Goal: Information Seeking & Learning: Learn about a topic

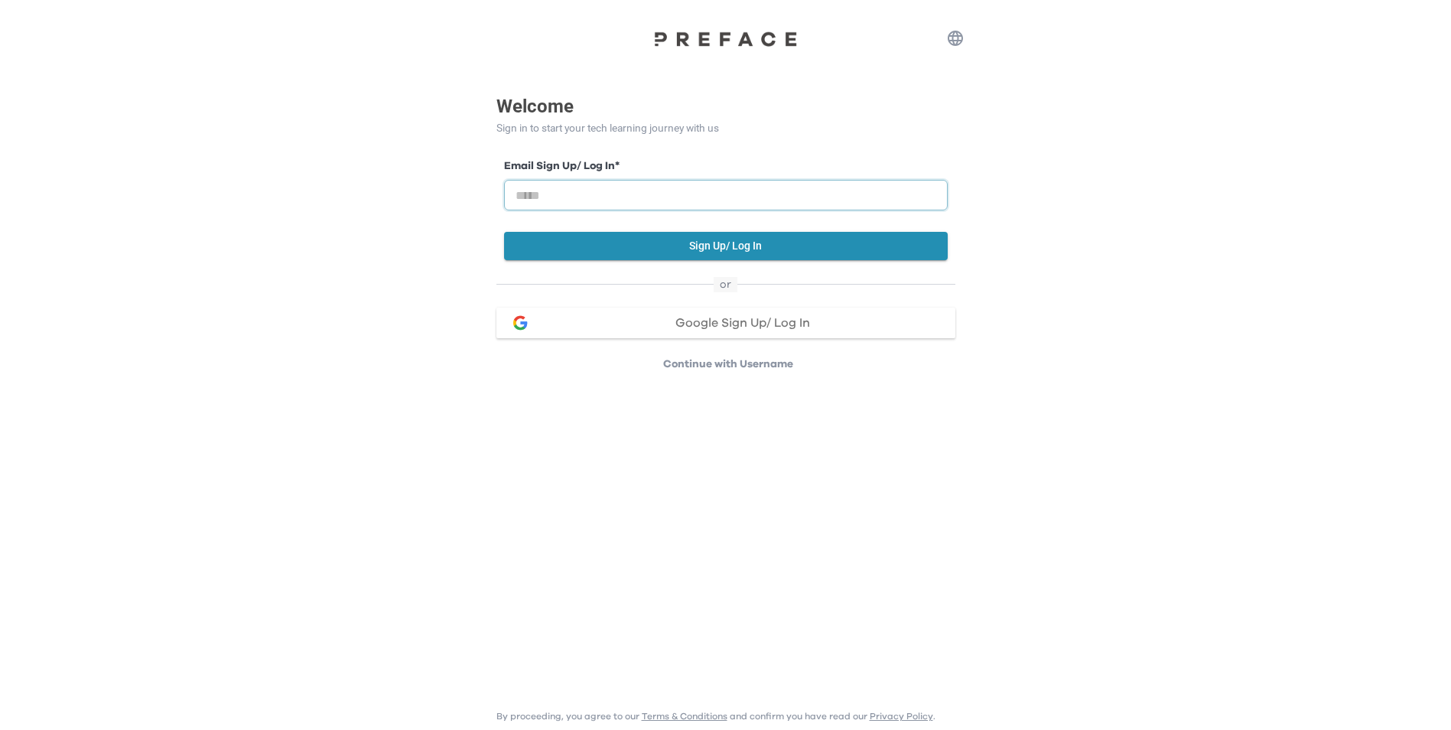
click at [644, 196] on input "email" at bounding box center [726, 195] width 444 height 31
type input "**********"
click at [704, 249] on button "Sign Up/ Log In" at bounding box center [726, 246] width 444 height 28
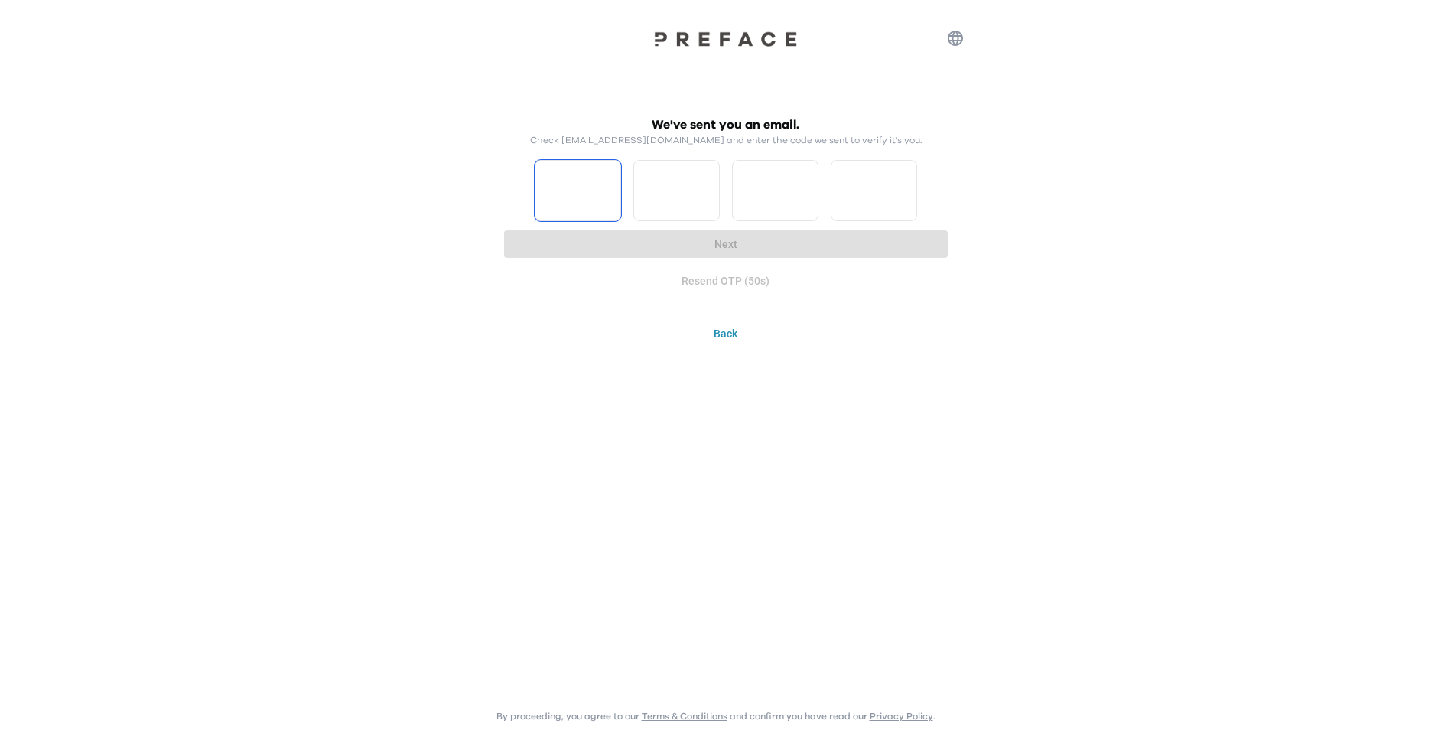
click at [573, 187] on input "Please enter OTP character 1" at bounding box center [578, 190] width 86 height 61
type input "*"
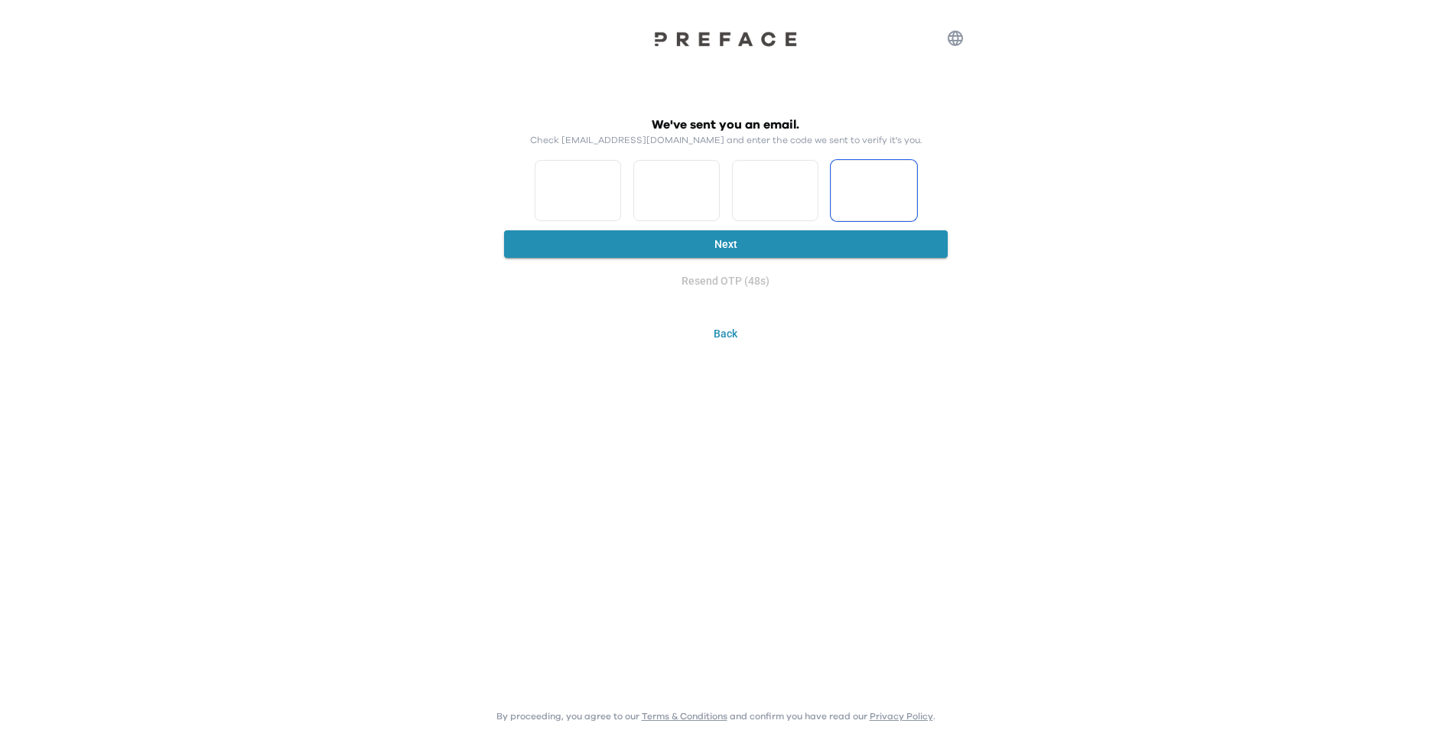
type input "*"
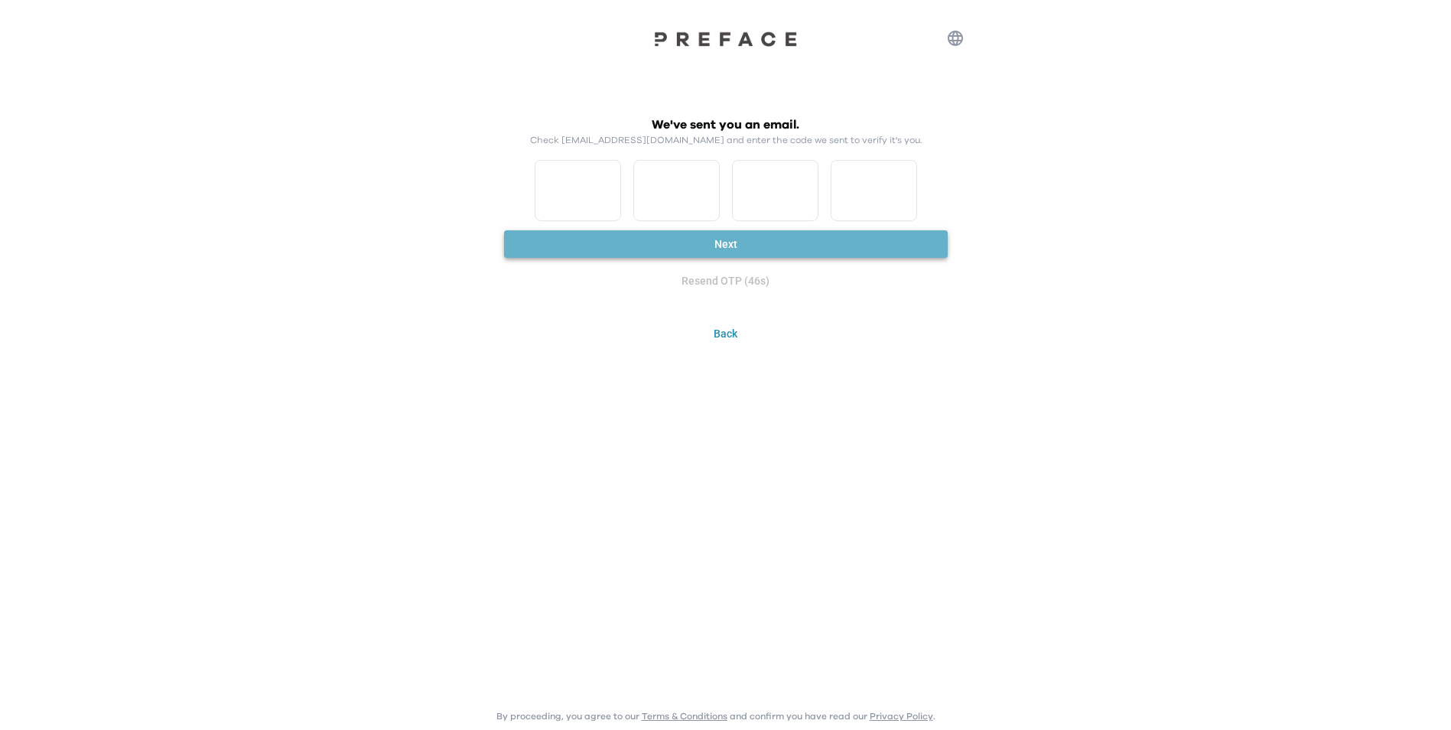
click at [644, 241] on button "Next" at bounding box center [726, 244] width 444 height 28
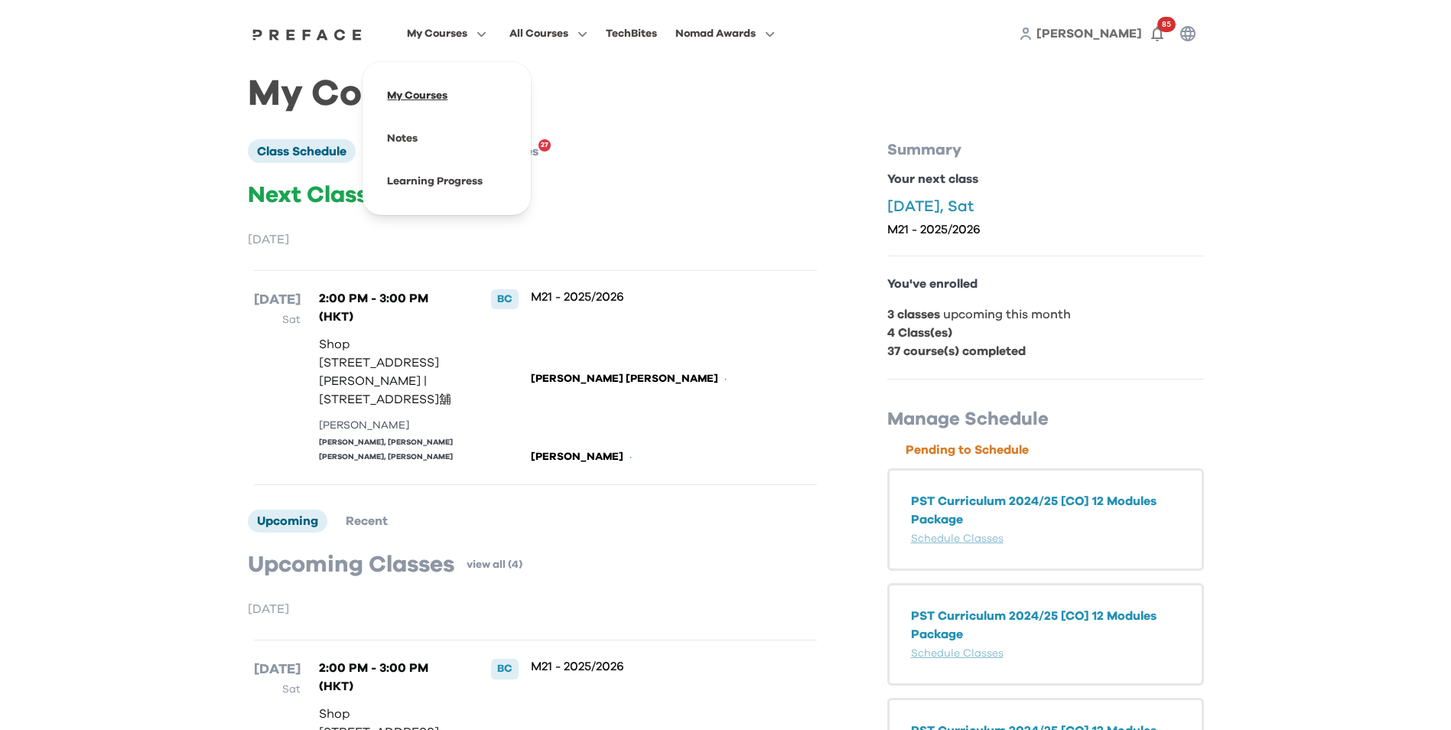
click at [423, 99] on span at bounding box center [447, 95] width 144 height 43
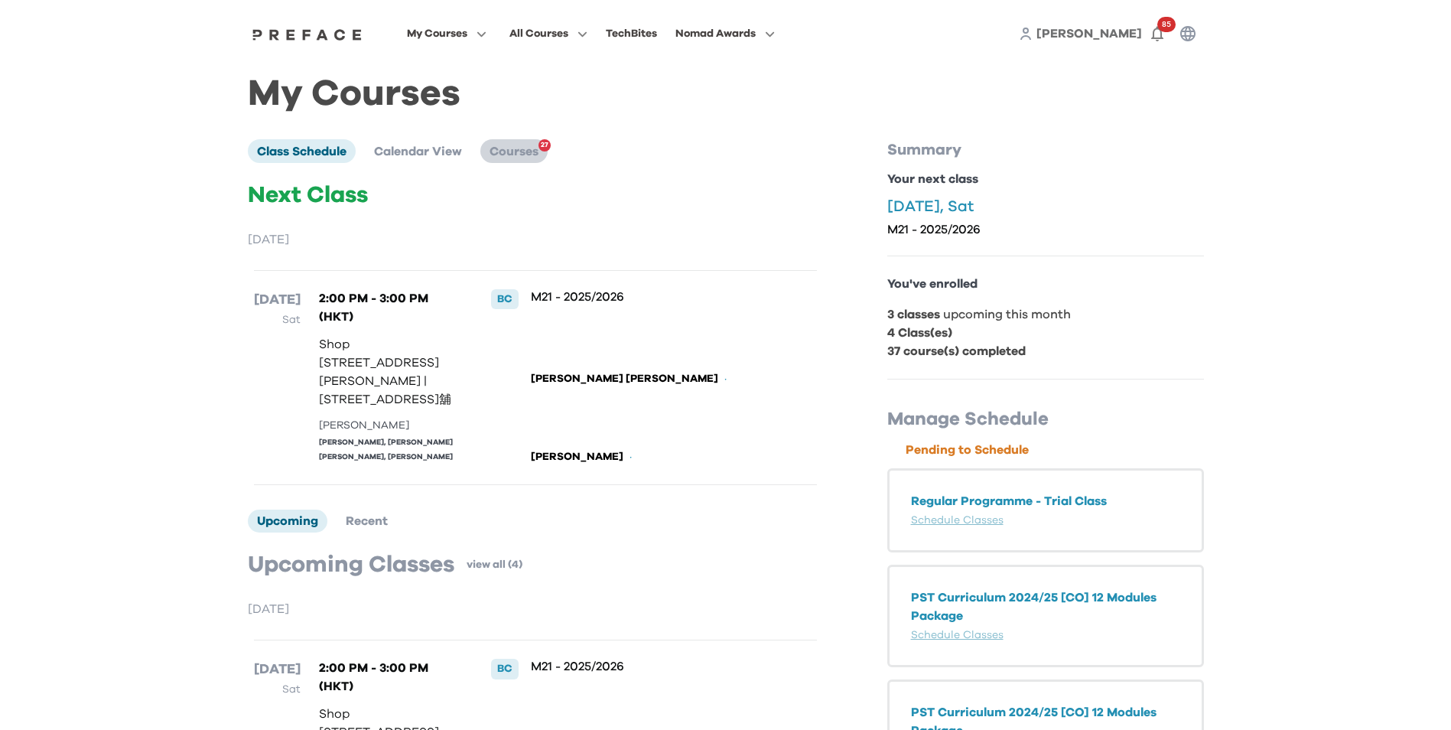
click at [508, 153] on span "Courses" at bounding box center [514, 151] width 49 height 12
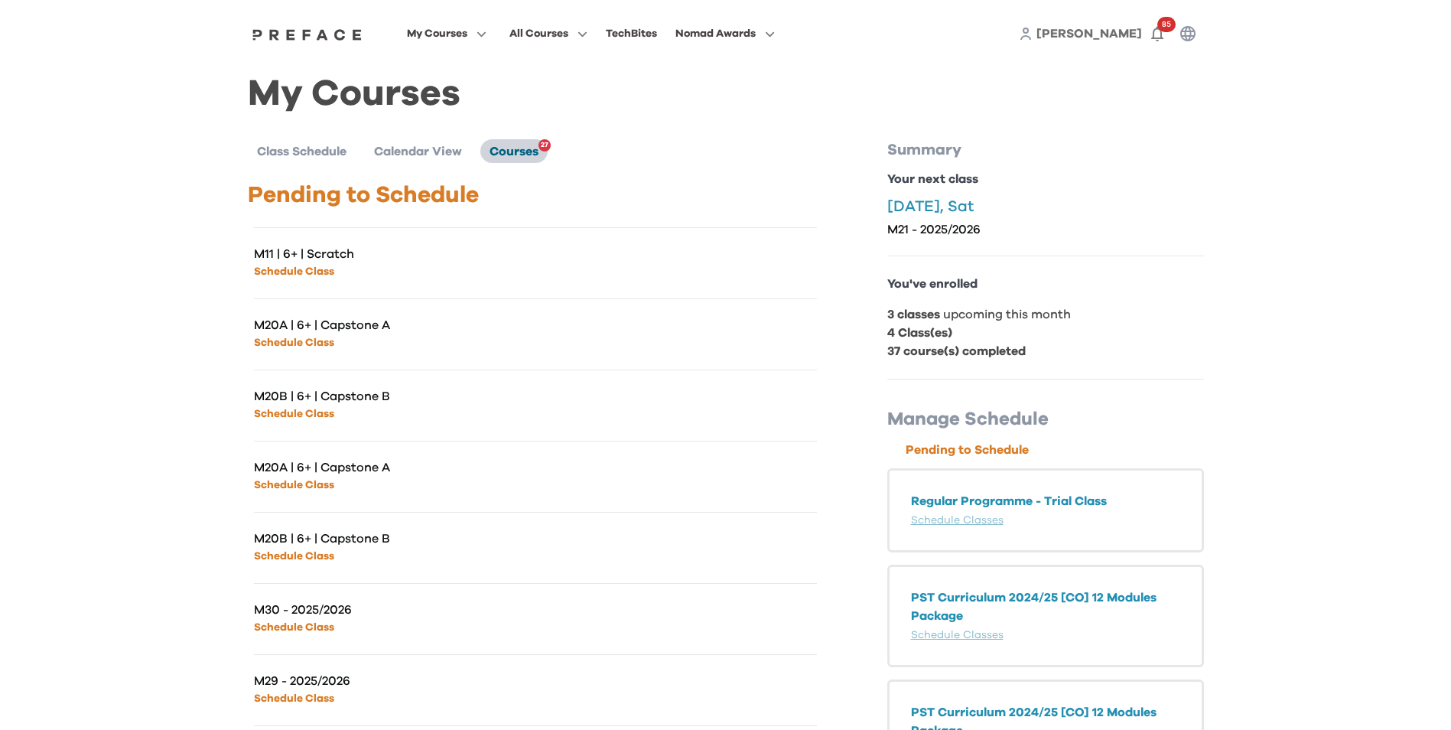
click at [517, 153] on span "Courses" at bounding box center [514, 151] width 49 height 12
click at [317, 161] on li "Class Schedule" at bounding box center [302, 150] width 108 height 23
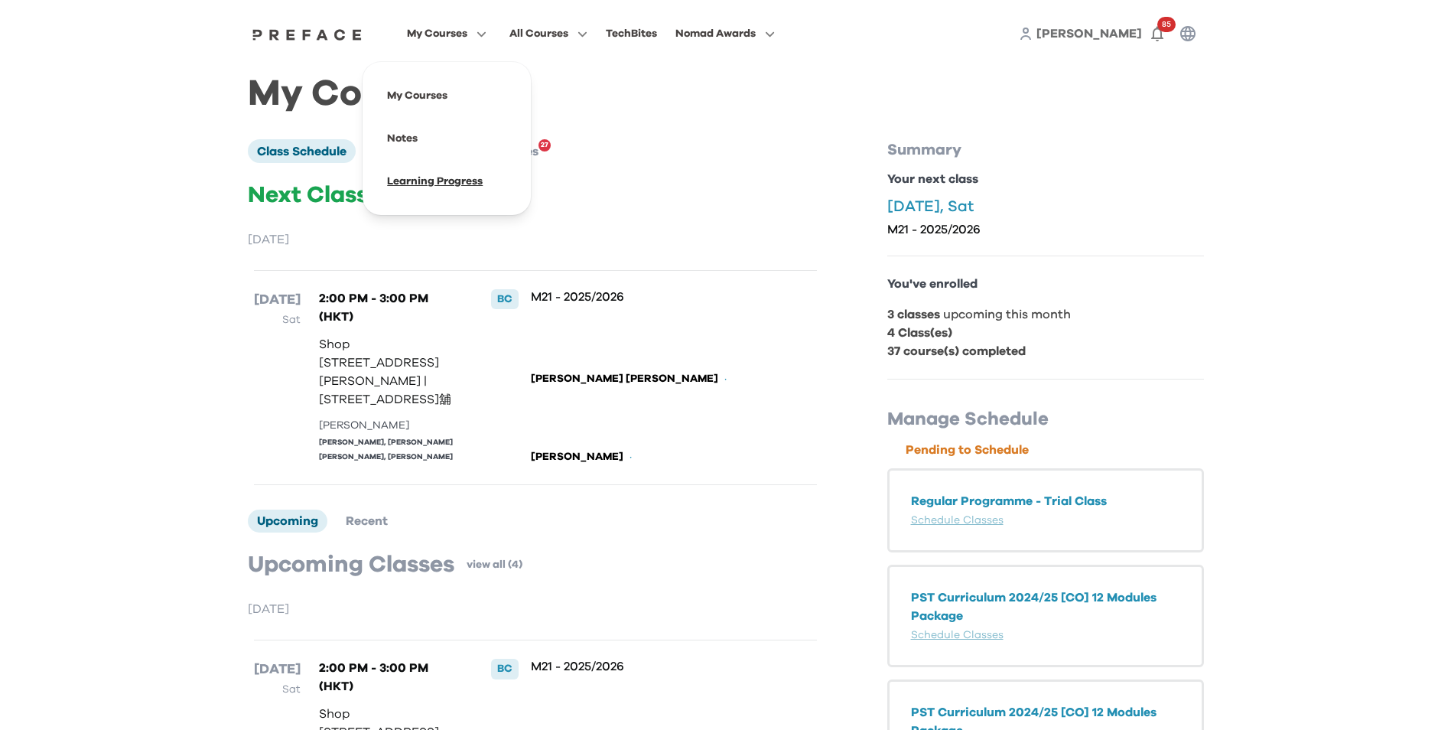
click at [430, 194] on span at bounding box center [447, 181] width 144 height 43
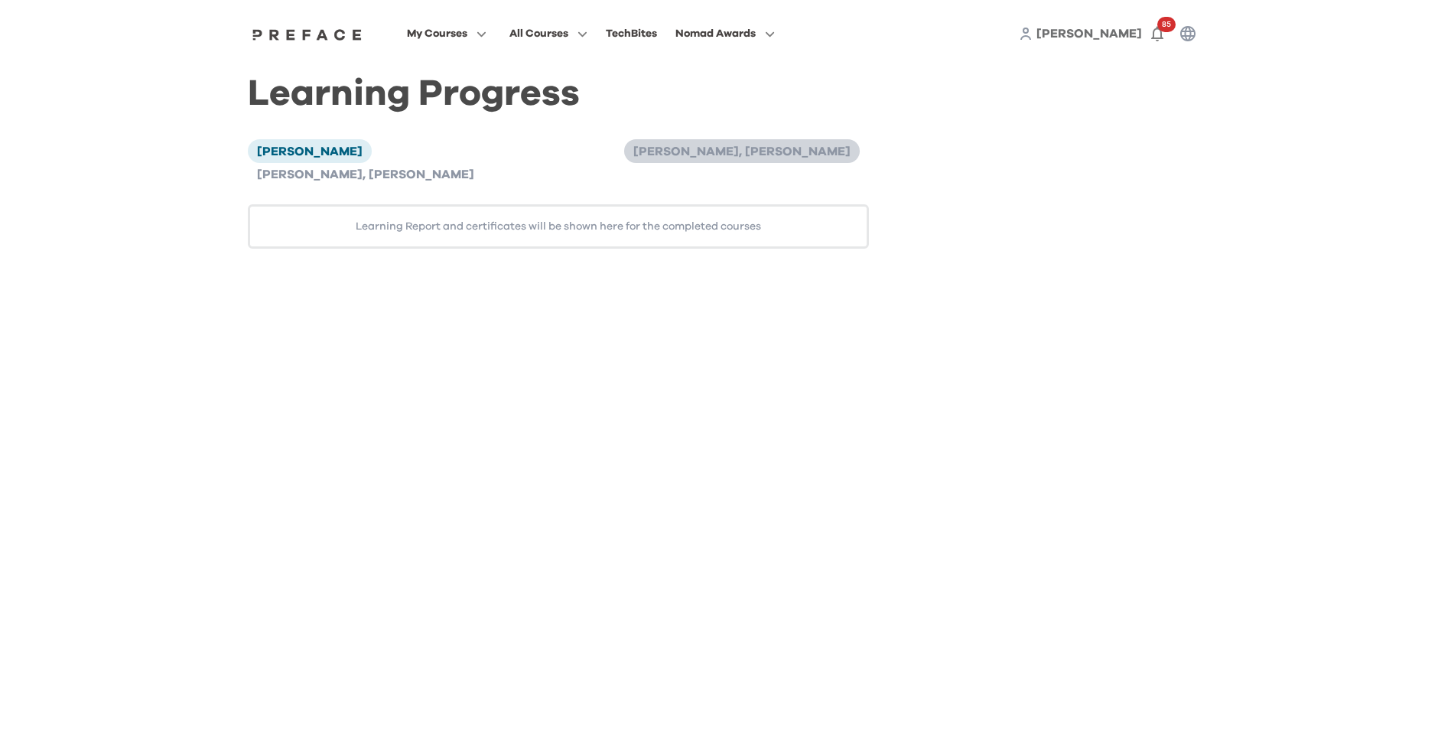
click at [633, 155] on span "[PERSON_NAME], [PERSON_NAME]" at bounding box center [741, 151] width 217 height 12
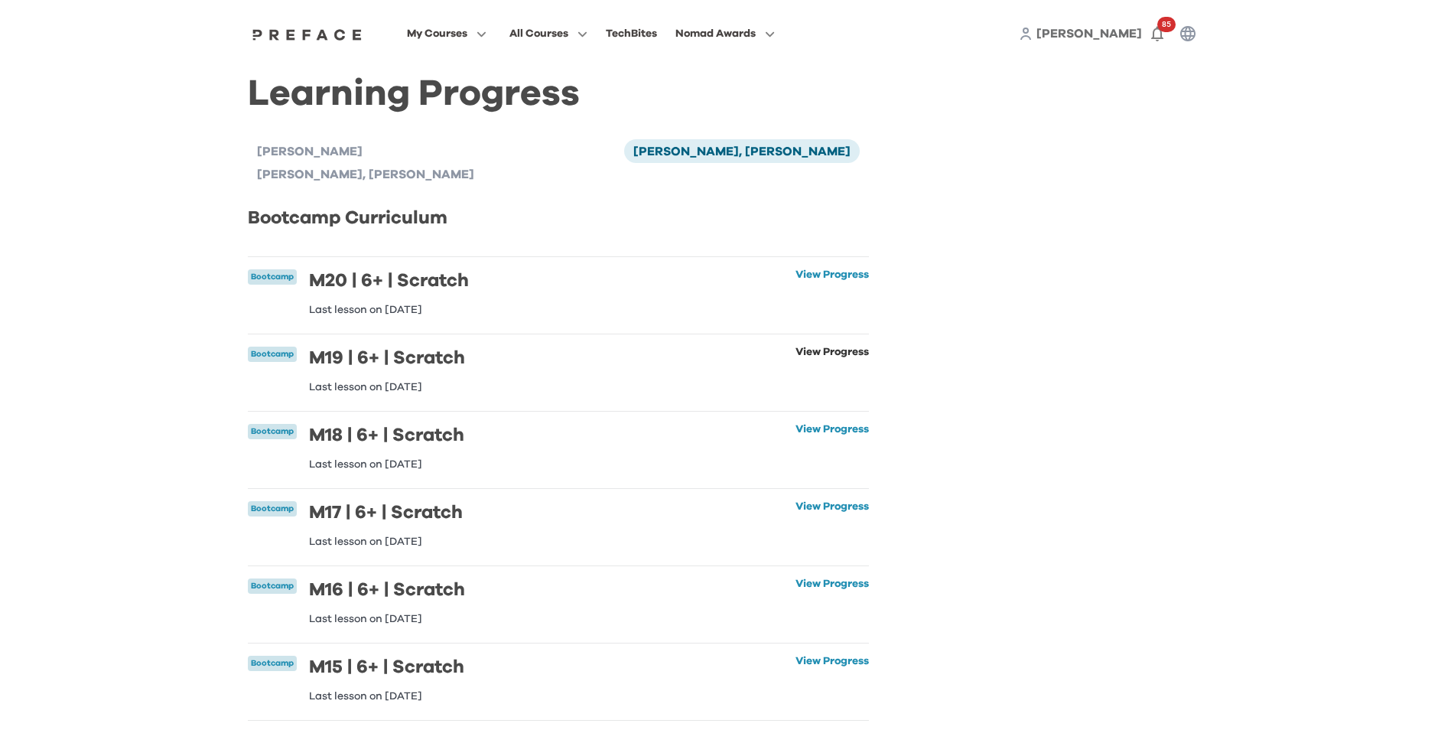
click at [805, 346] on link "View Progress" at bounding box center [831, 369] width 73 height 46
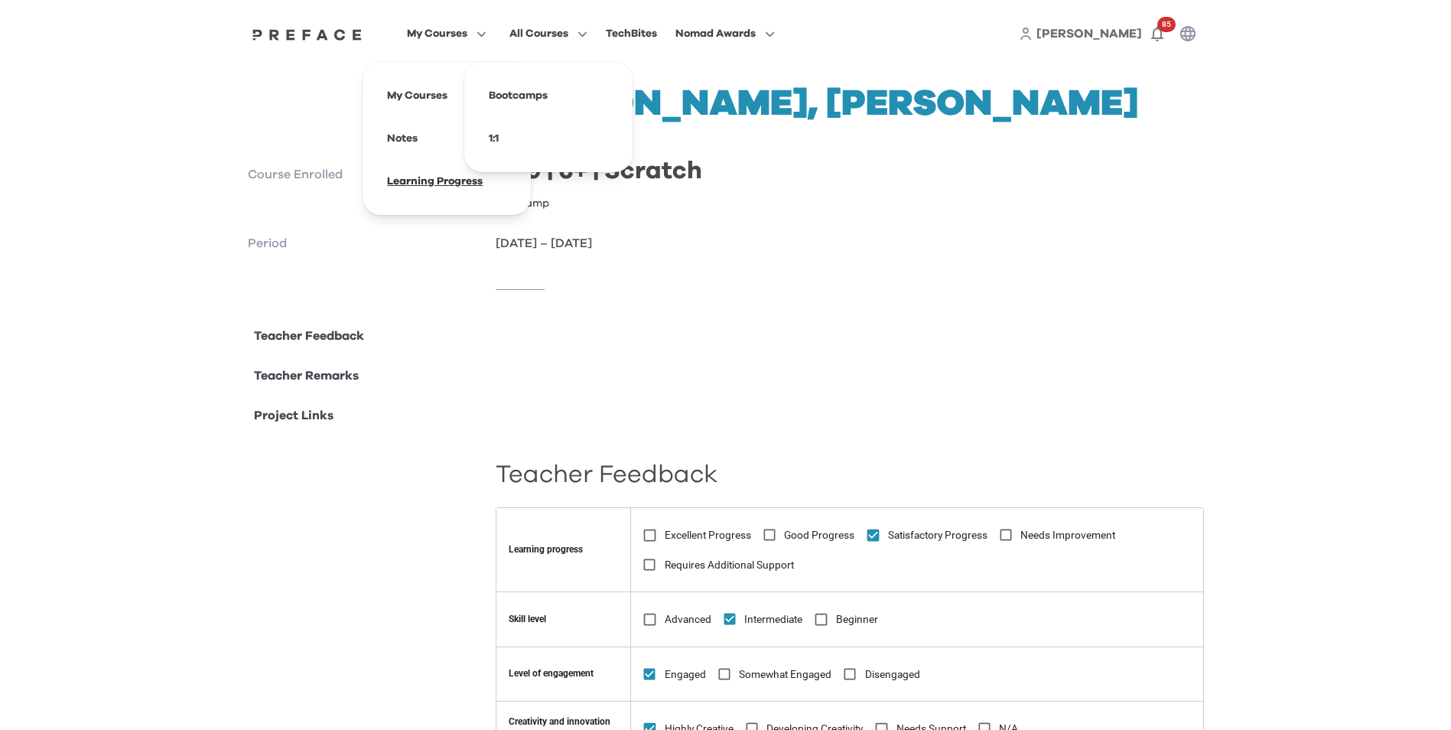
click at [405, 180] on span at bounding box center [447, 181] width 144 height 43
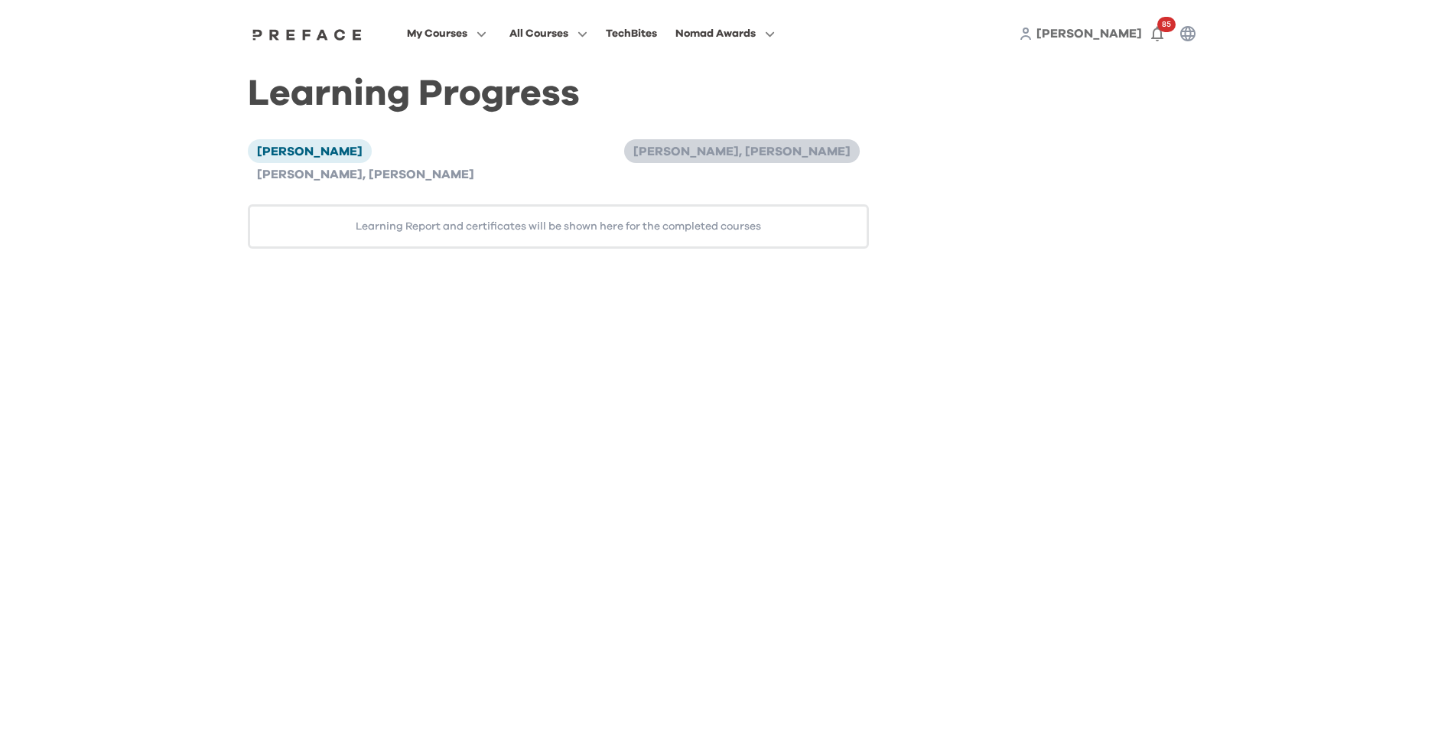
click at [633, 145] on span "[PERSON_NAME], [PERSON_NAME]" at bounding box center [741, 151] width 217 height 12
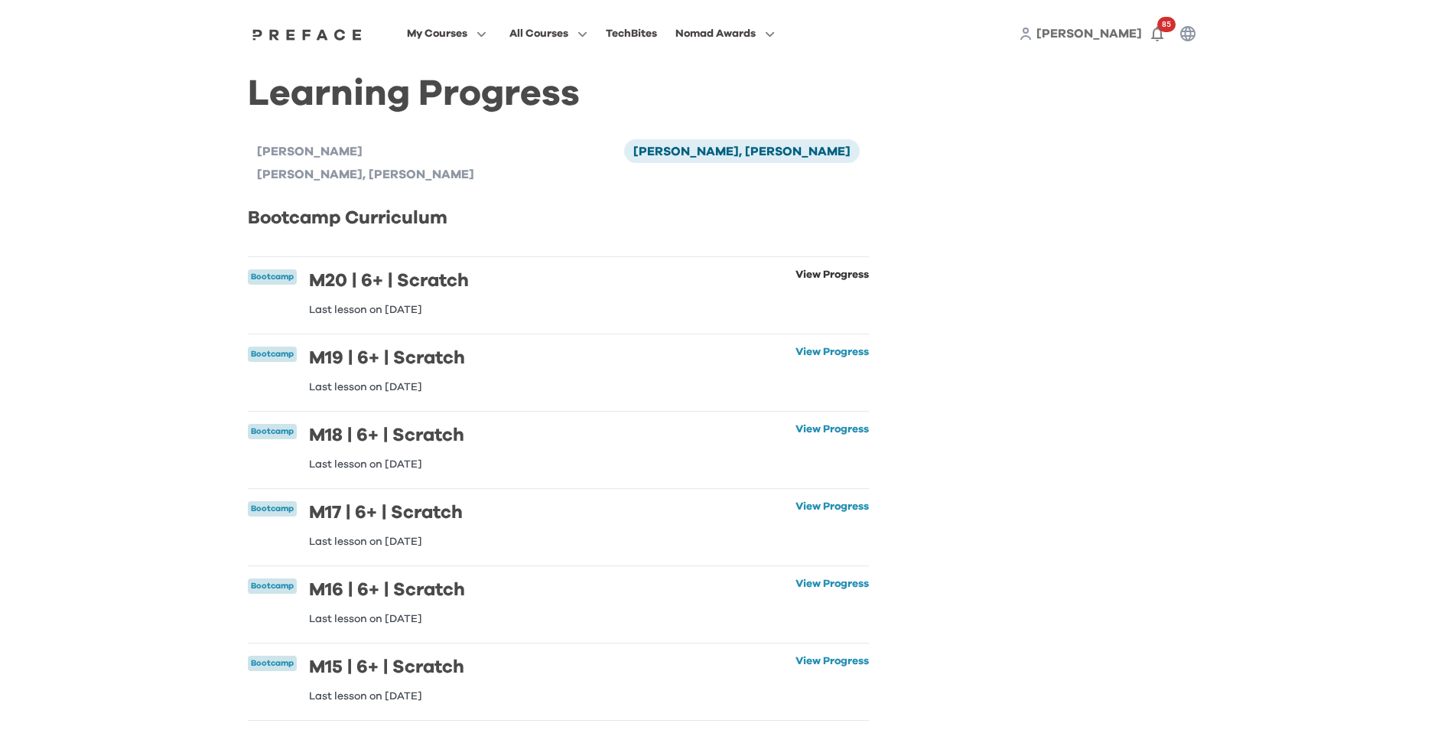
click at [802, 269] on link "View Progress" at bounding box center [831, 292] width 73 height 46
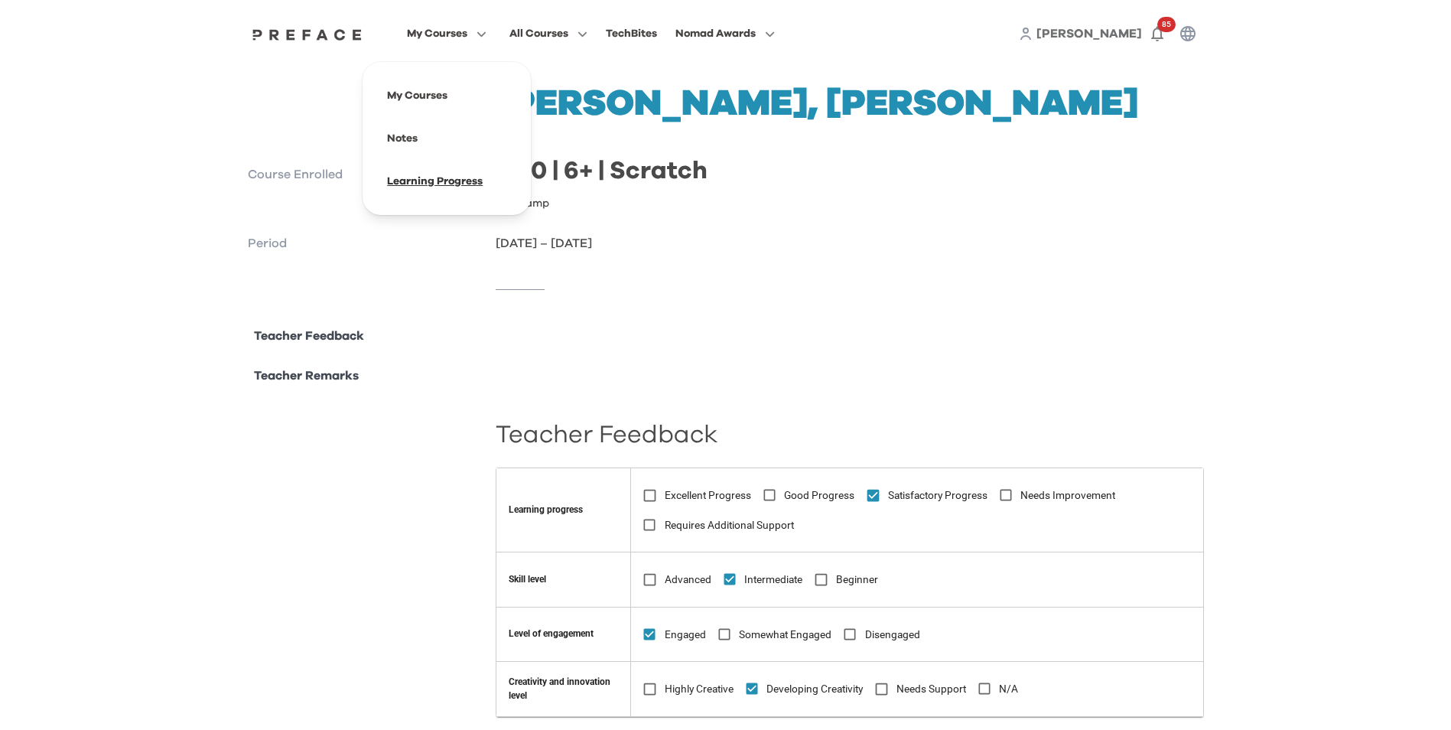
click at [431, 190] on span at bounding box center [447, 181] width 144 height 43
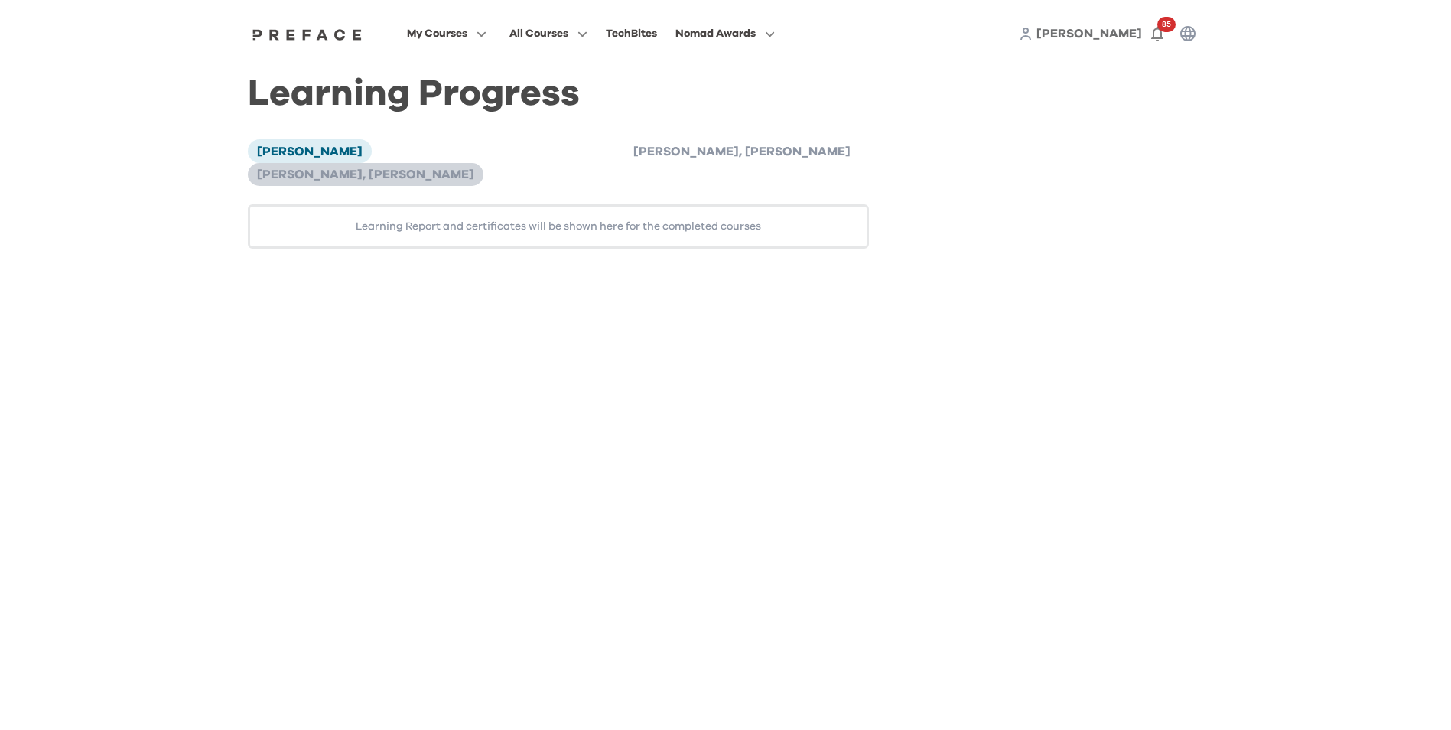
click at [483, 163] on li "[PERSON_NAME], [PERSON_NAME]" at bounding box center [366, 174] width 236 height 23
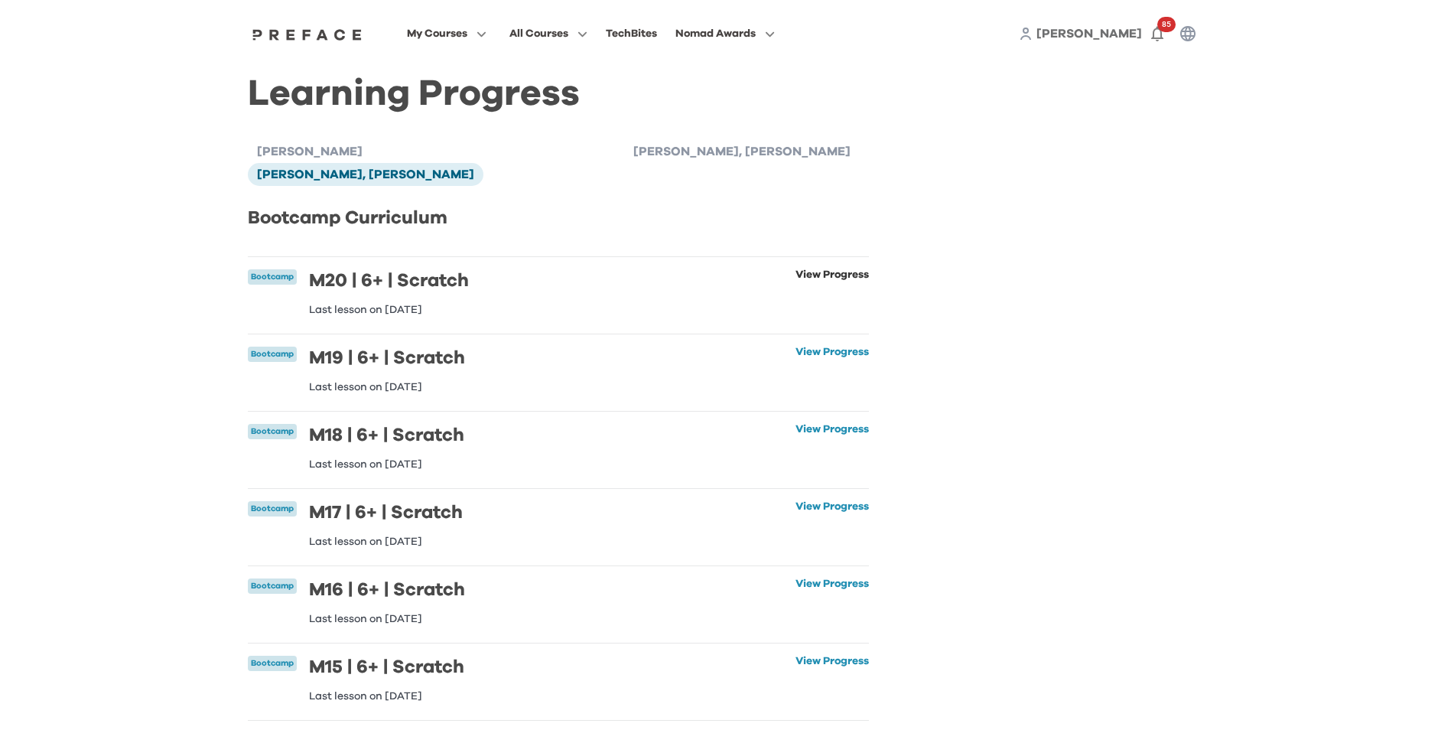
click at [825, 269] on link "View Progress" at bounding box center [831, 292] width 73 height 46
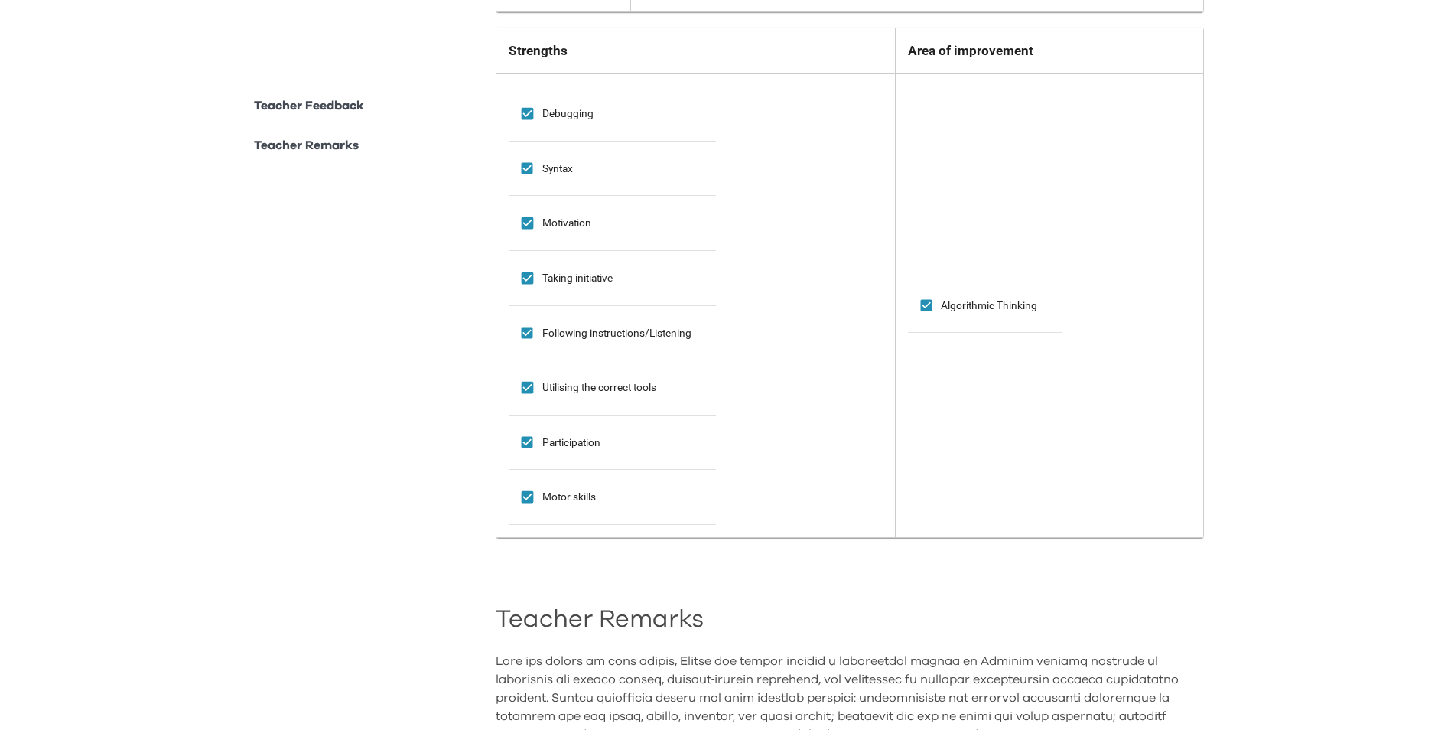
scroll to position [688, 0]
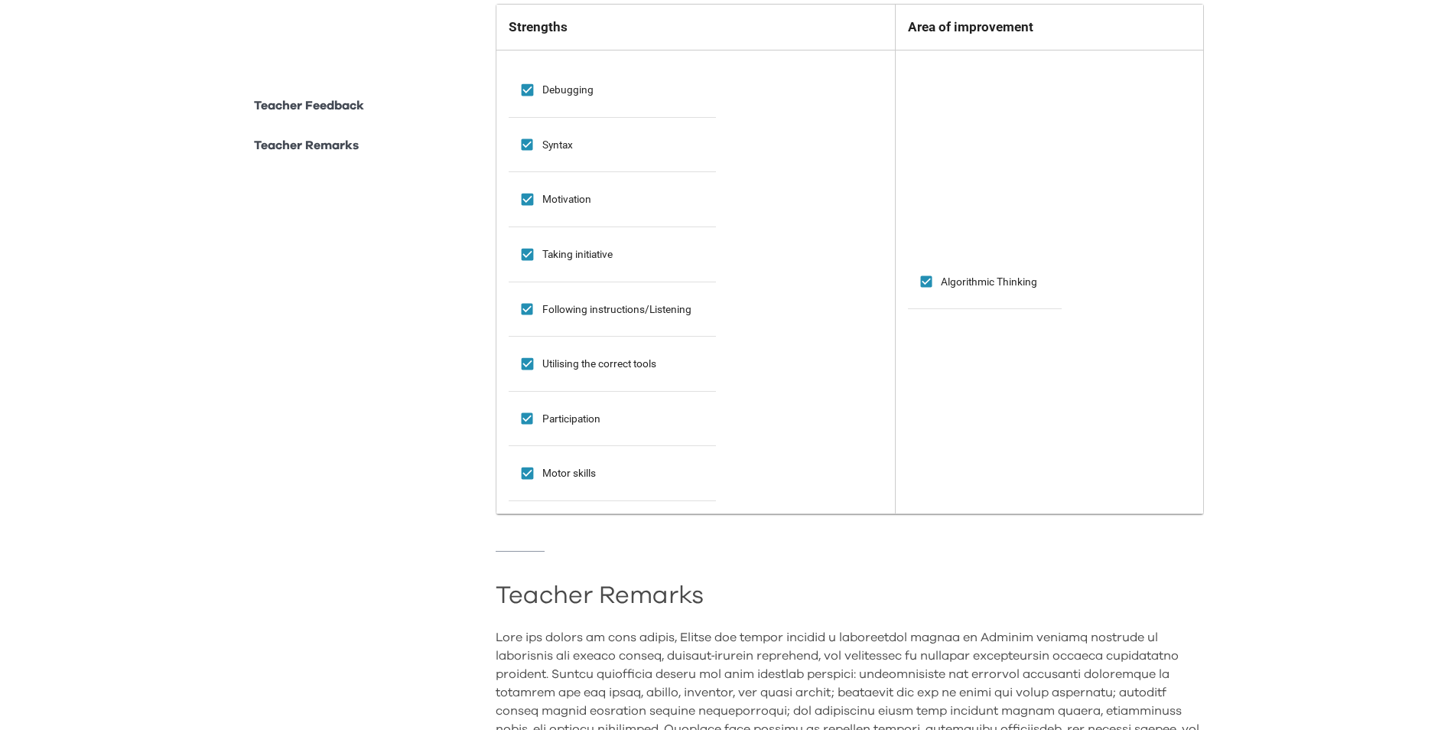
click at [442, 594] on div "**********" at bounding box center [726, 390] width 956 height 1504
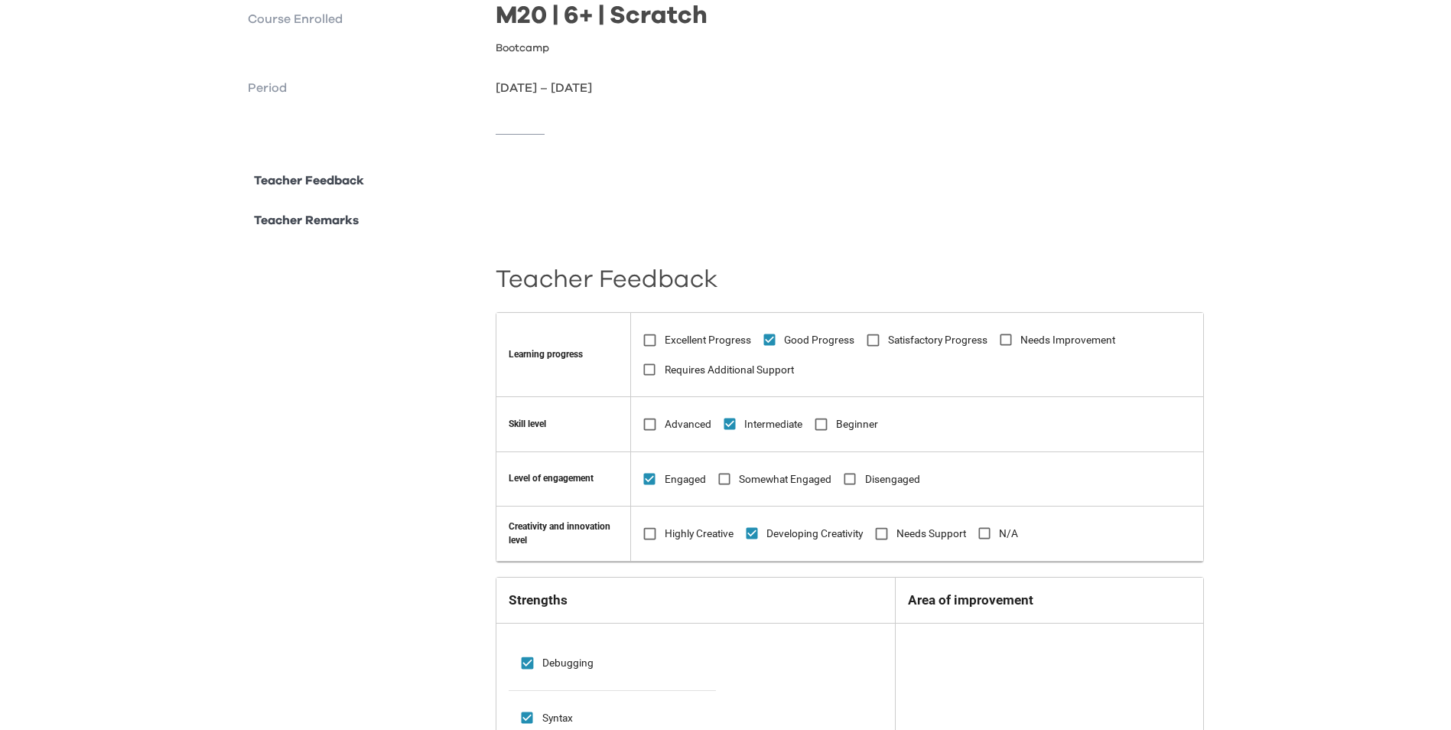
scroll to position [0, 0]
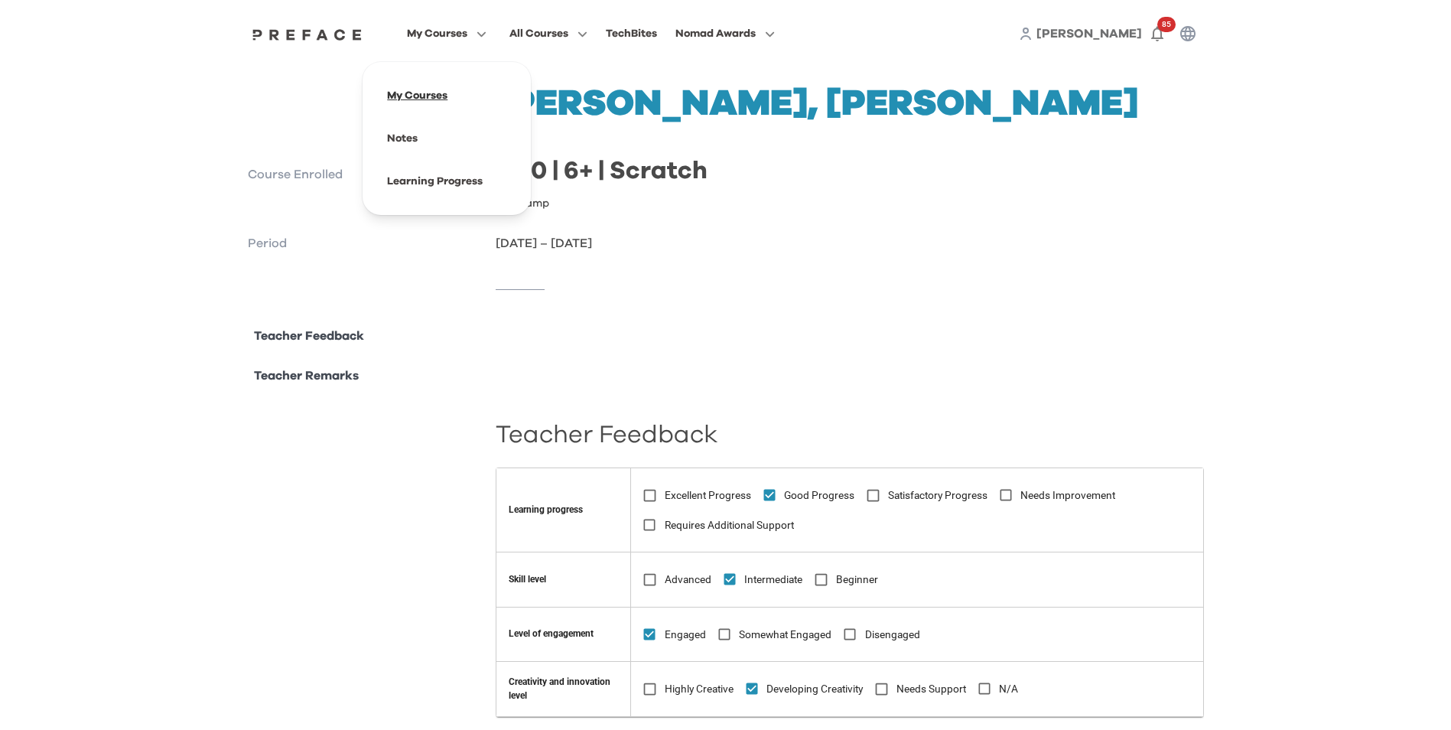
click at [422, 100] on span at bounding box center [447, 95] width 144 height 43
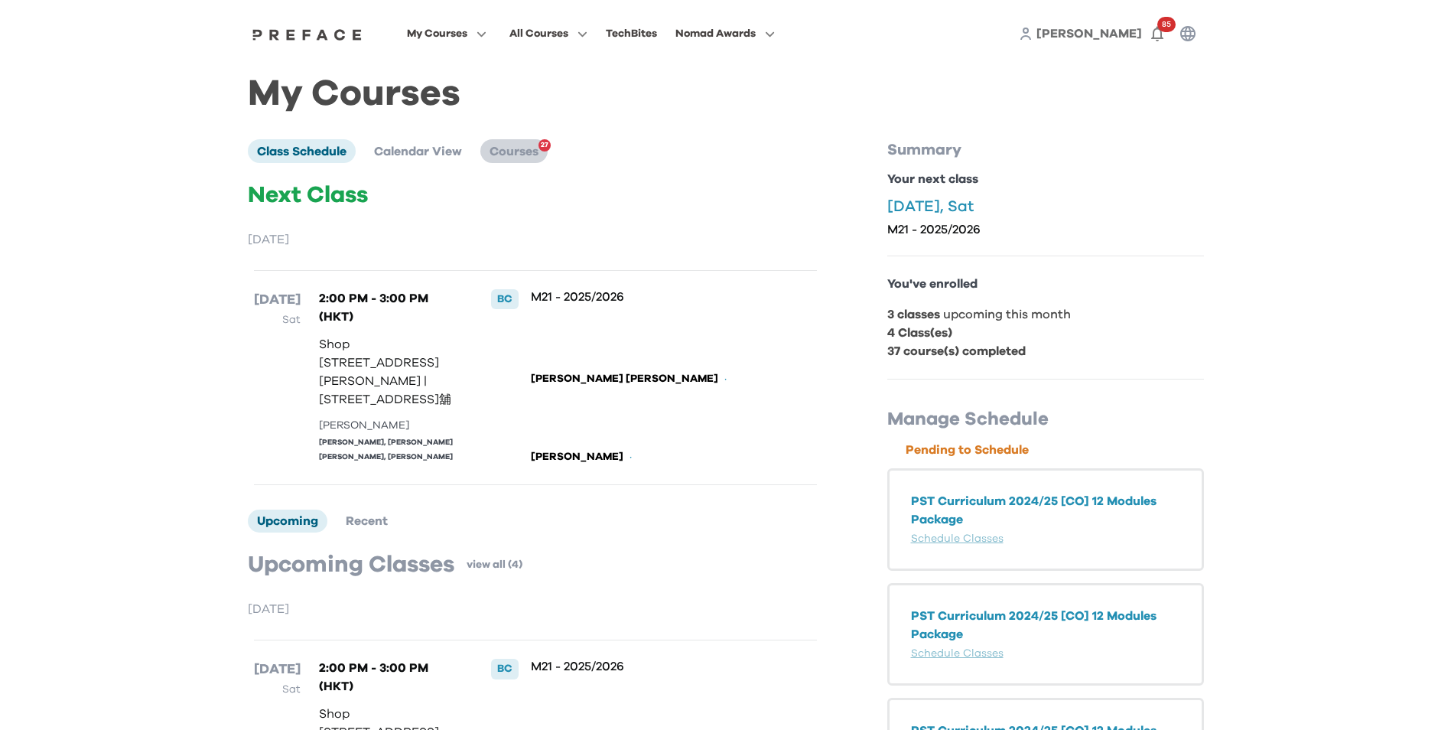
click at [532, 157] on span "Courses" at bounding box center [514, 151] width 49 height 12
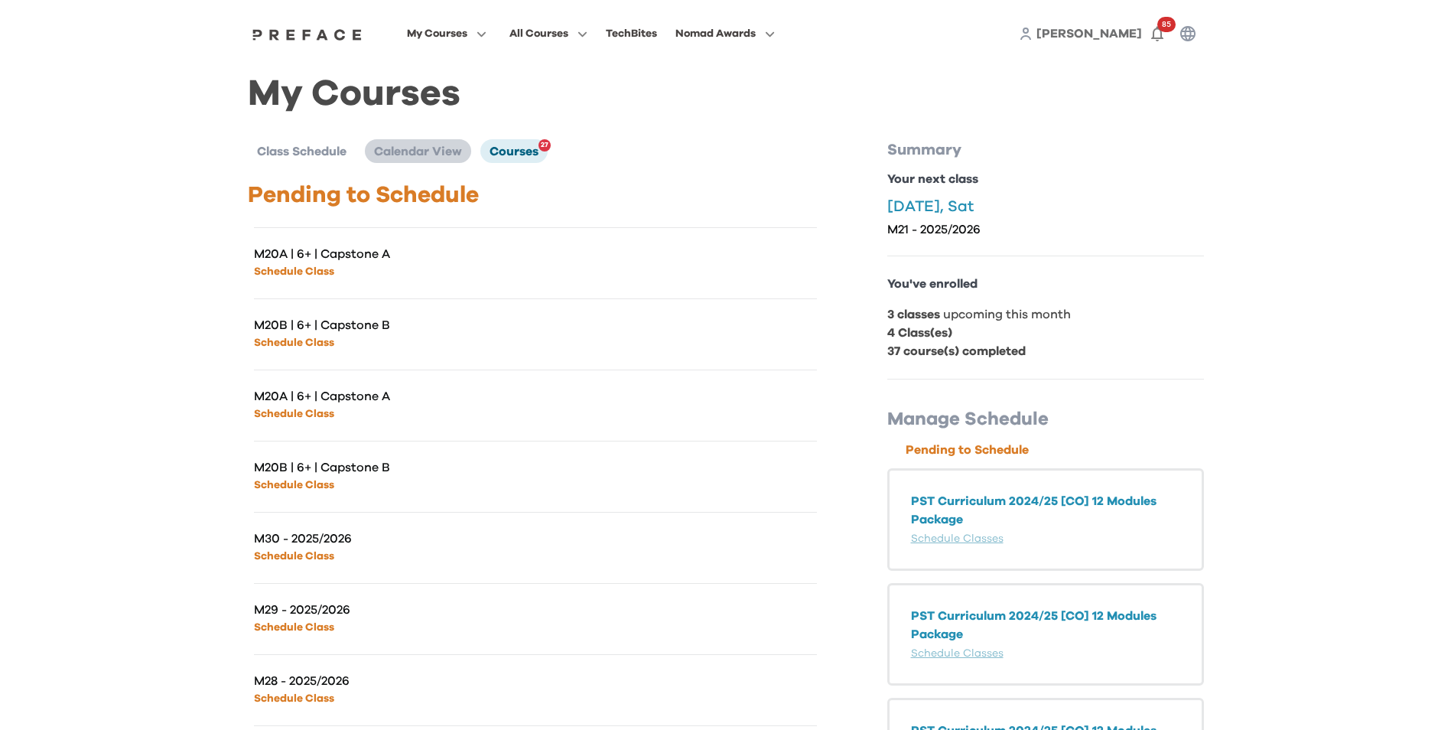
click at [437, 153] on span "Calendar View" at bounding box center [418, 151] width 88 height 12
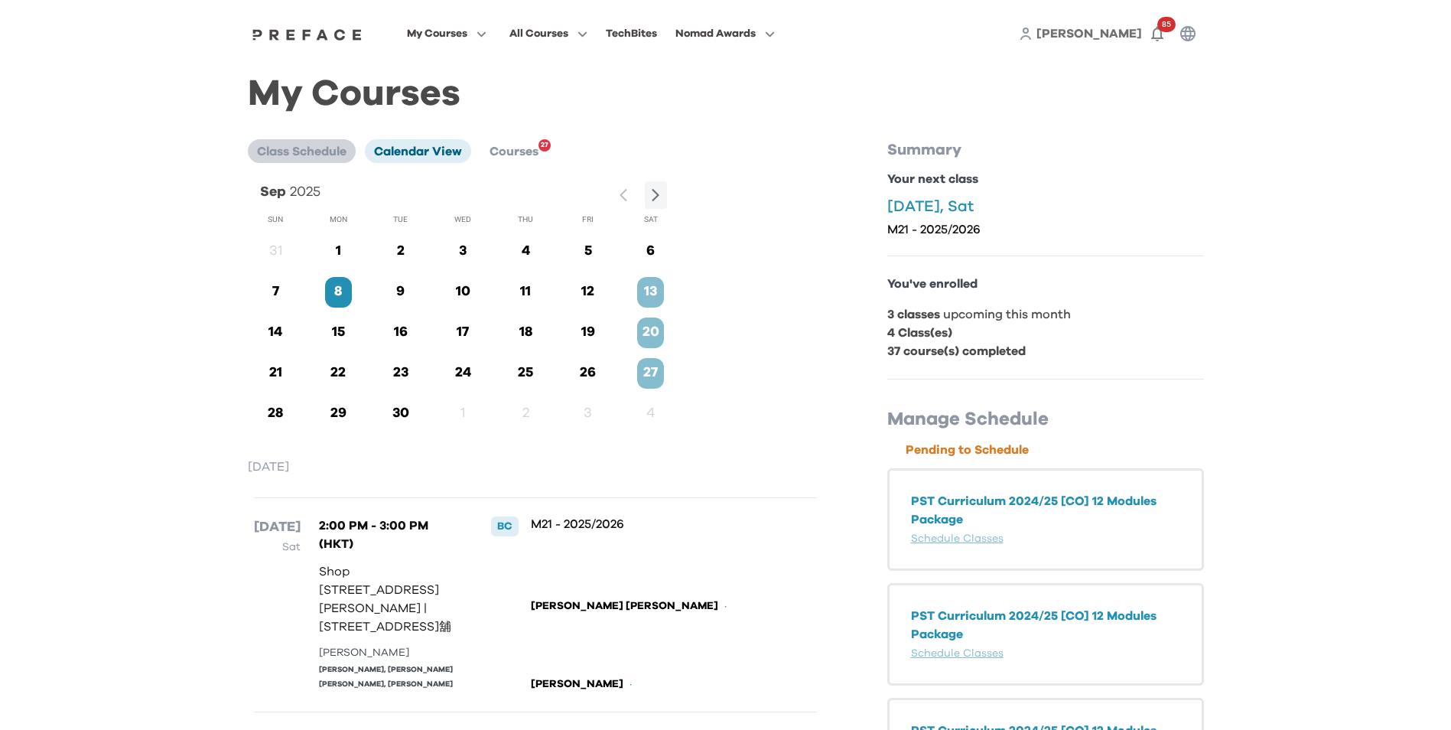
click at [288, 153] on span "Class Schedule" at bounding box center [301, 151] width 89 height 12
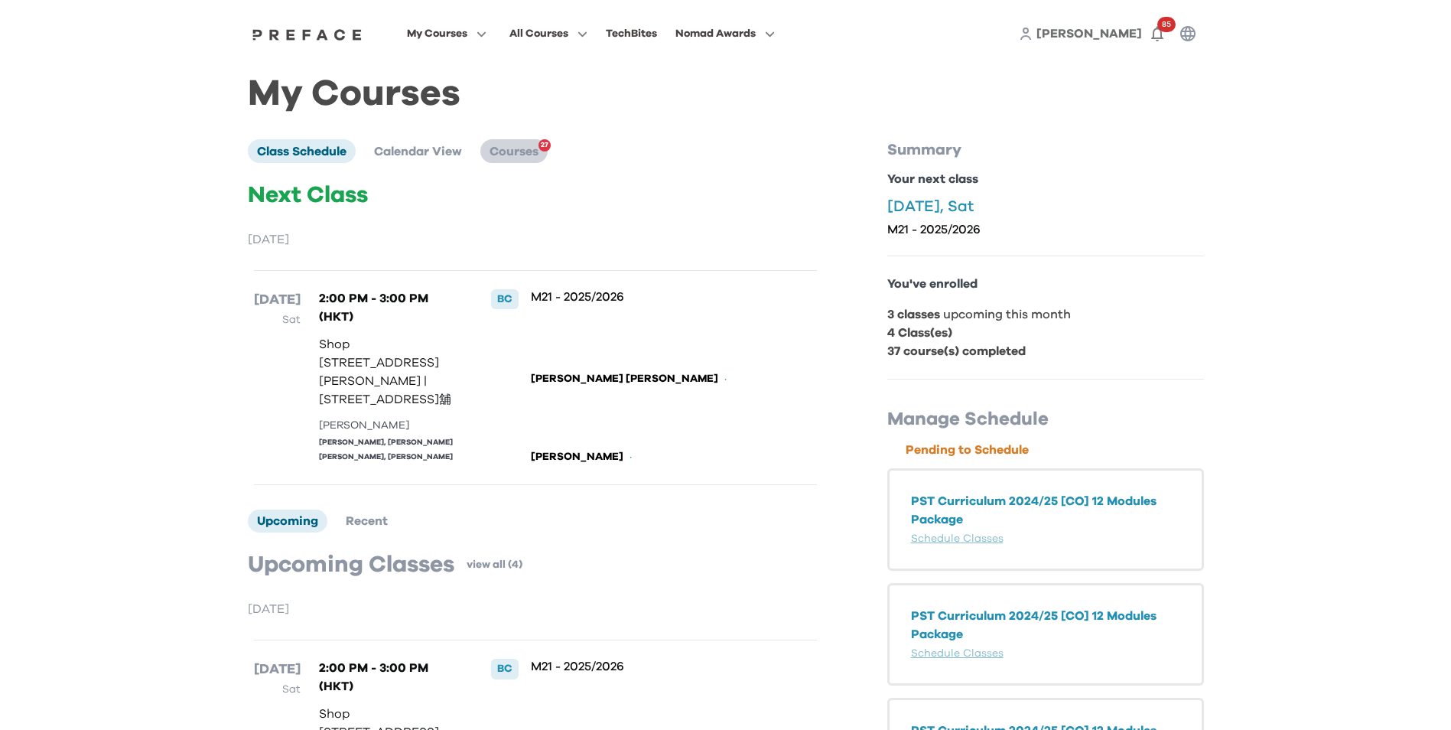
click at [517, 150] on span "Courses" at bounding box center [514, 151] width 49 height 12
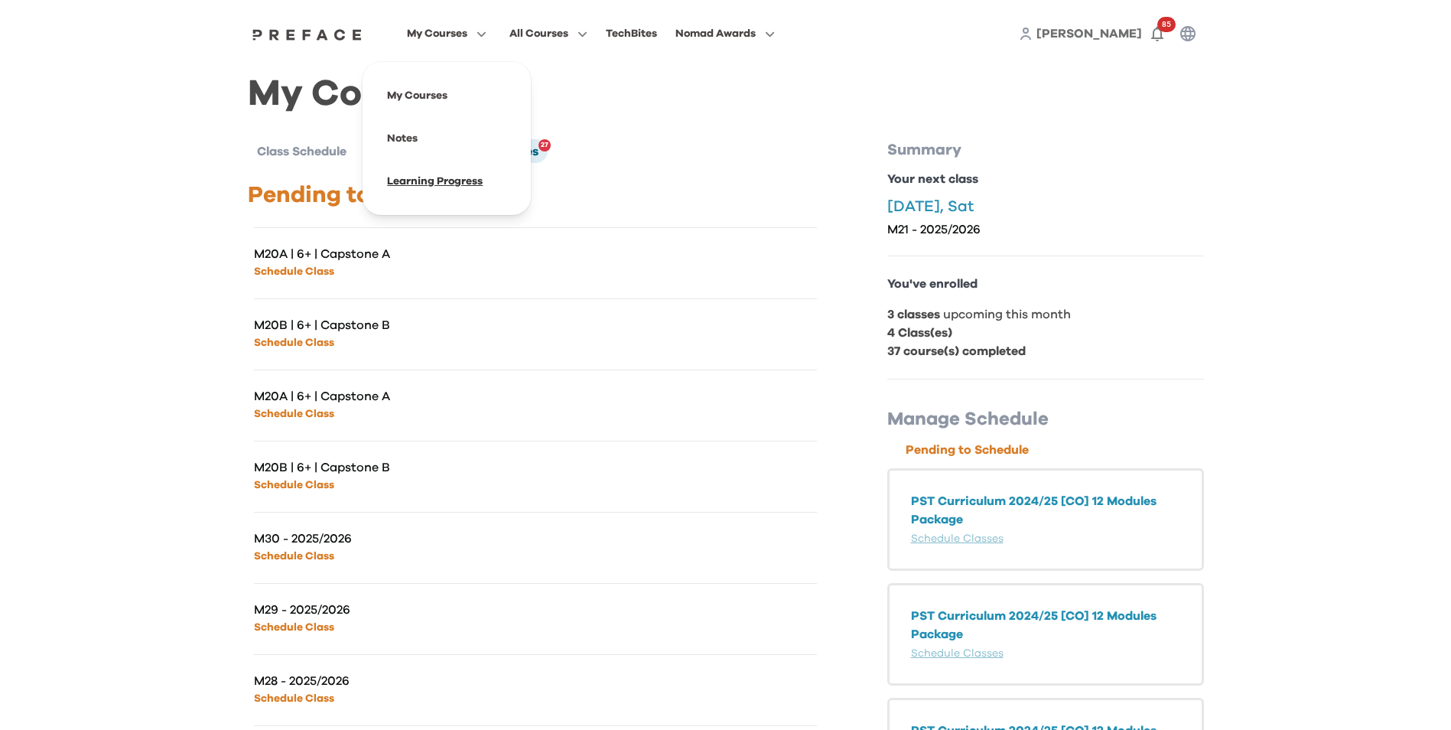
click at [424, 182] on span at bounding box center [447, 181] width 144 height 43
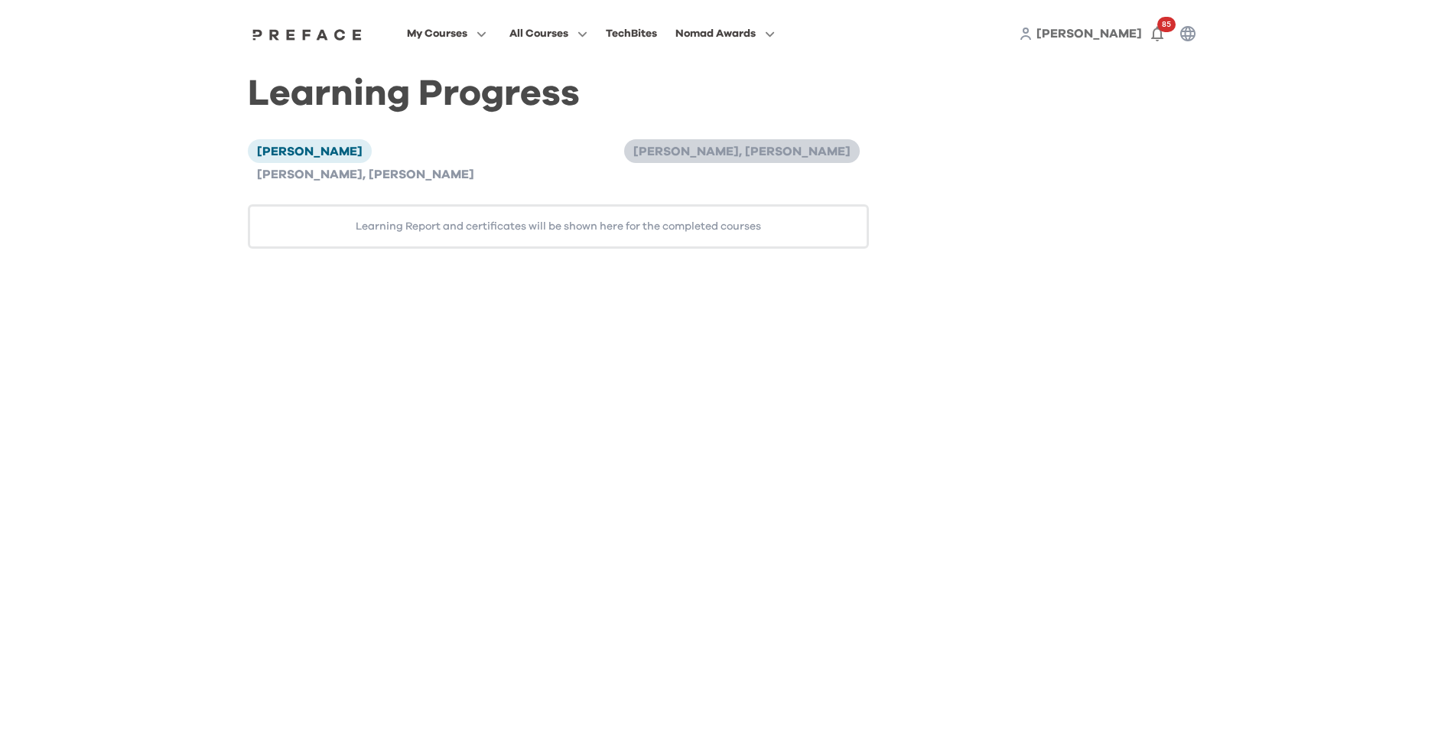
click at [633, 149] on span "[PERSON_NAME], [PERSON_NAME]" at bounding box center [741, 151] width 217 height 12
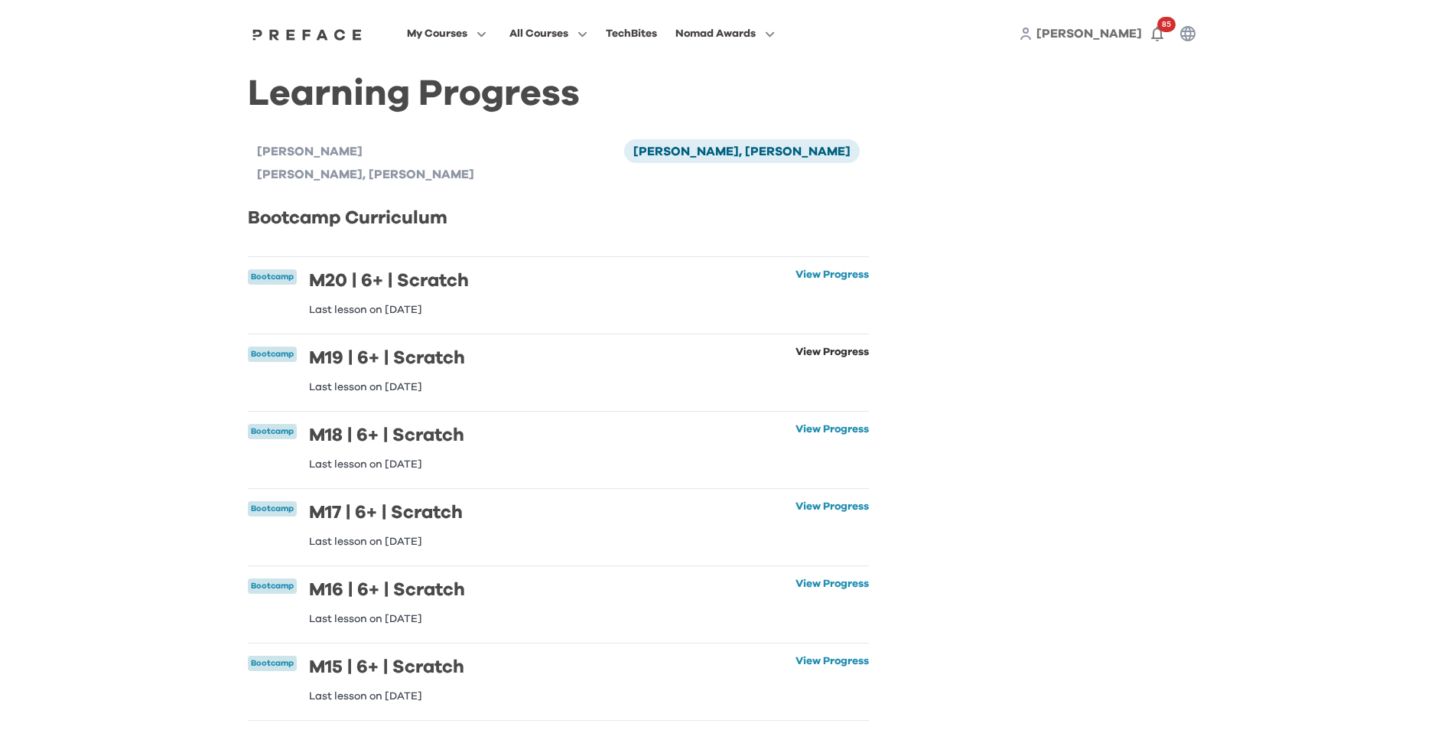
click at [810, 346] on link "View Progress" at bounding box center [831, 369] width 73 height 46
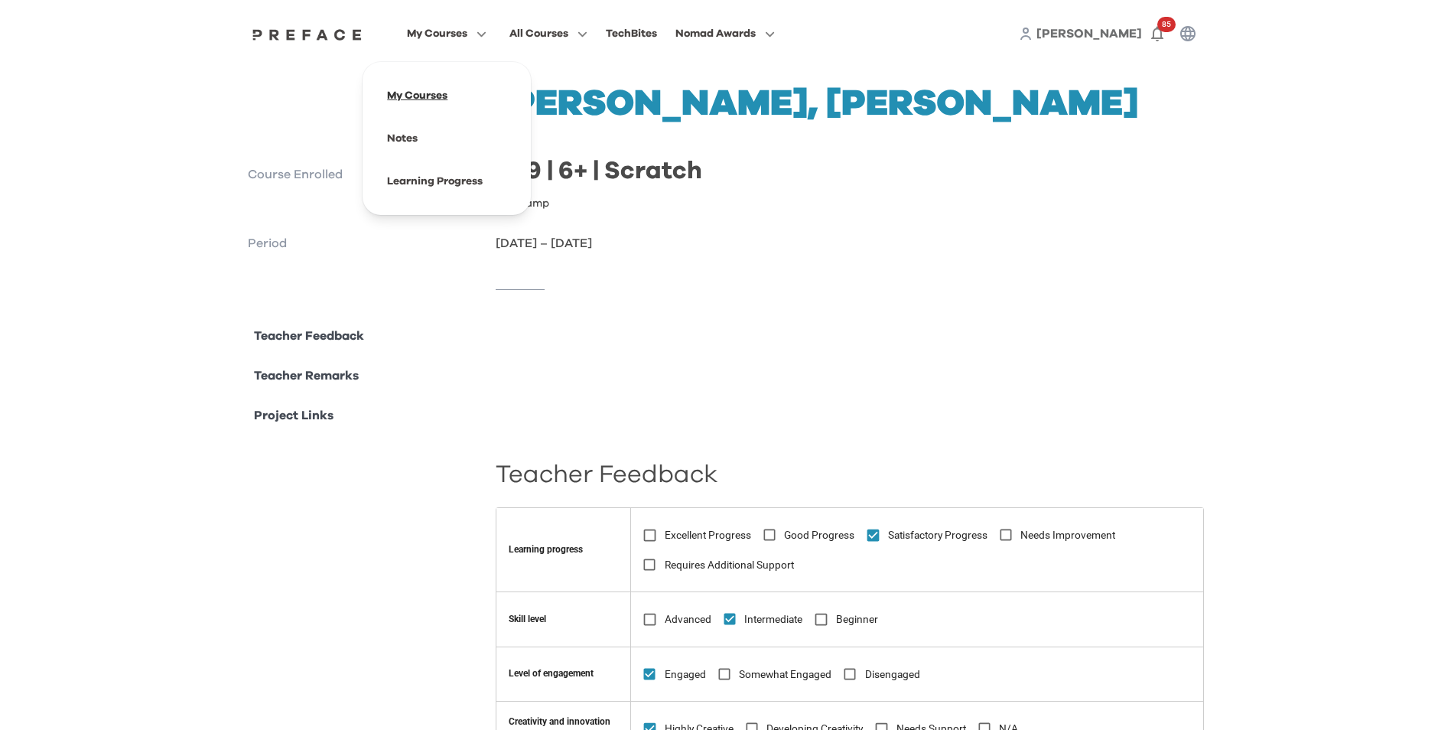
click at [444, 89] on span at bounding box center [447, 95] width 144 height 43
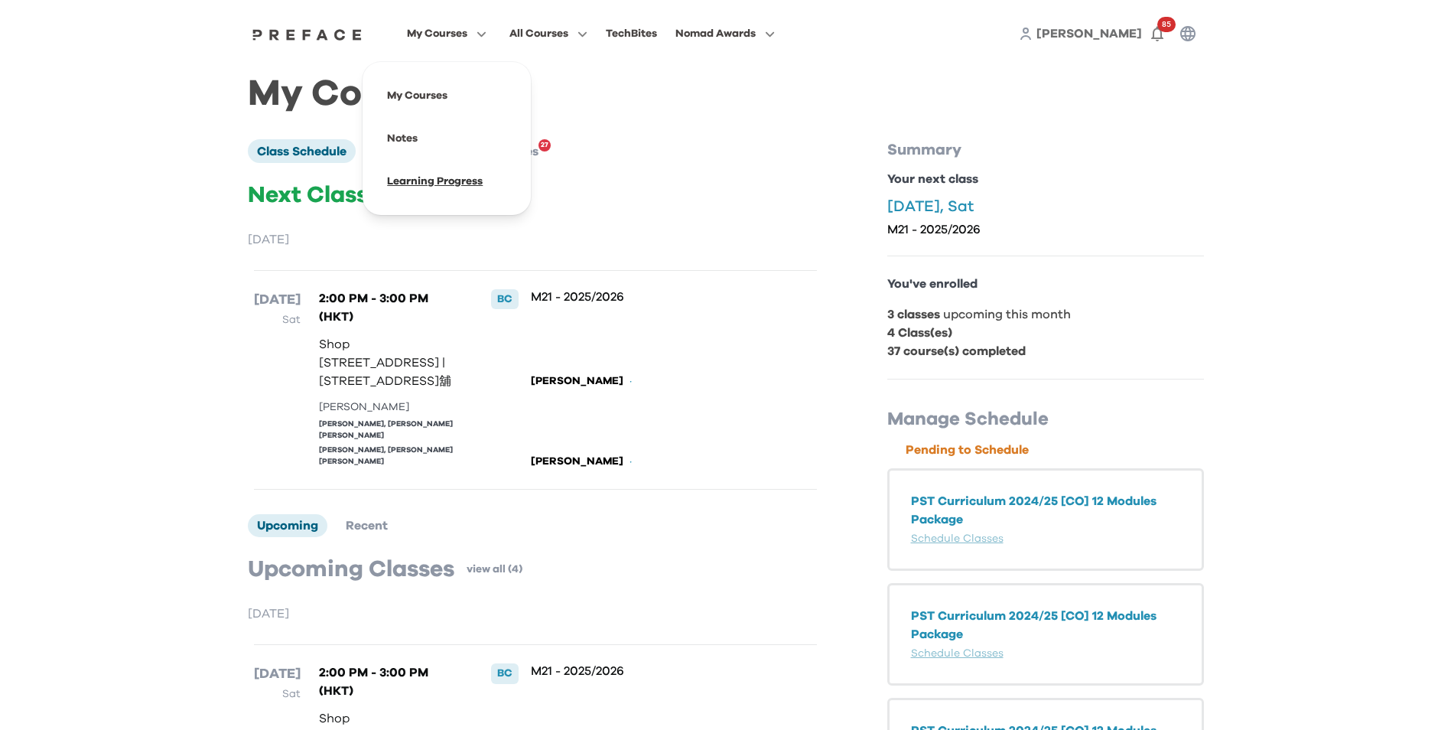
click at [431, 177] on span at bounding box center [447, 181] width 144 height 43
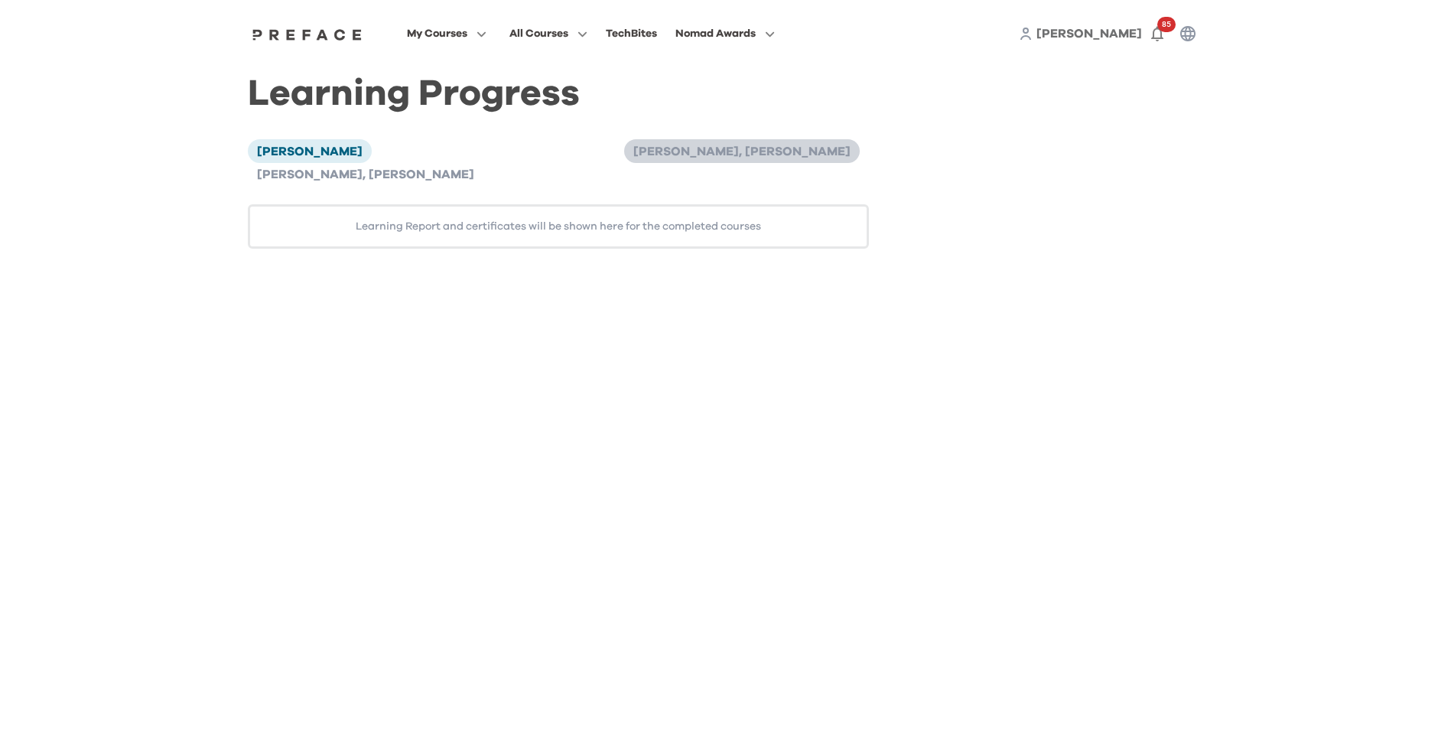
click at [633, 155] on span "[PERSON_NAME], [PERSON_NAME]" at bounding box center [741, 151] width 217 height 12
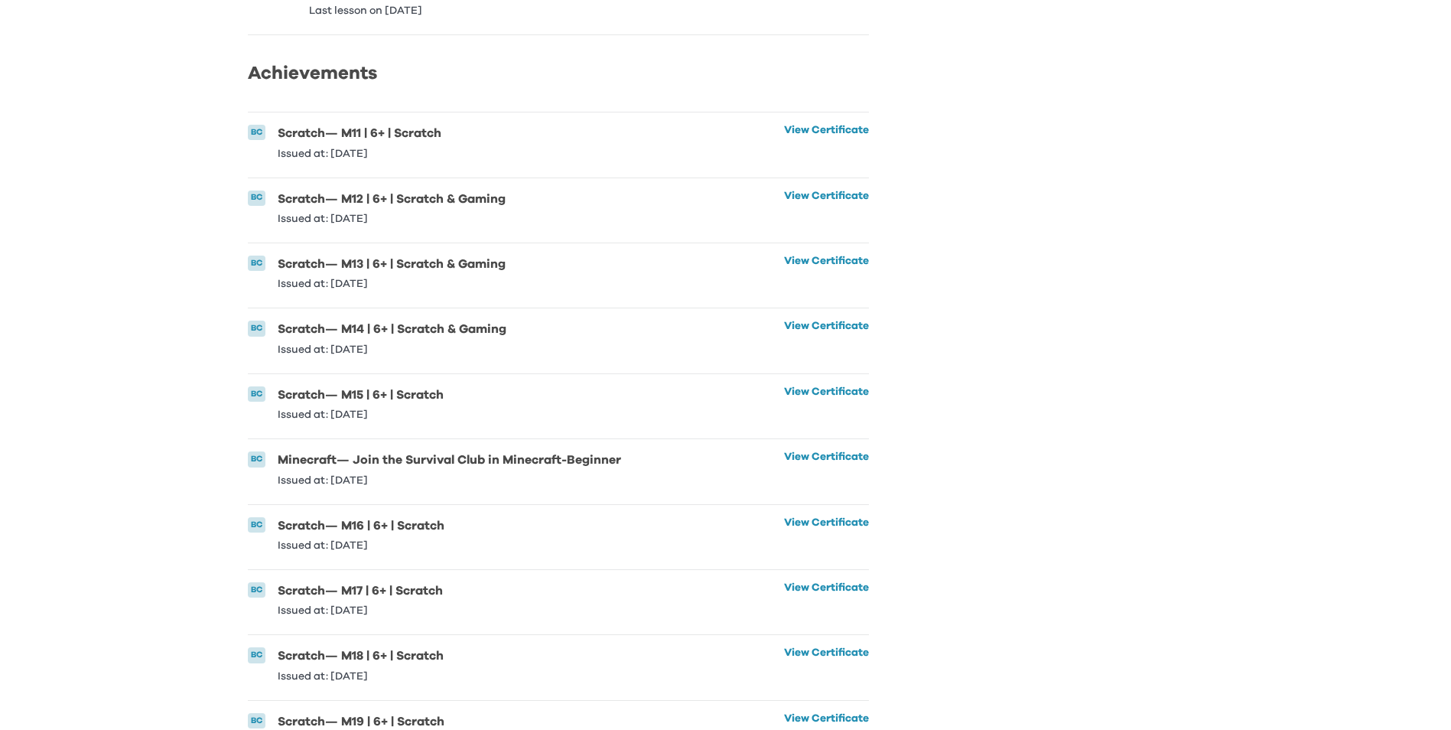
scroll to position [1244, 0]
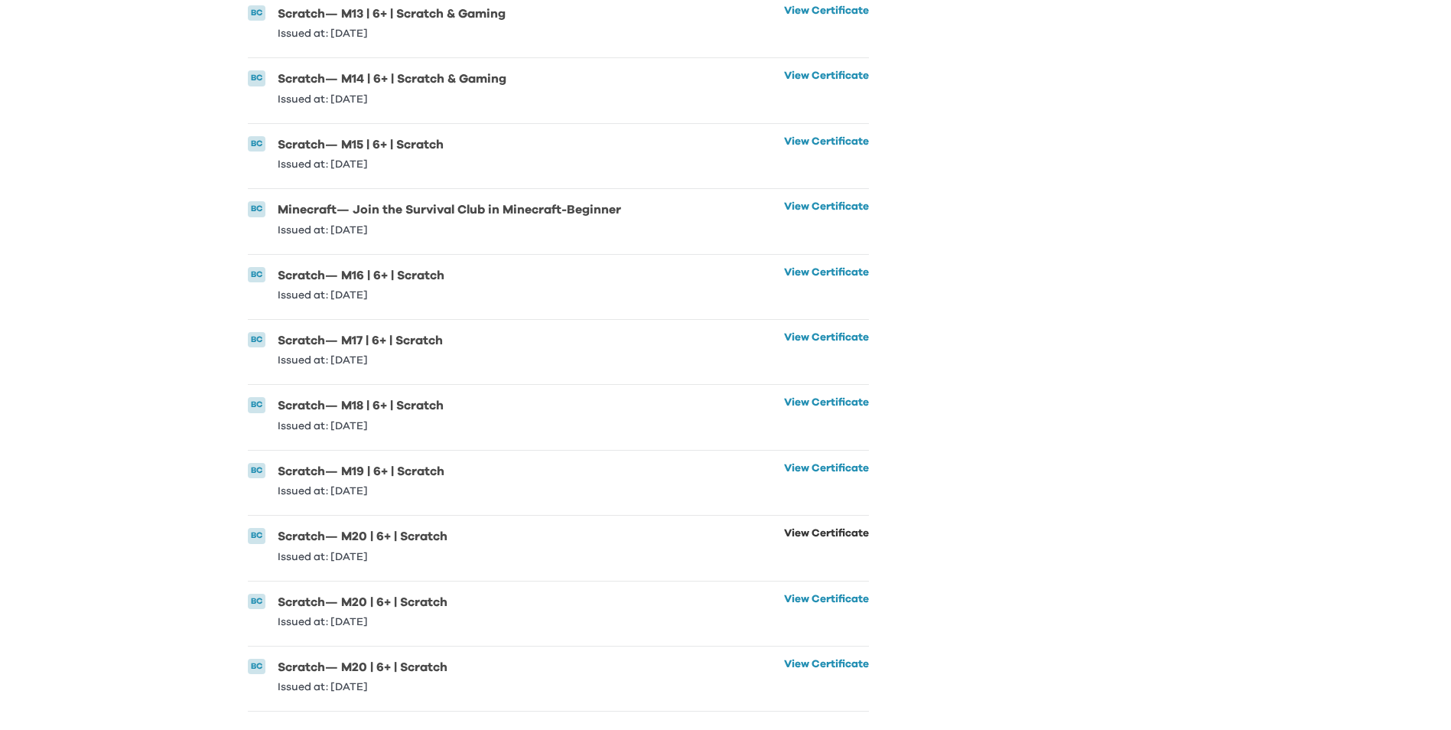
click at [826, 528] on link "View Certificate" at bounding box center [826, 545] width 85 height 34
click at [800, 659] on link "View Certificate" at bounding box center [826, 676] width 85 height 34
click at [810, 594] on link "View Certificate" at bounding box center [826, 611] width 85 height 34
click at [801, 528] on link "View Certificate" at bounding box center [826, 545] width 85 height 34
click at [800, 594] on link "View Certificate" at bounding box center [826, 611] width 85 height 34
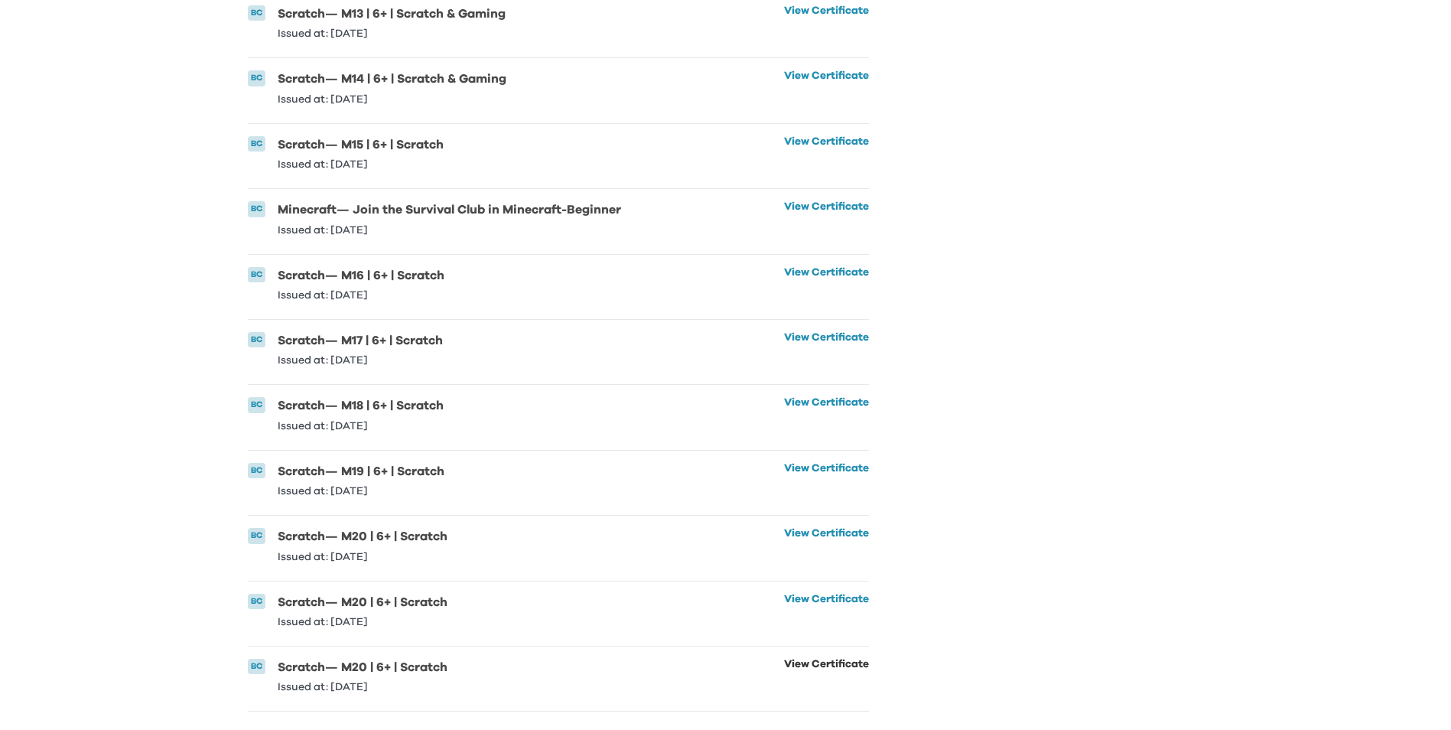
click at [807, 659] on link "View Certificate" at bounding box center [826, 676] width 85 height 34
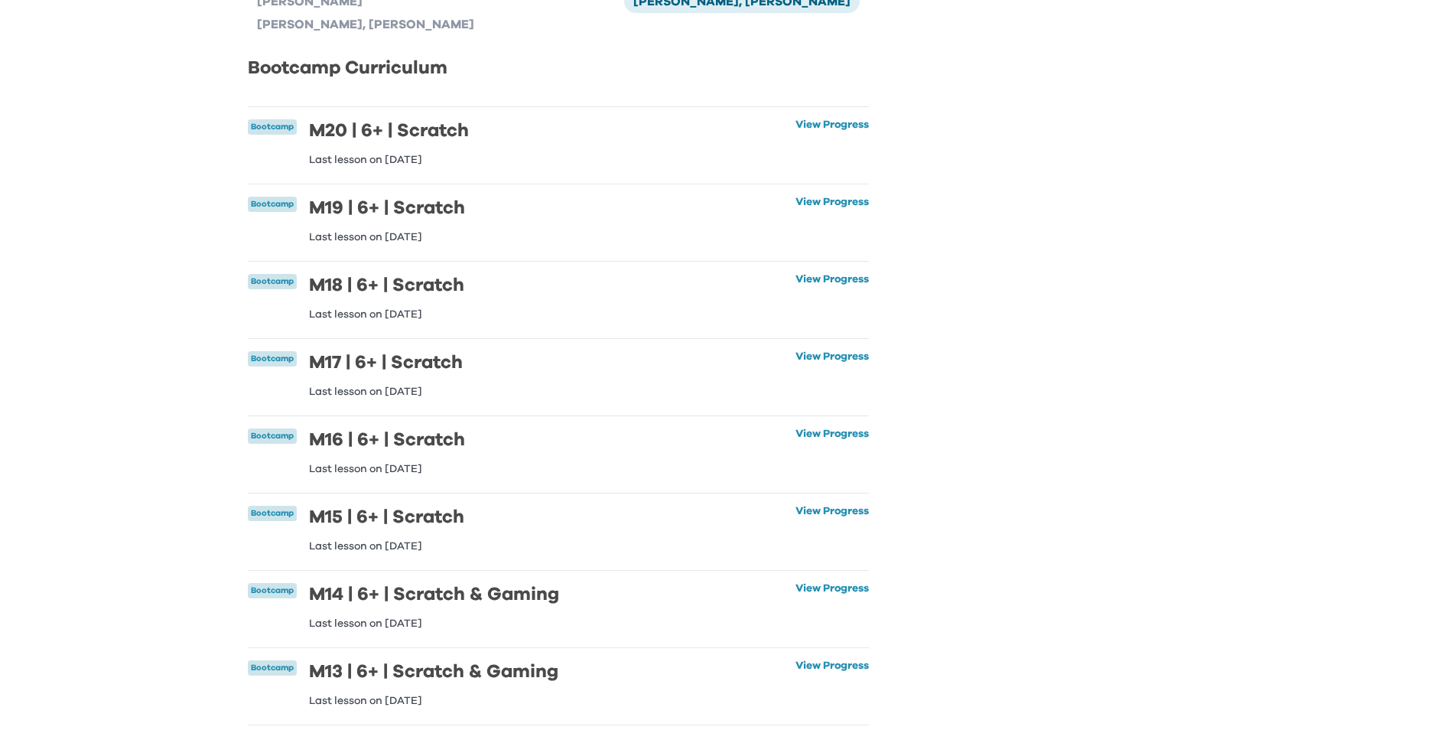
scroll to position [0, 0]
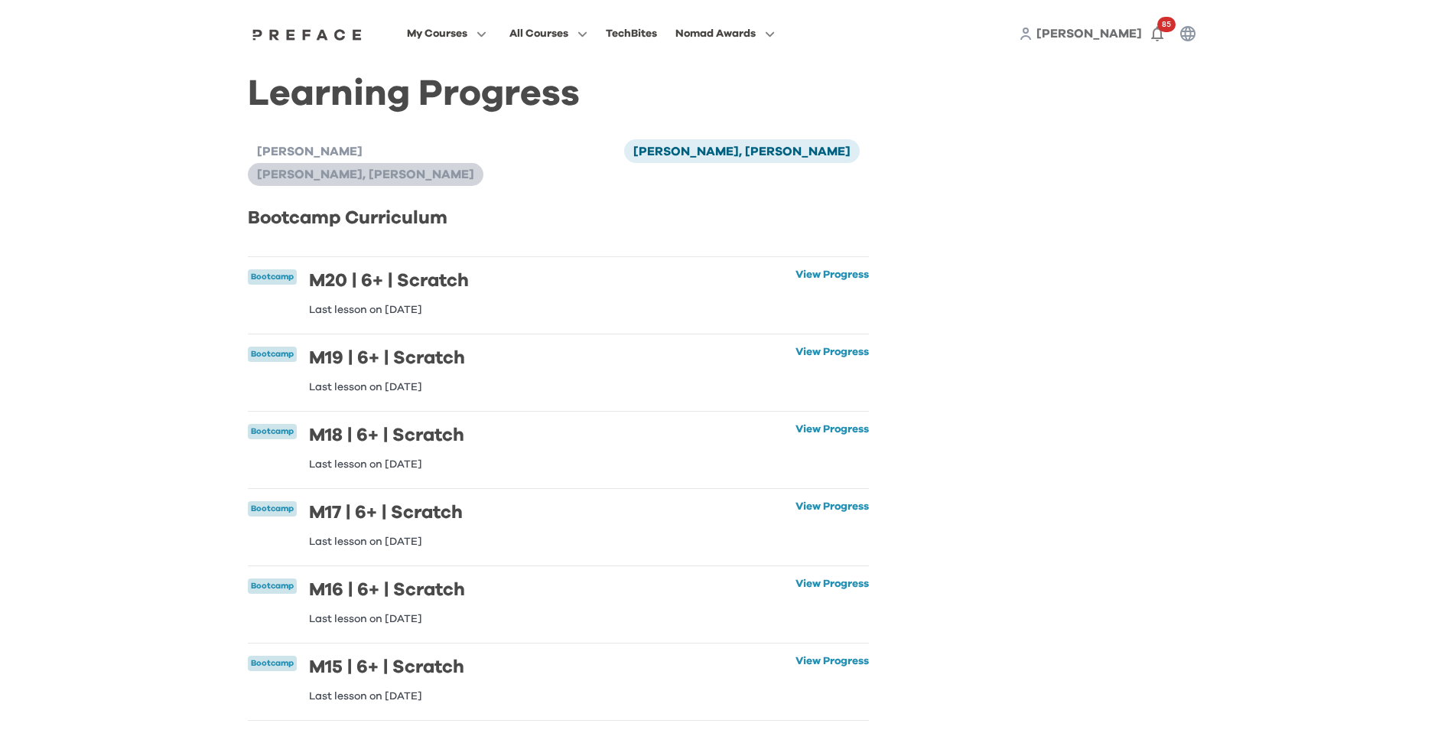
click at [474, 168] on span "[PERSON_NAME], [PERSON_NAME] [PERSON_NAME]" at bounding box center [365, 174] width 217 height 12
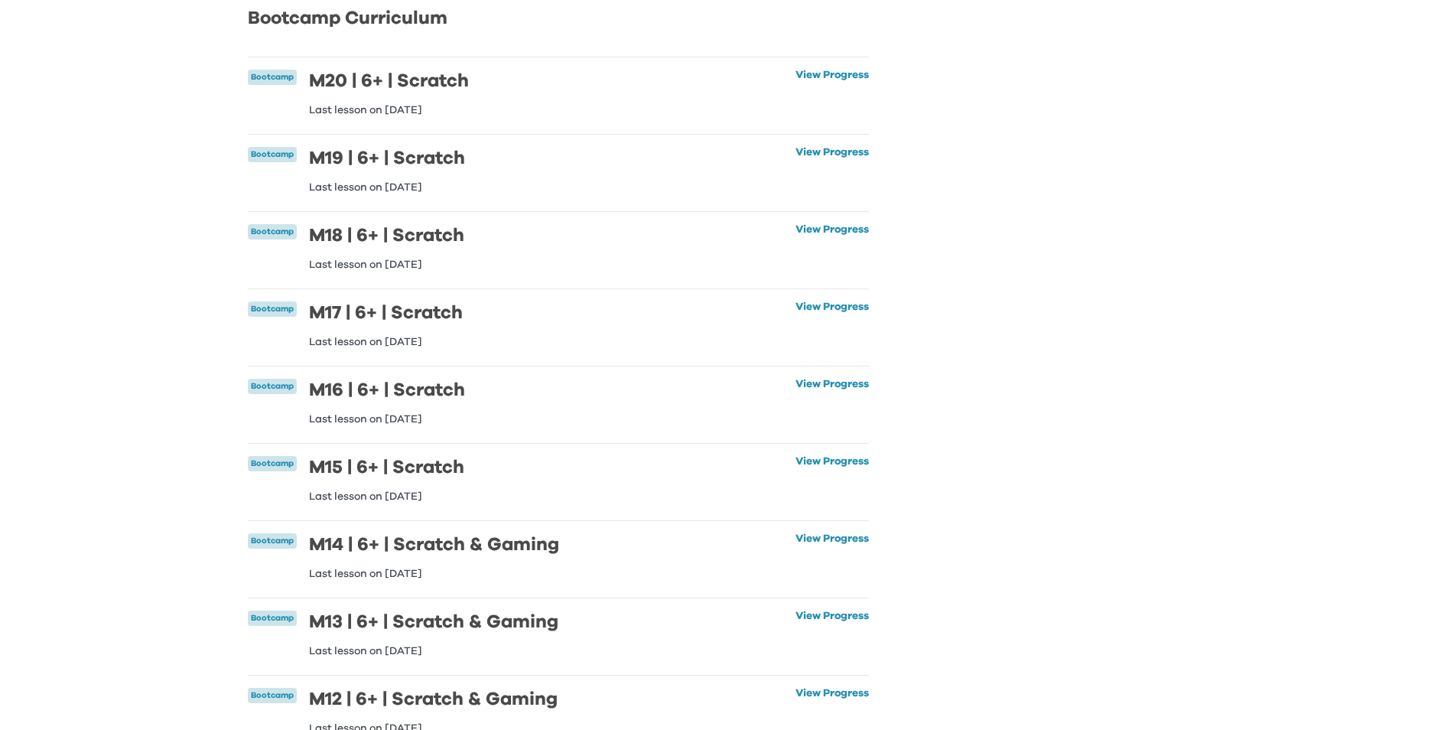
scroll to position [76, 0]
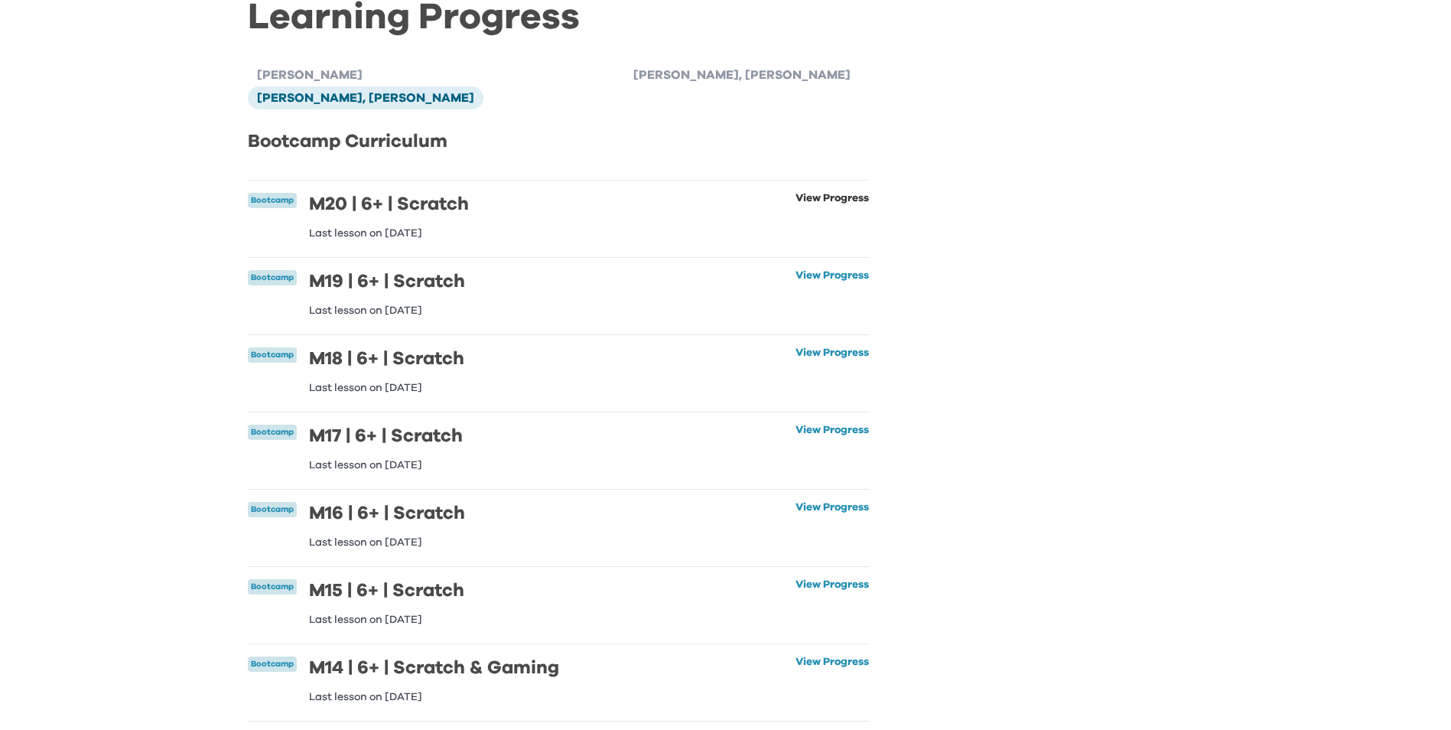
click at [840, 193] on link "View Progress" at bounding box center [831, 216] width 73 height 46
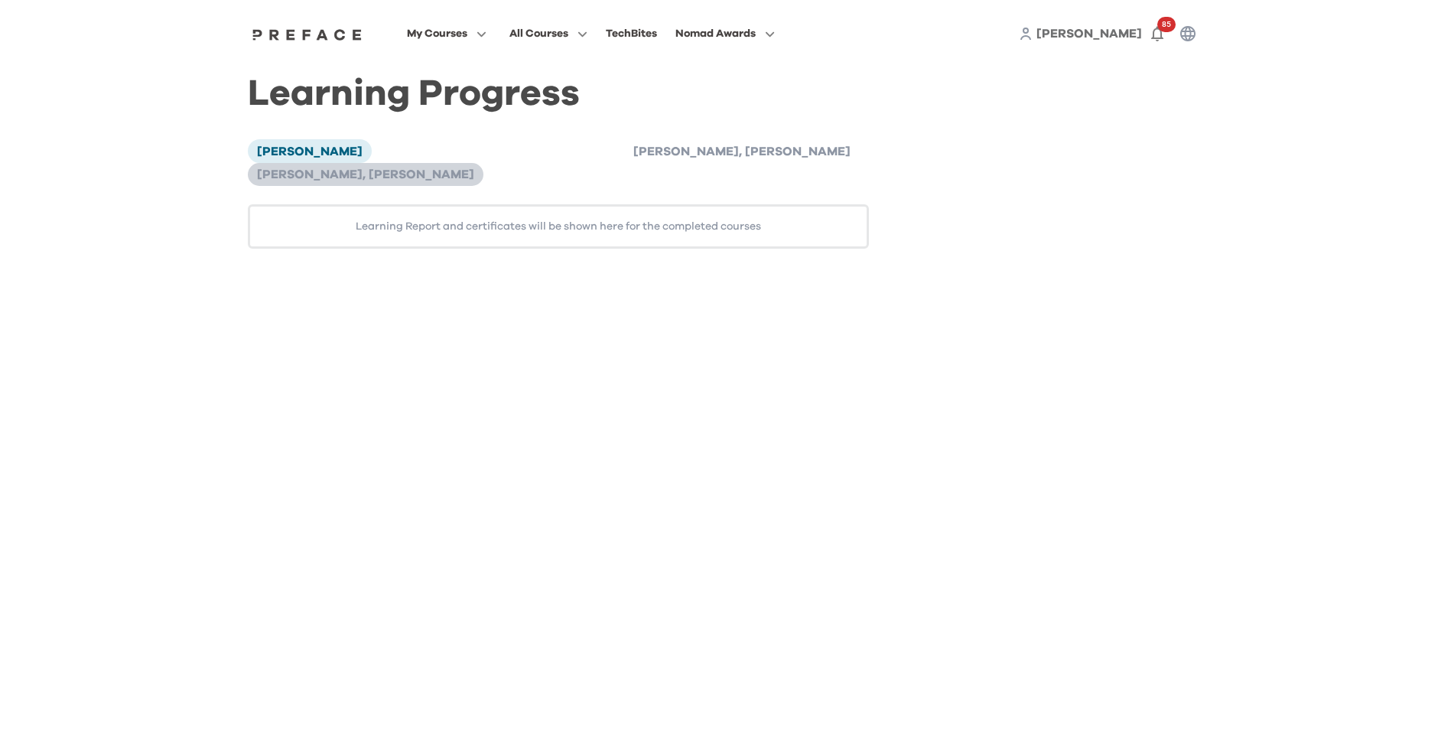
click at [474, 168] on span "[PERSON_NAME], [PERSON_NAME]" at bounding box center [365, 174] width 217 height 12
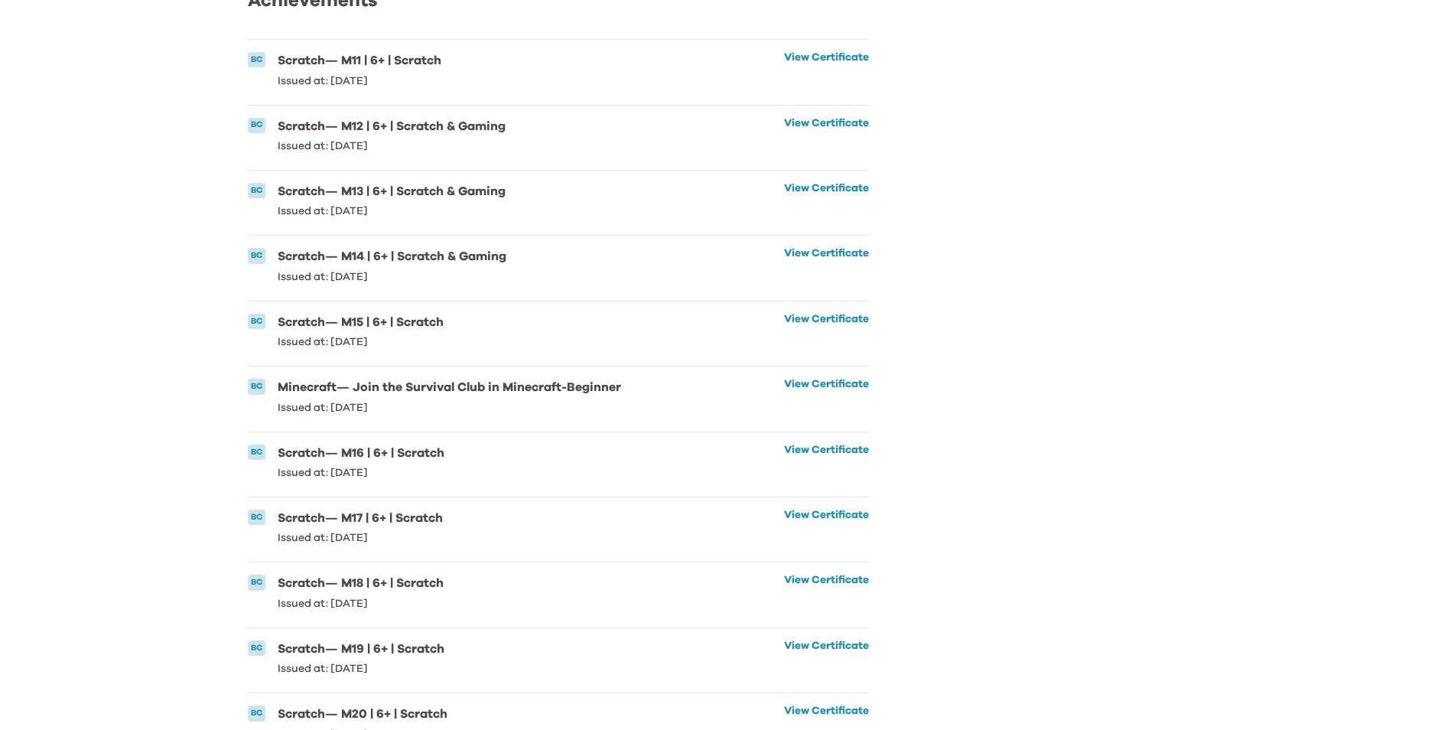
scroll to position [1244, 0]
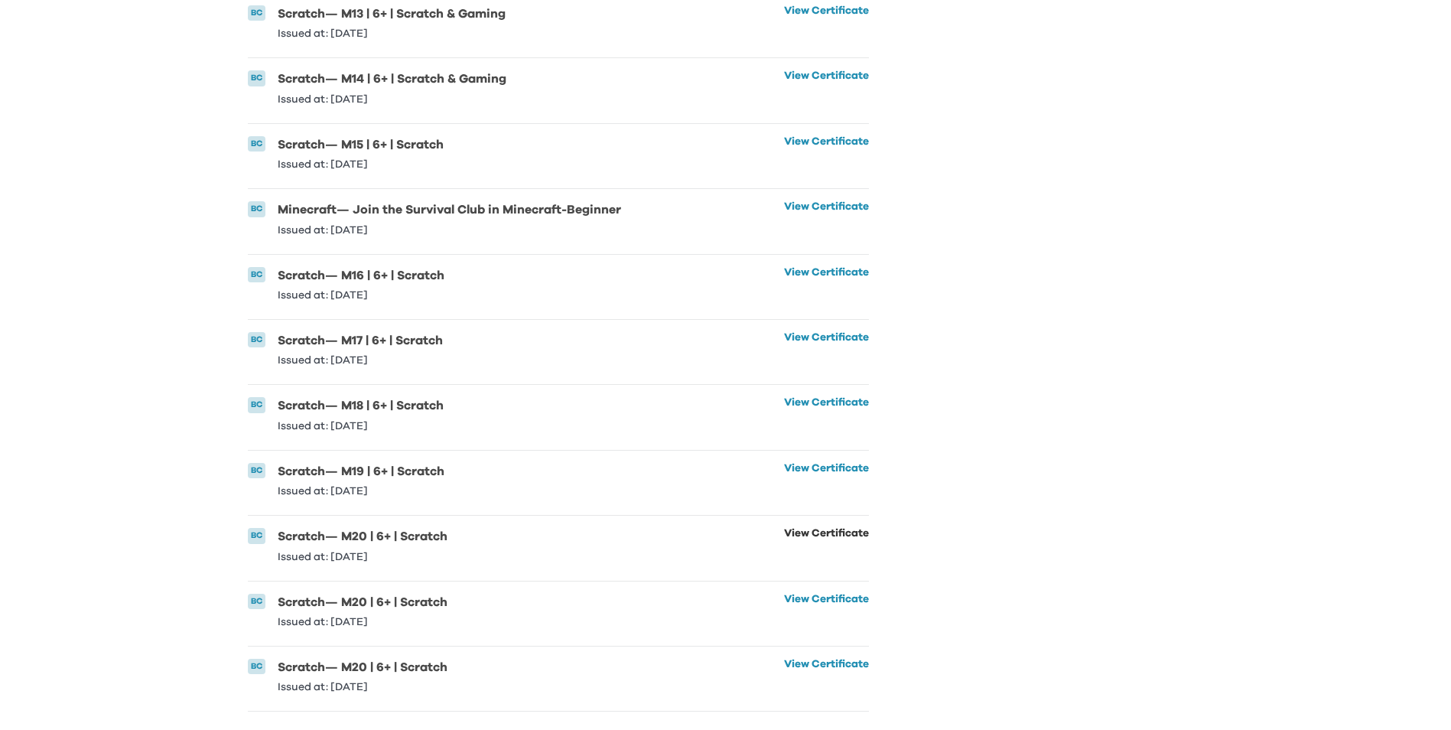
click at [815, 529] on link "View Certificate" at bounding box center [826, 545] width 85 height 34
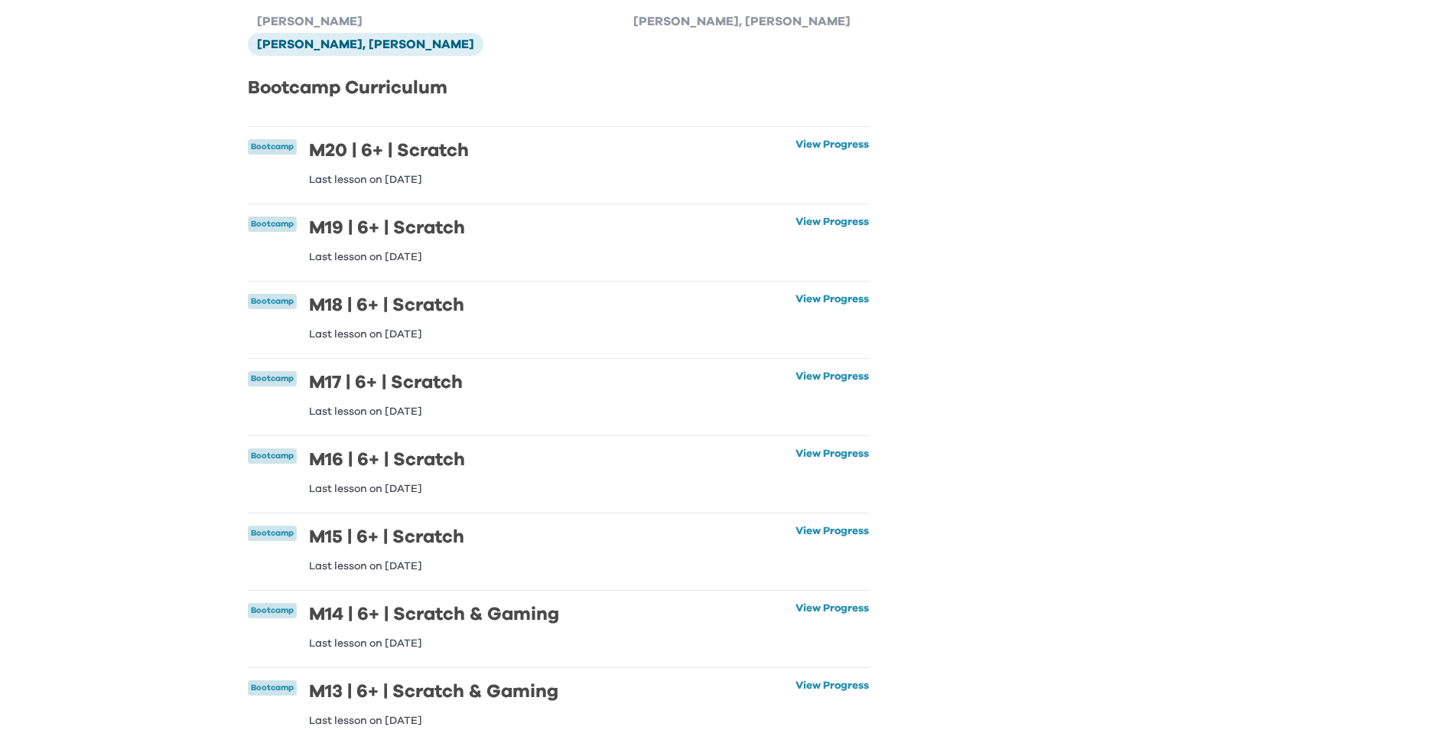
scroll to position [0, 0]
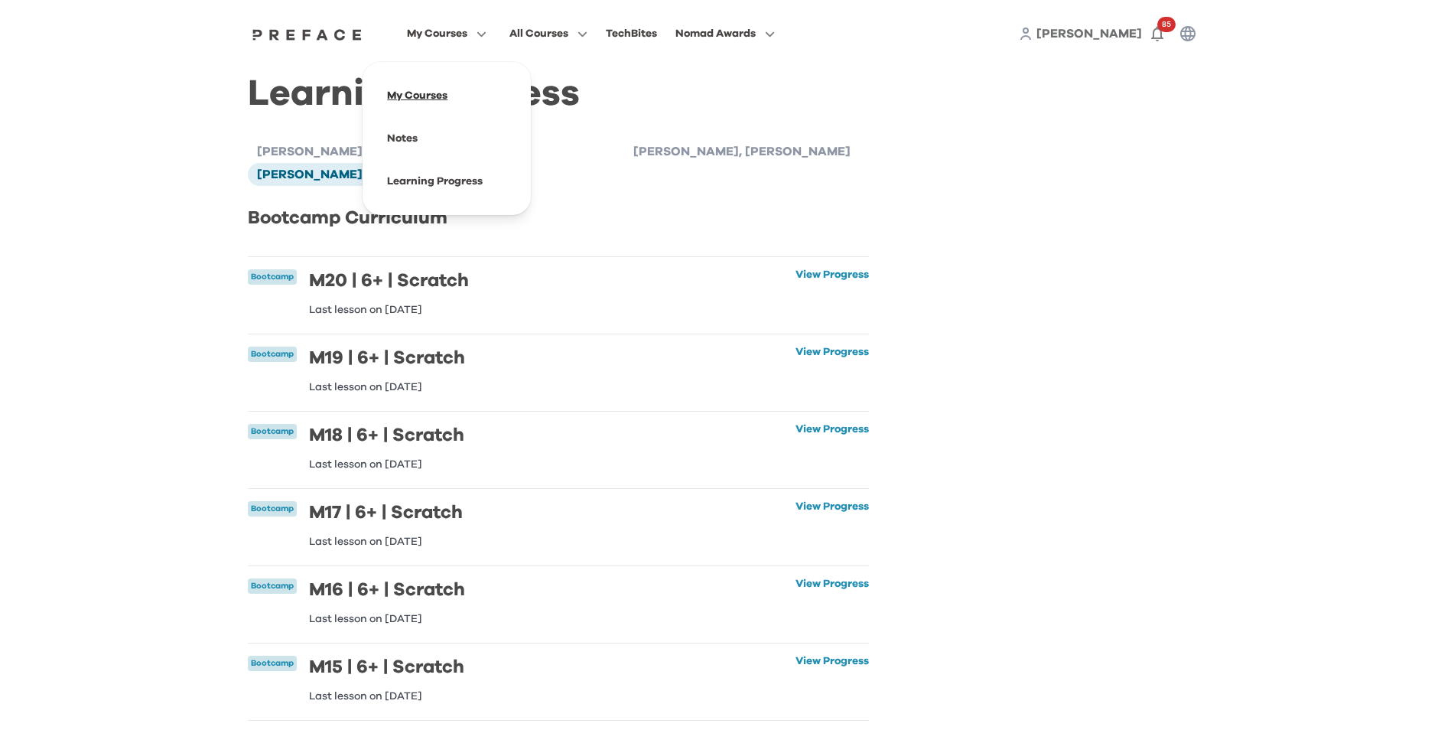
click at [418, 104] on span at bounding box center [447, 95] width 144 height 43
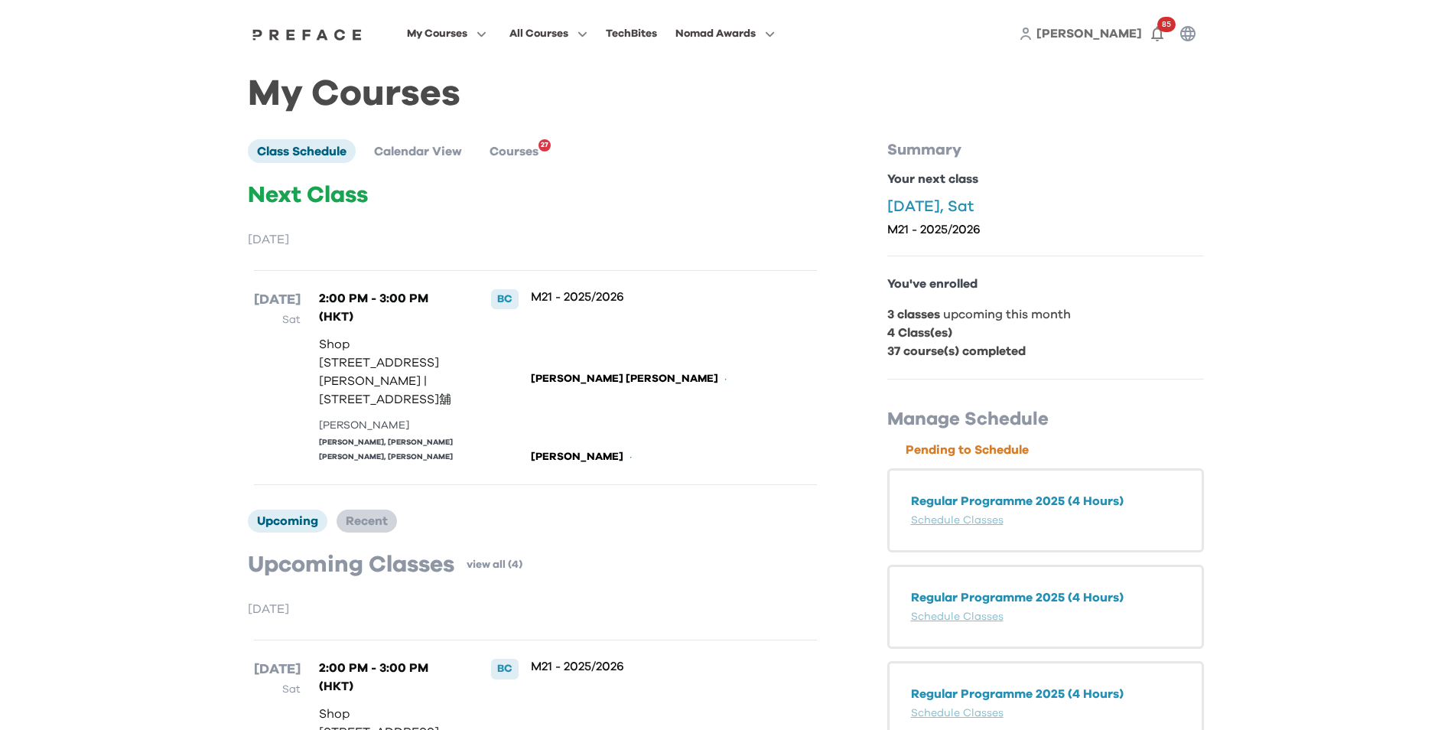
click at [363, 532] on li "Recent" at bounding box center [367, 520] width 60 height 23
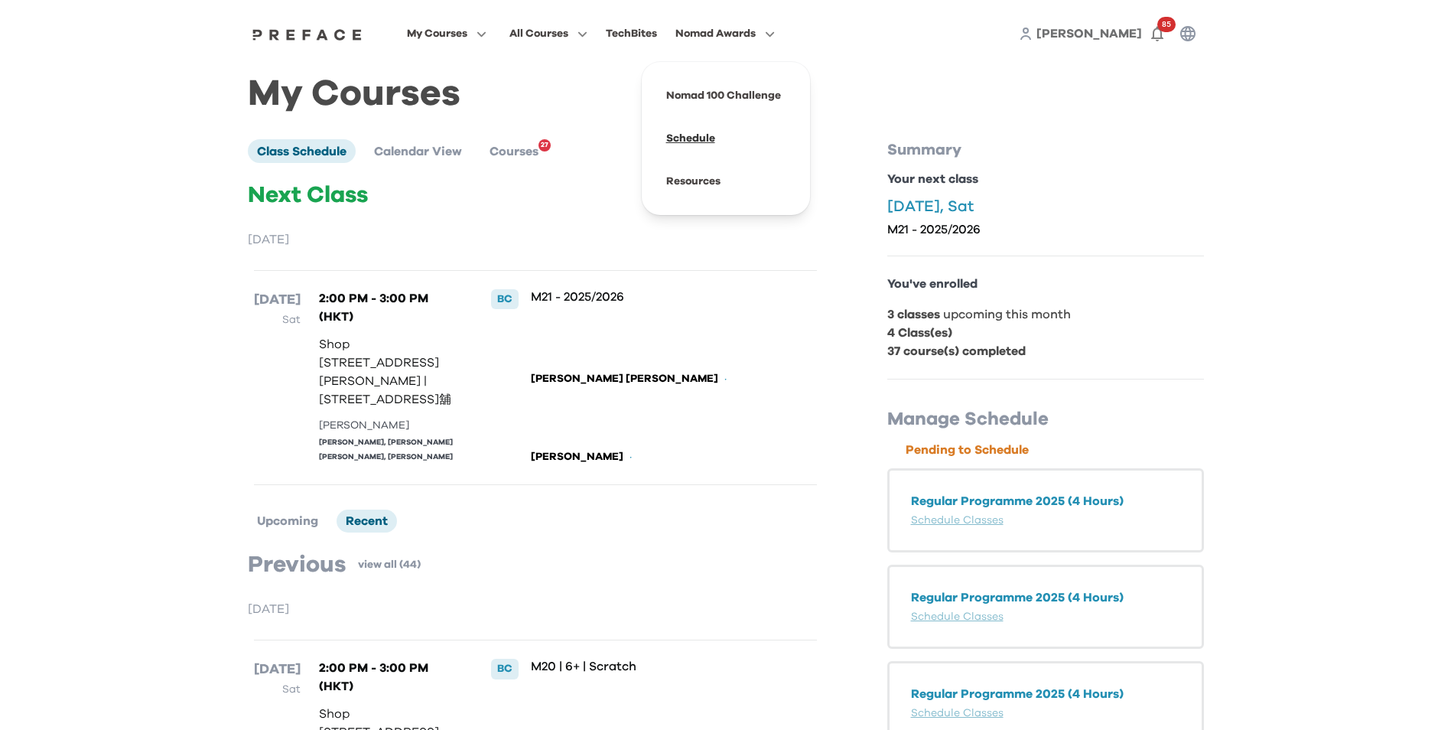
click at [701, 135] on span at bounding box center [726, 138] width 144 height 43
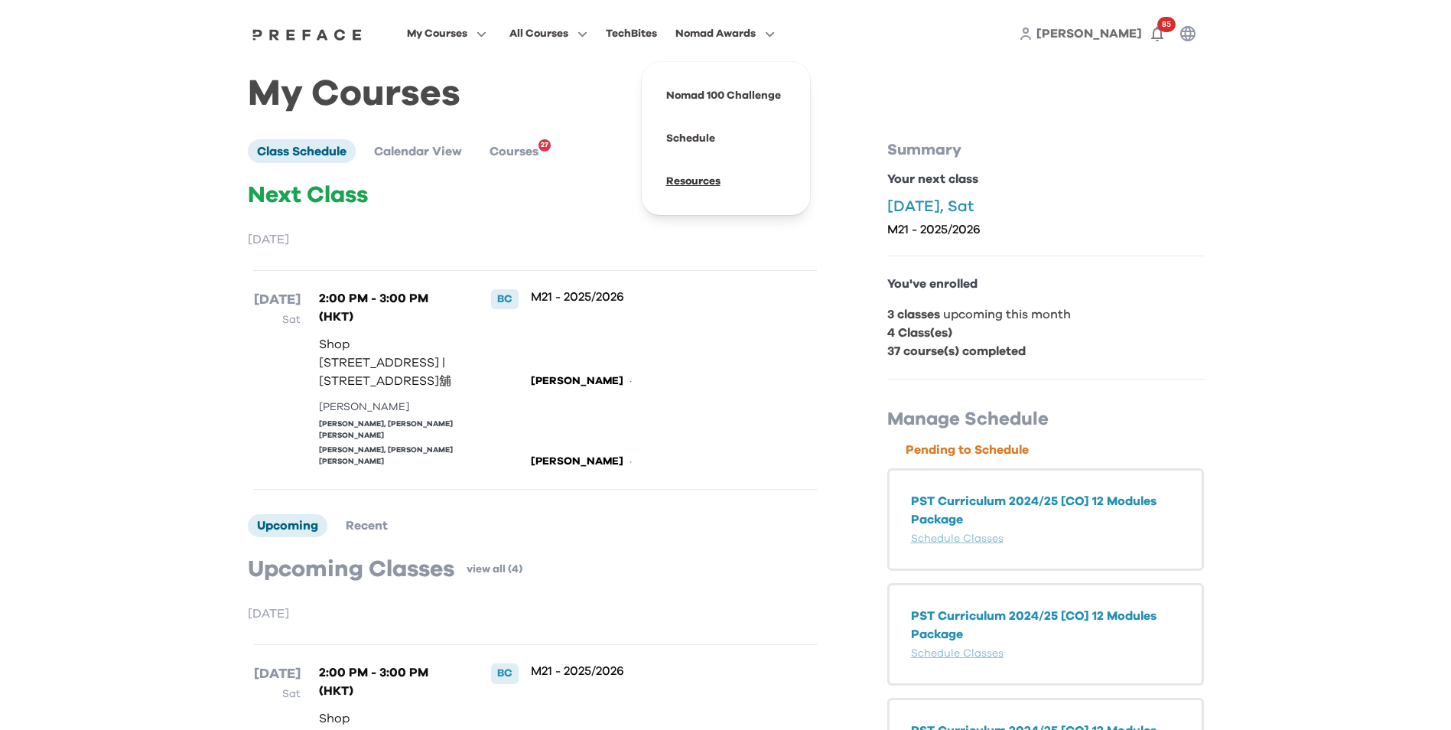
click at [698, 187] on span at bounding box center [726, 181] width 144 height 43
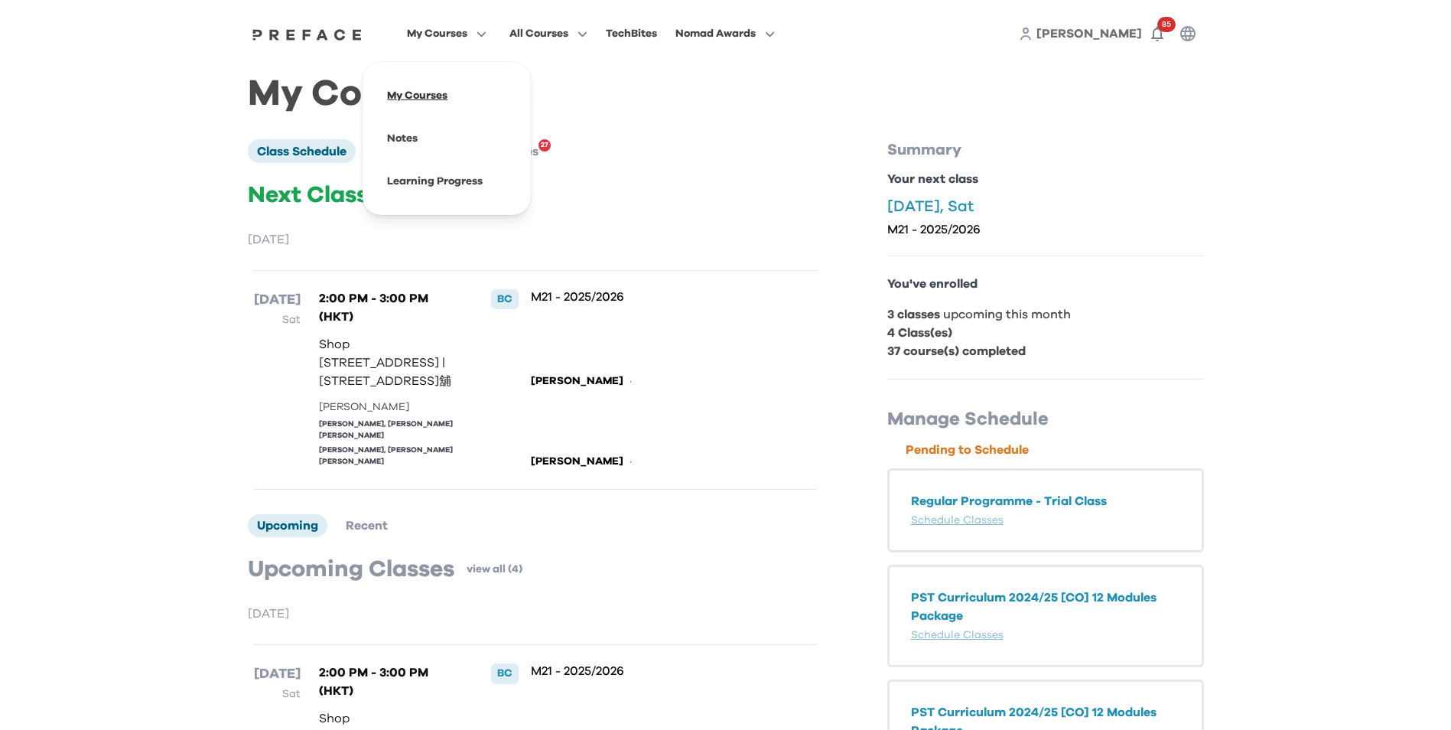
click at [430, 100] on span at bounding box center [447, 95] width 144 height 43
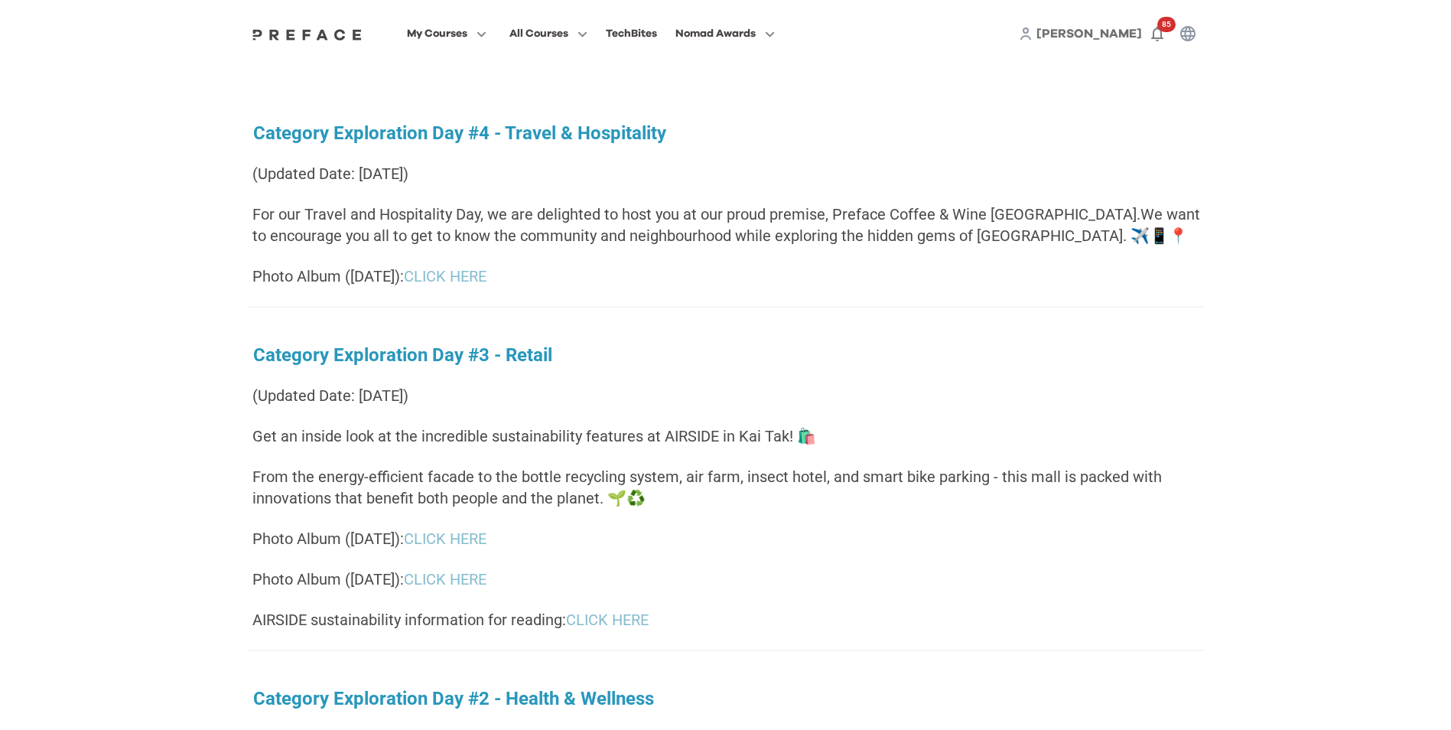
scroll to position [76, 0]
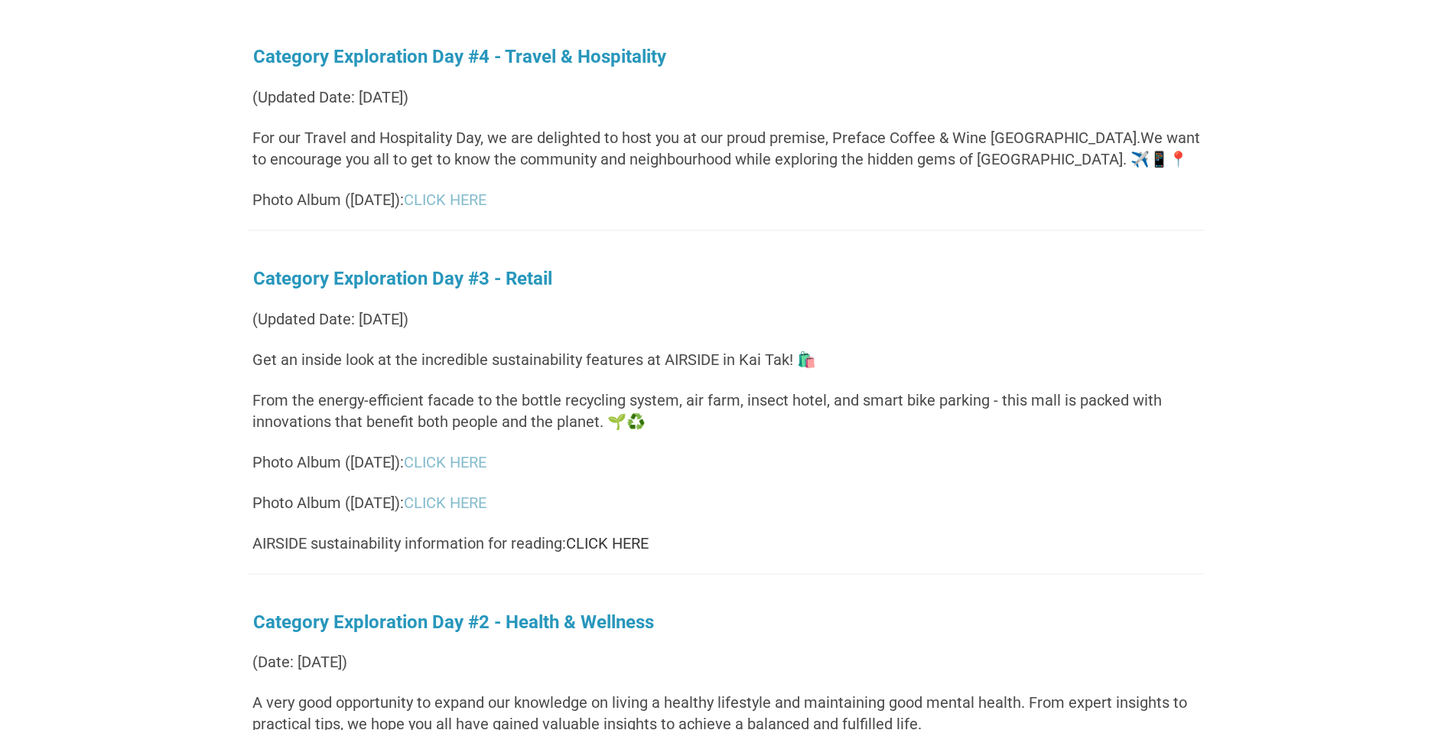
click at [596, 547] on link "CLICK HERE" at bounding box center [607, 543] width 83 height 18
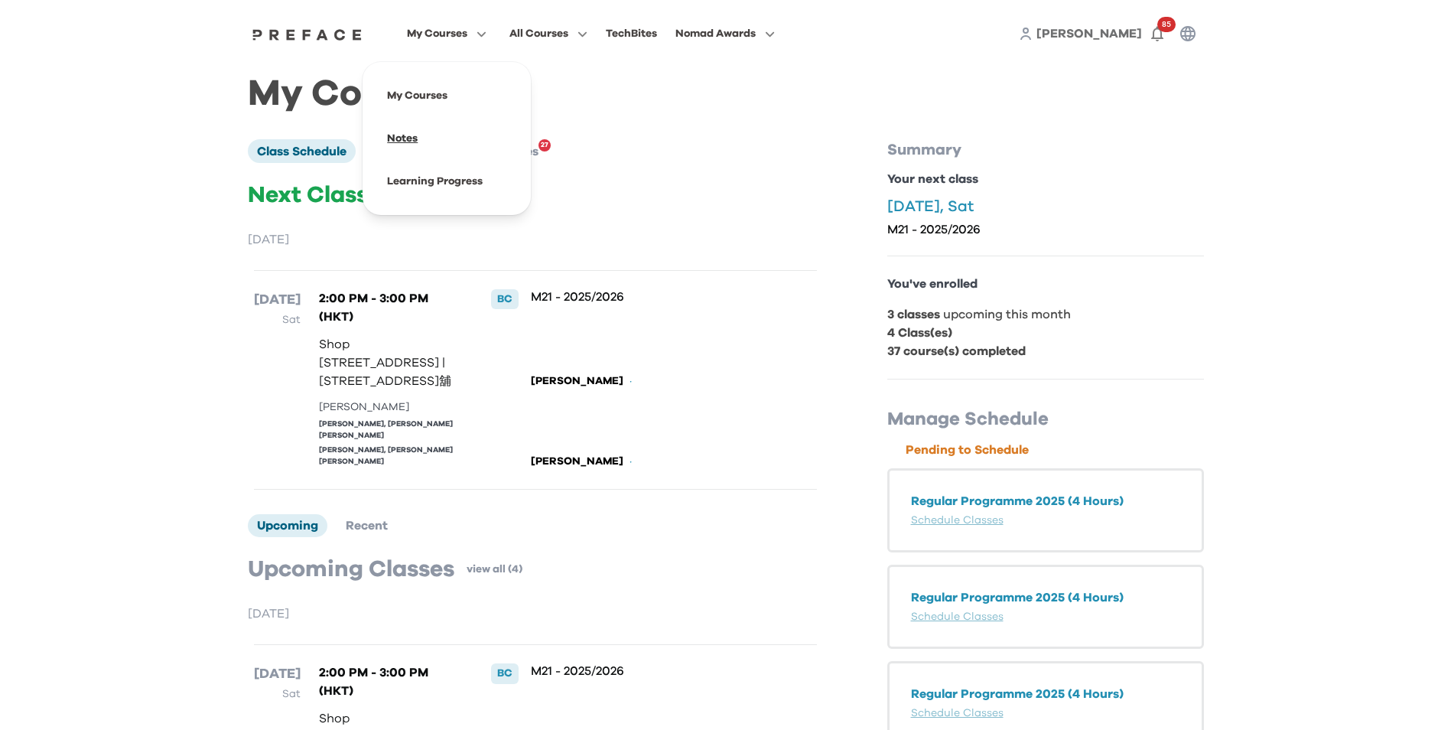
click at [408, 132] on span at bounding box center [447, 138] width 144 height 43
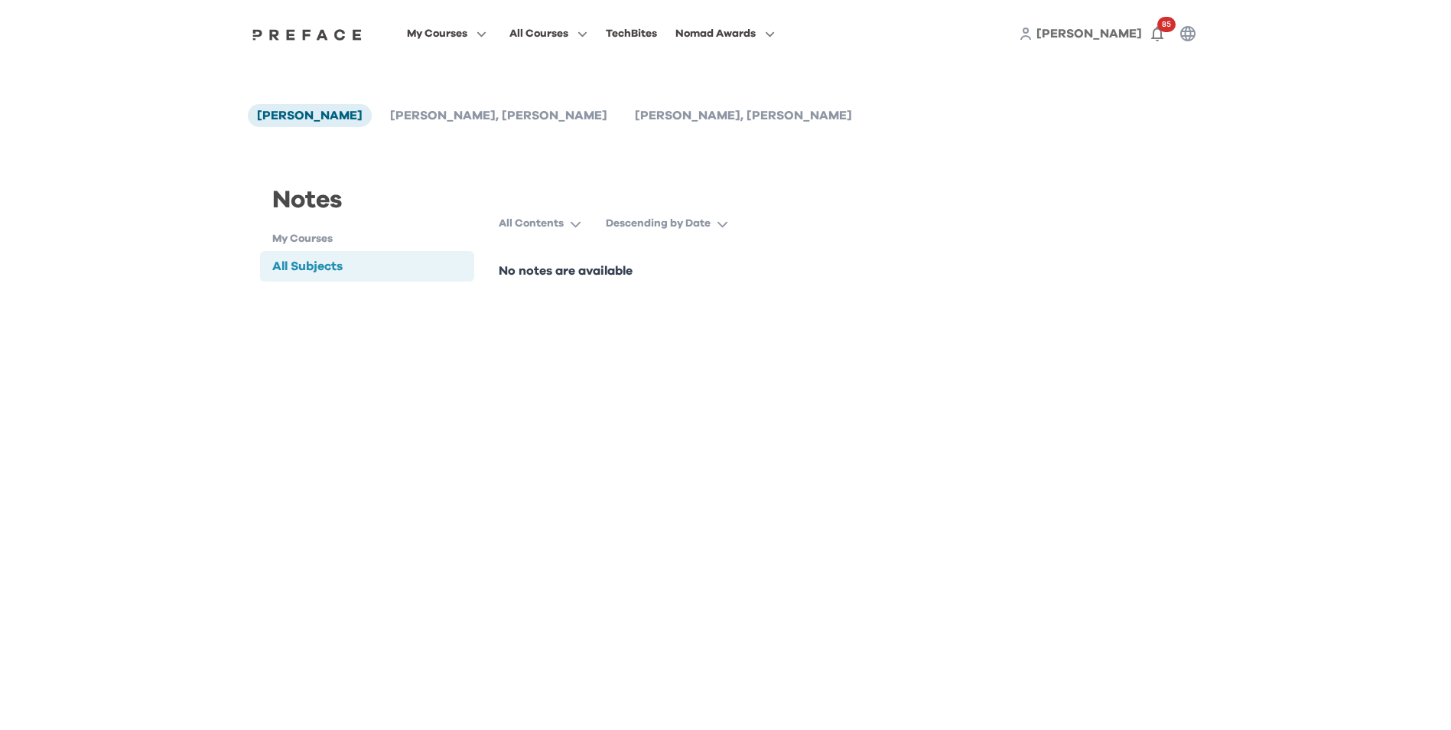
click at [339, 275] on div "All Subjects" at bounding box center [307, 266] width 70 height 18
click at [575, 226] on icon "button" at bounding box center [576, 225] width 10 height 6
click at [715, 218] on button "Descending by Date" at bounding box center [673, 224] width 135 height 28
click at [678, 274] on button "Ascending by Date" at bounding box center [691, 263] width 159 height 28
click at [723, 221] on button "Ascending by Date" at bounding box center [670, 224] width 128 height 28
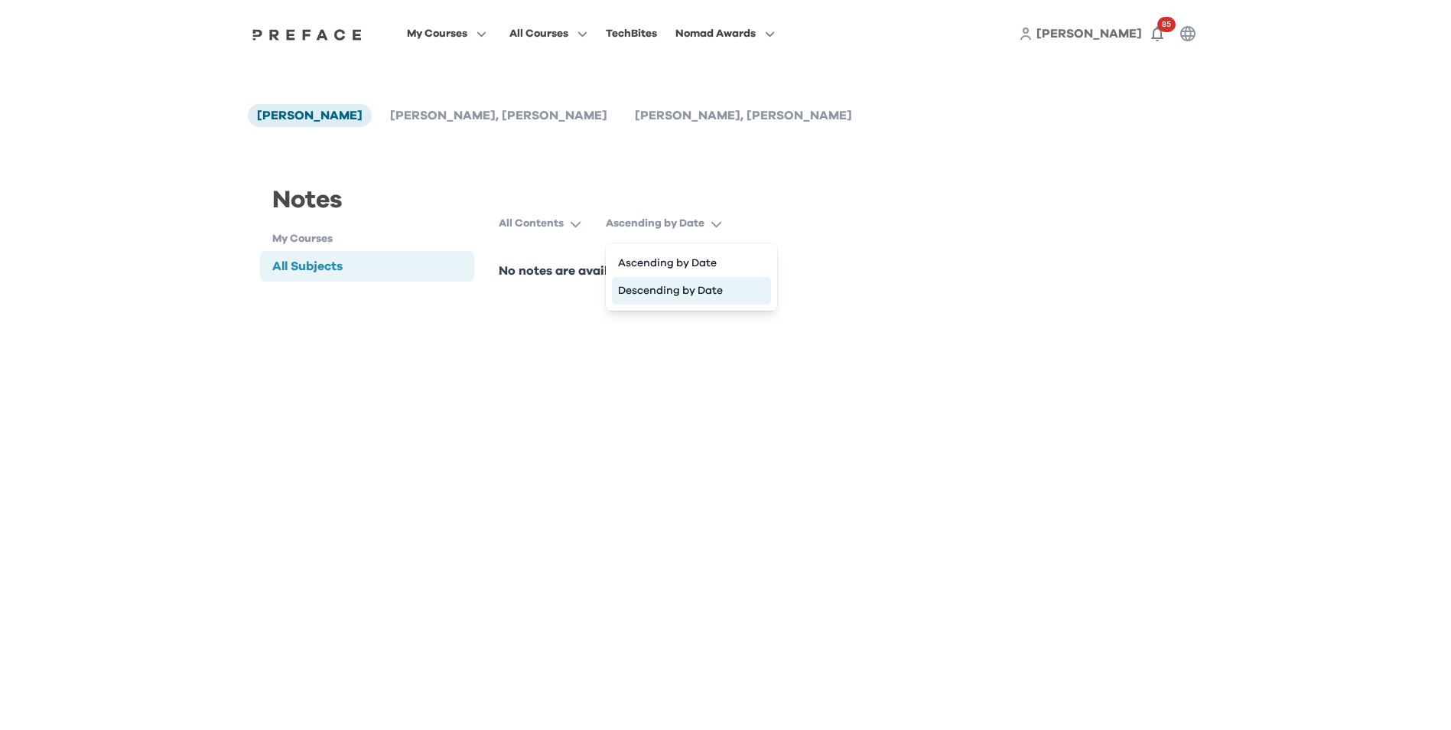
click at [699, 291] on button "Descending by Date" at bounding box center [691, 291] width 159 height 28
click at [577, 229] on icon "button" at bounding box center [575, 223] width 11 height 11
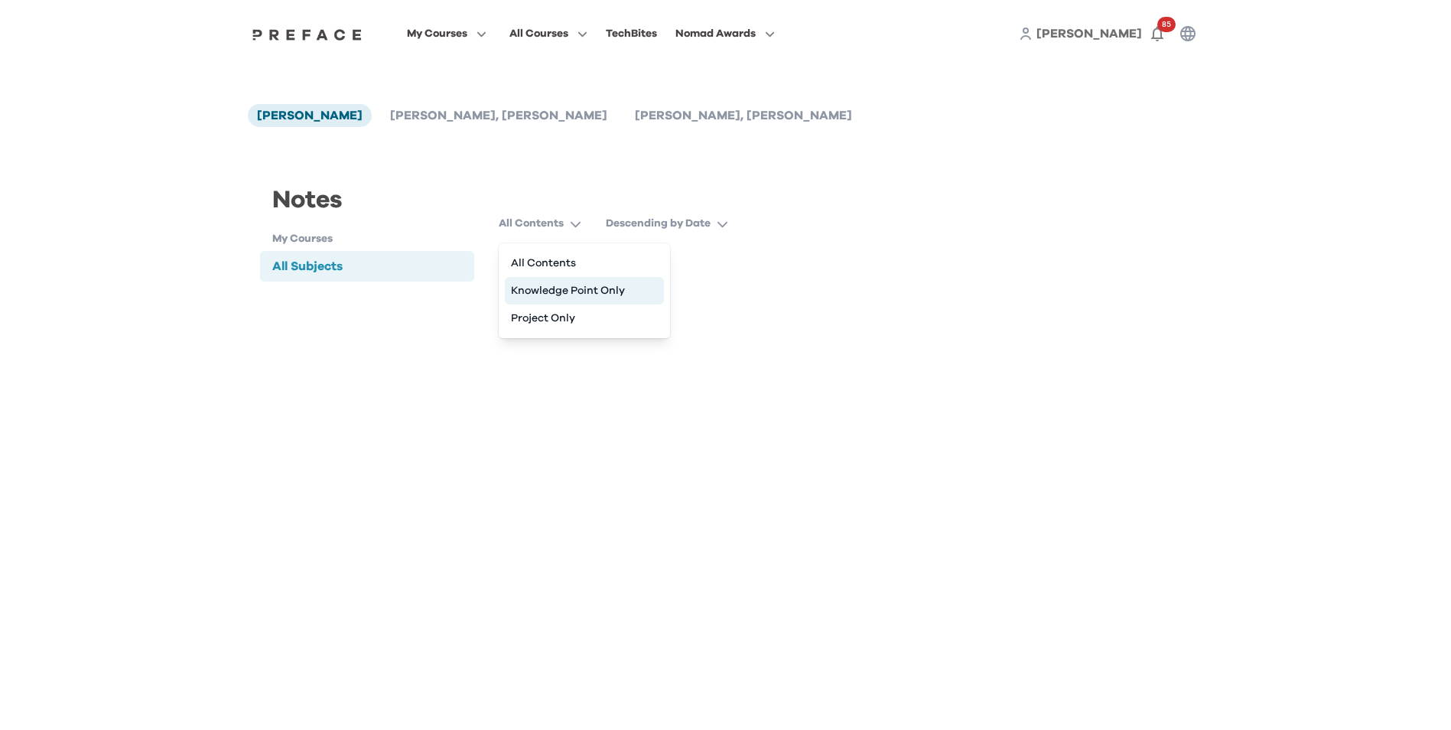
click at [558, 293] on button "Knowledge Point Only" at bounding box center [584, 291] width 159 height 28
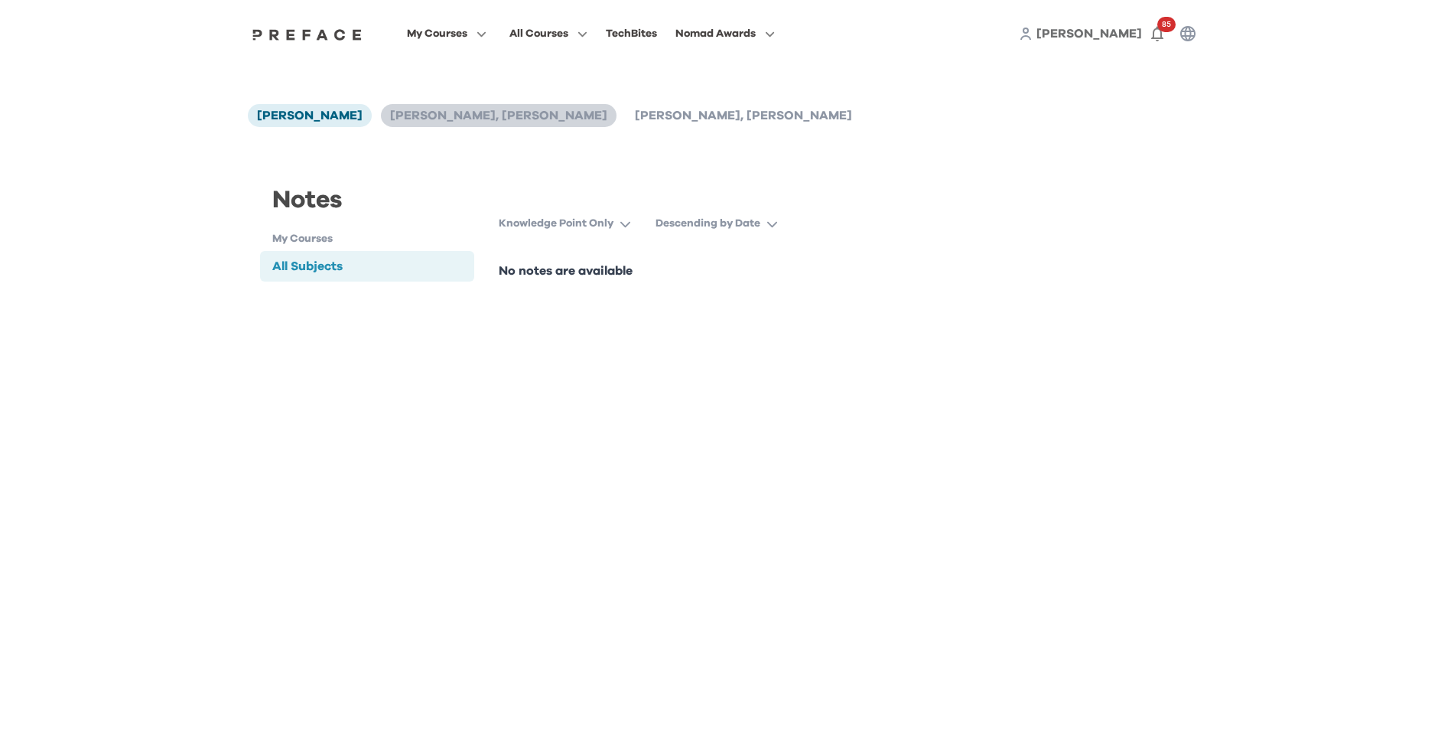
click at [408, 115] on span "[PERSON_NAME], [PERSON_NAME]" at bounding box center [498, 115] width 217 height 12
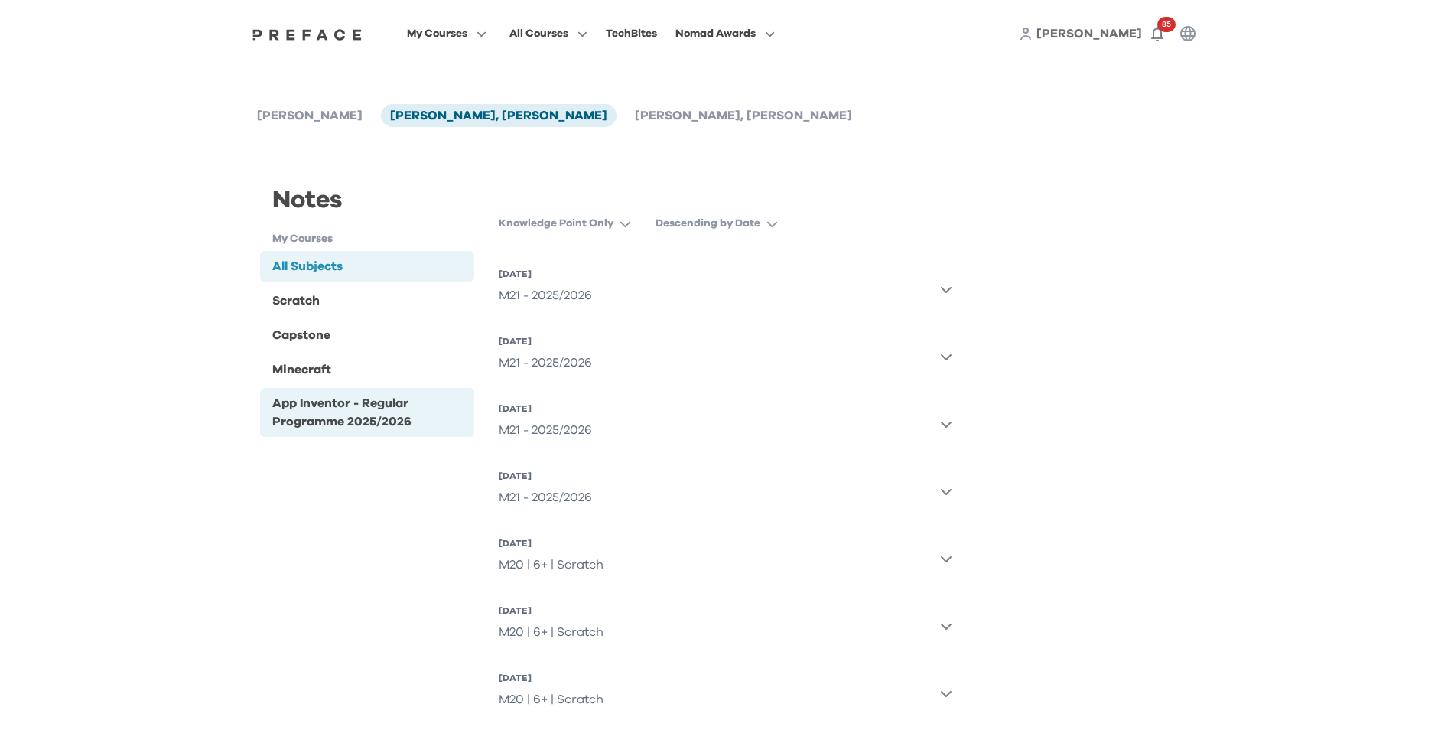
click at [325, 419] on div "App Inventor - Regular Programme 2025/2026" at bounding box center [370, 412] width 197 height 37
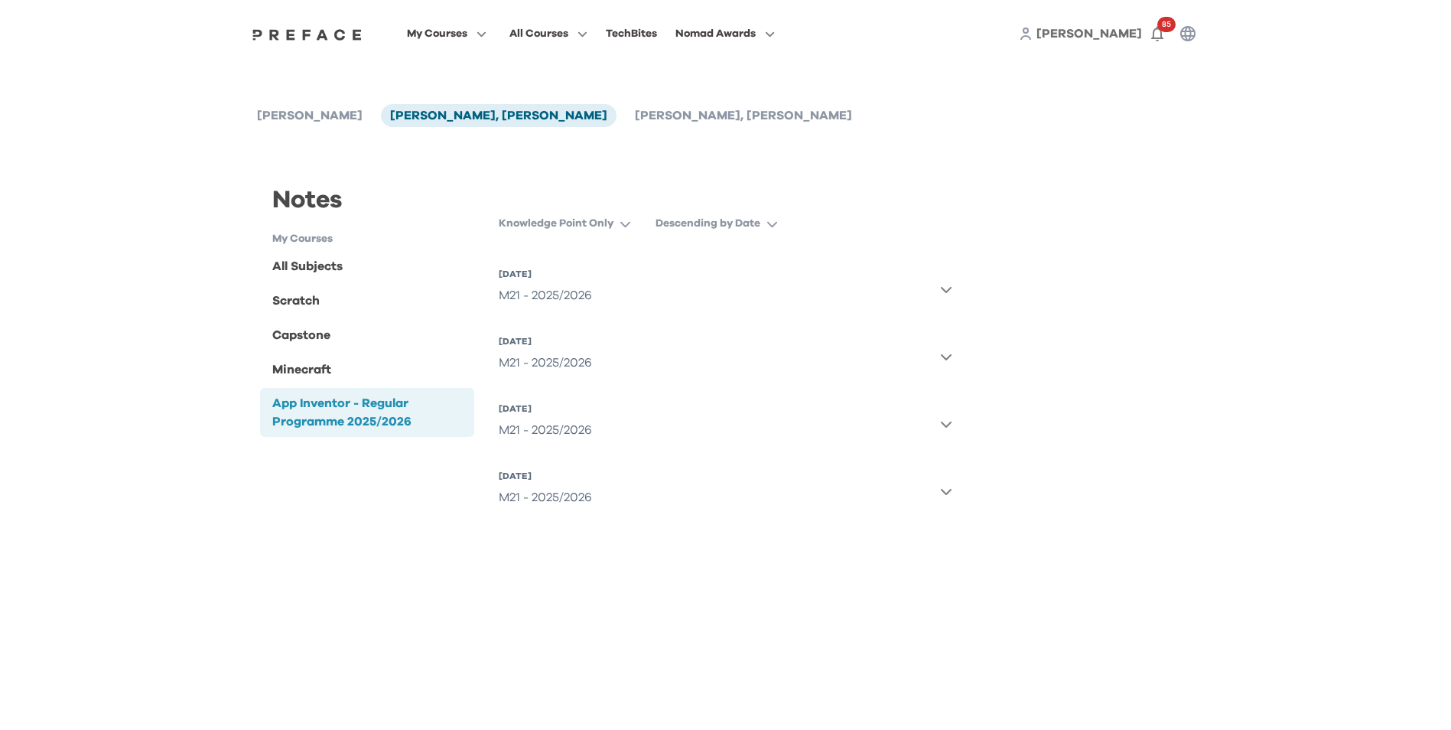
click at [944, 284] on icon "button" at bounding box center [946, 289] width 12 height 12
click at [309, 307] on div "Scratch" at bounding box center [295, 300] width 47 height 18
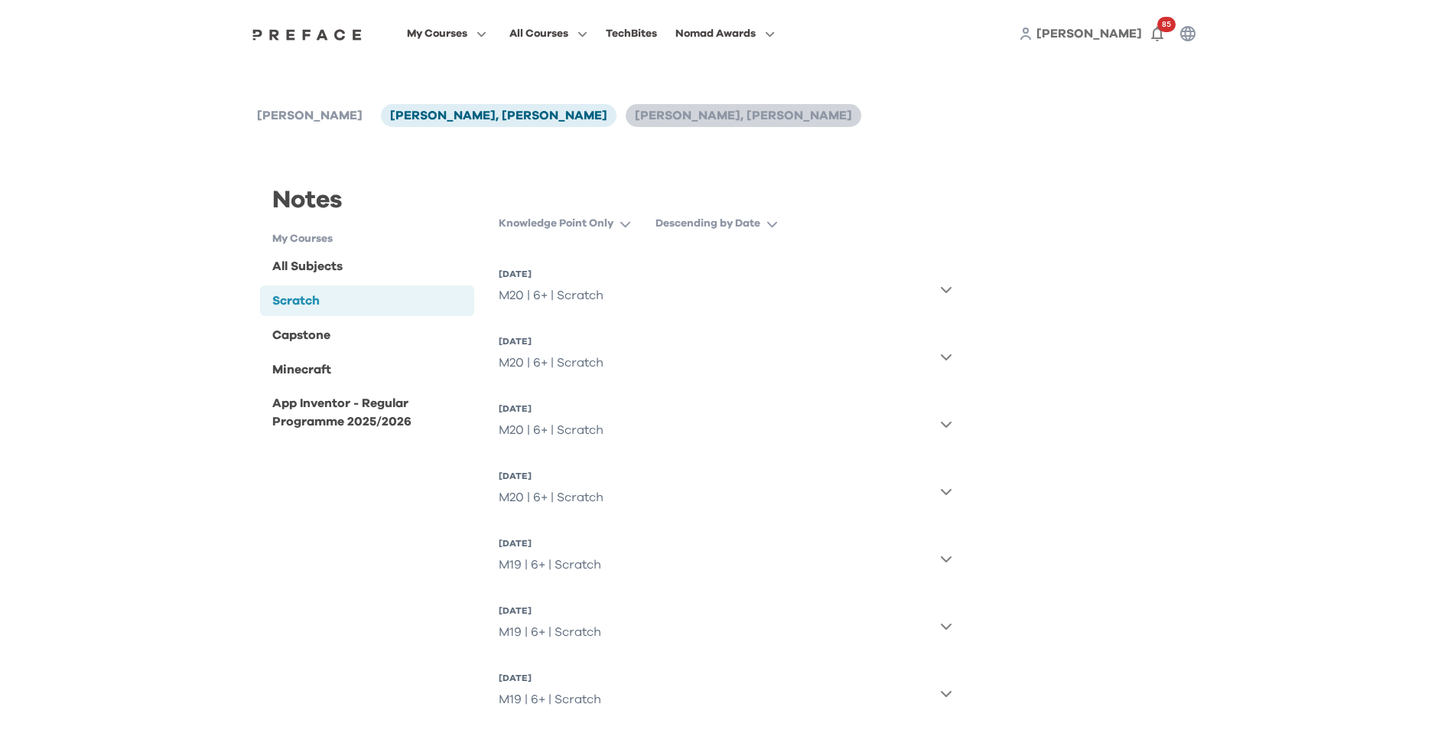
click at [635, 115] on span "[PERSON_NAME], [PERSON_NAME]" at bounding box center [743, 115] width 217 height 12
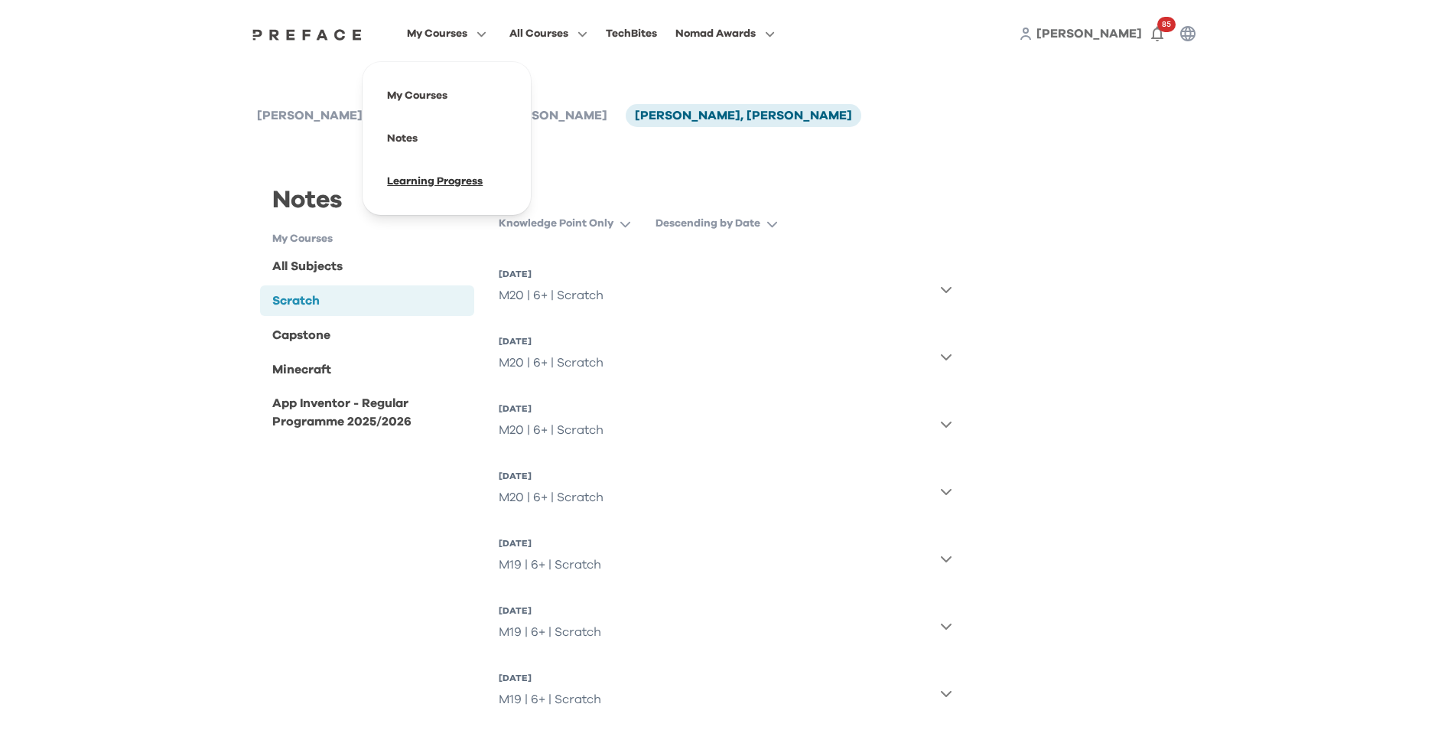
click at [420, 184] on span at bounding box center [447, 181] width 144 height 43
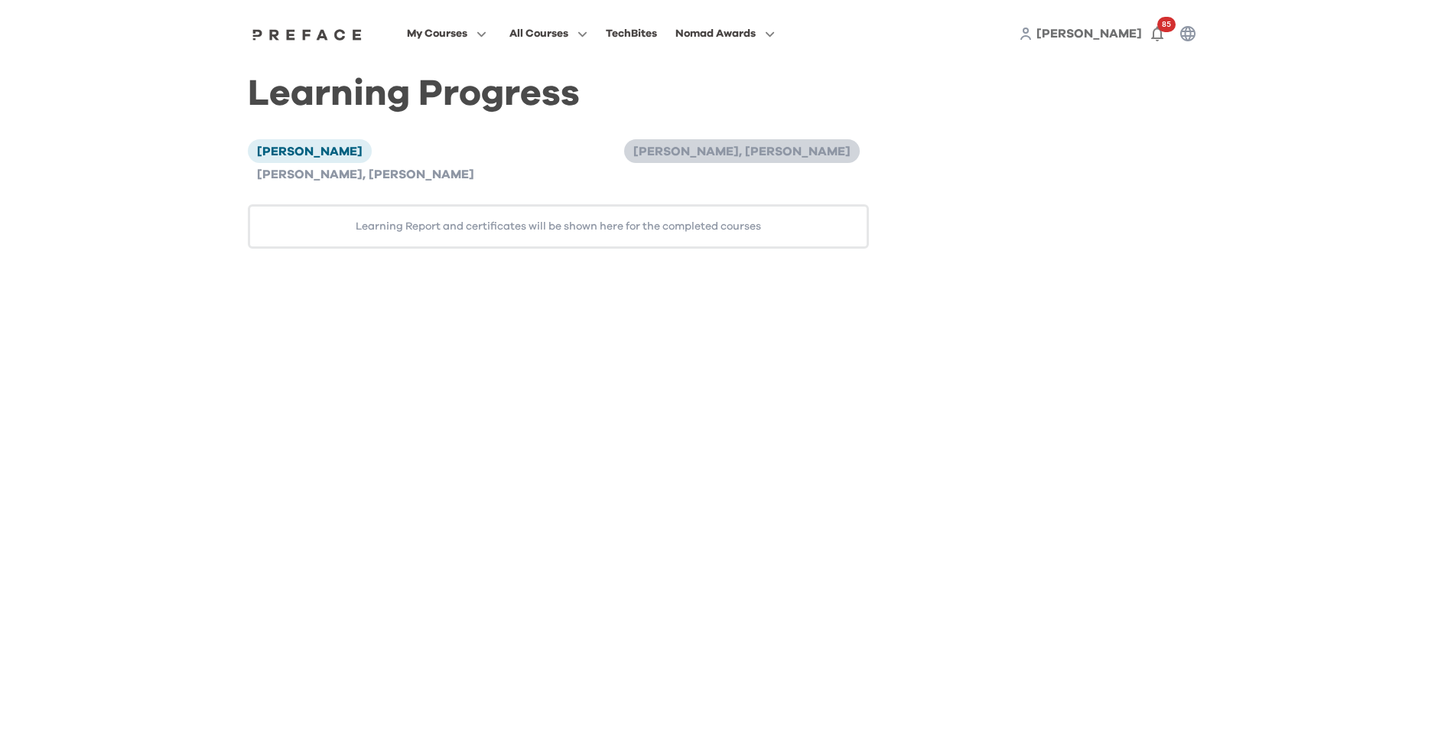
click at [624, 161] on li "[PERSON_NAME], [PERSON_NAME]" at bounding box center [742, 150] width 236 height 23
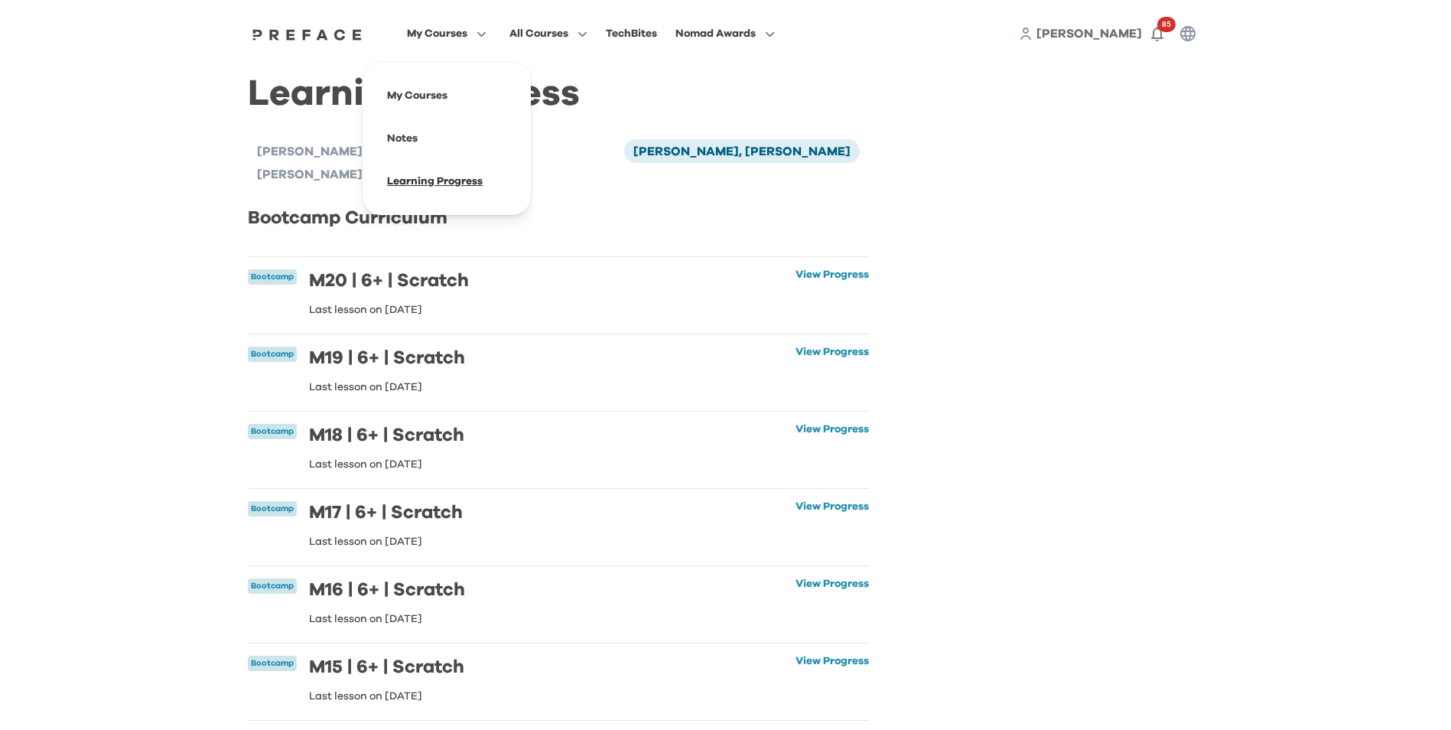
click at [402, 179] on span at bounding box center [447, 181] width 144 height 43
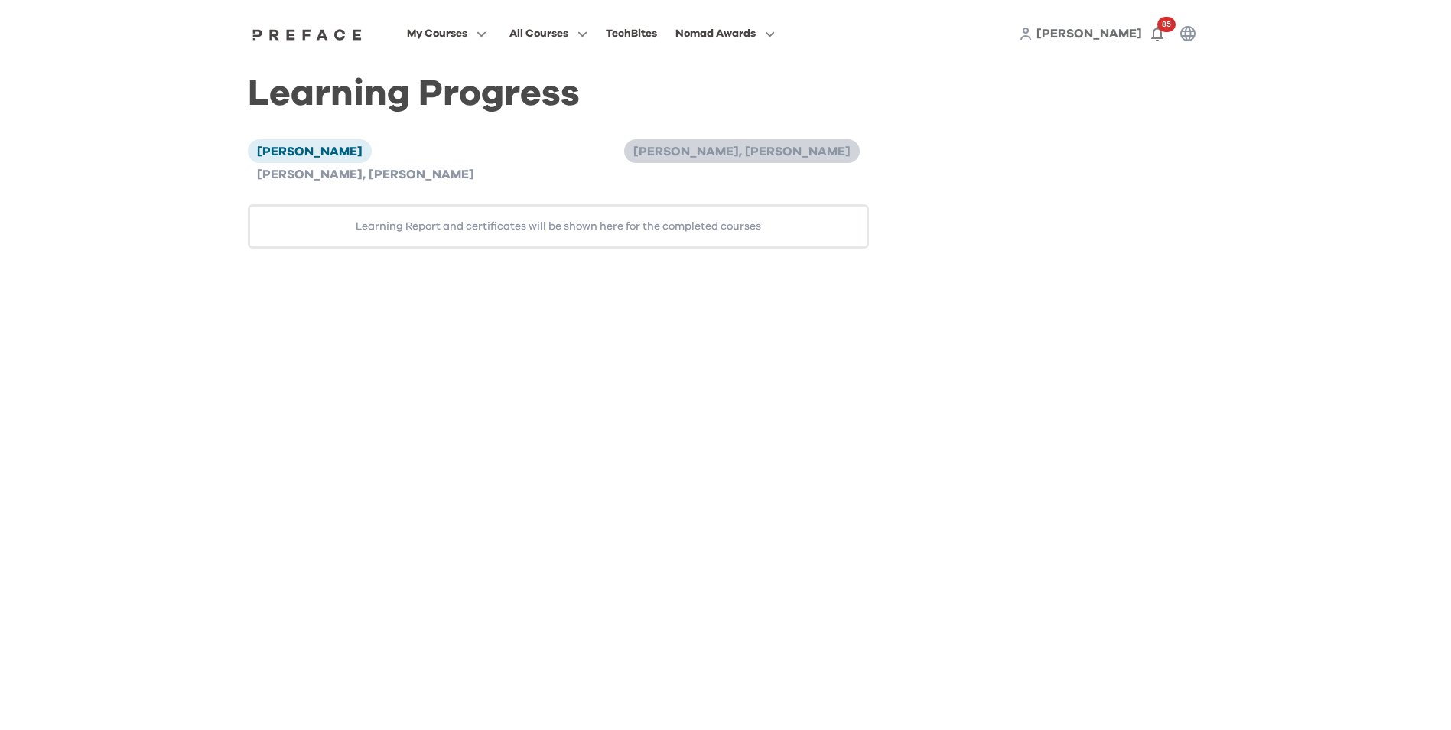
click at [633, 156] on span "[PERSON_NAME], [PERSON_NAME]" at bounding box center [741, 151] width 217 height 12
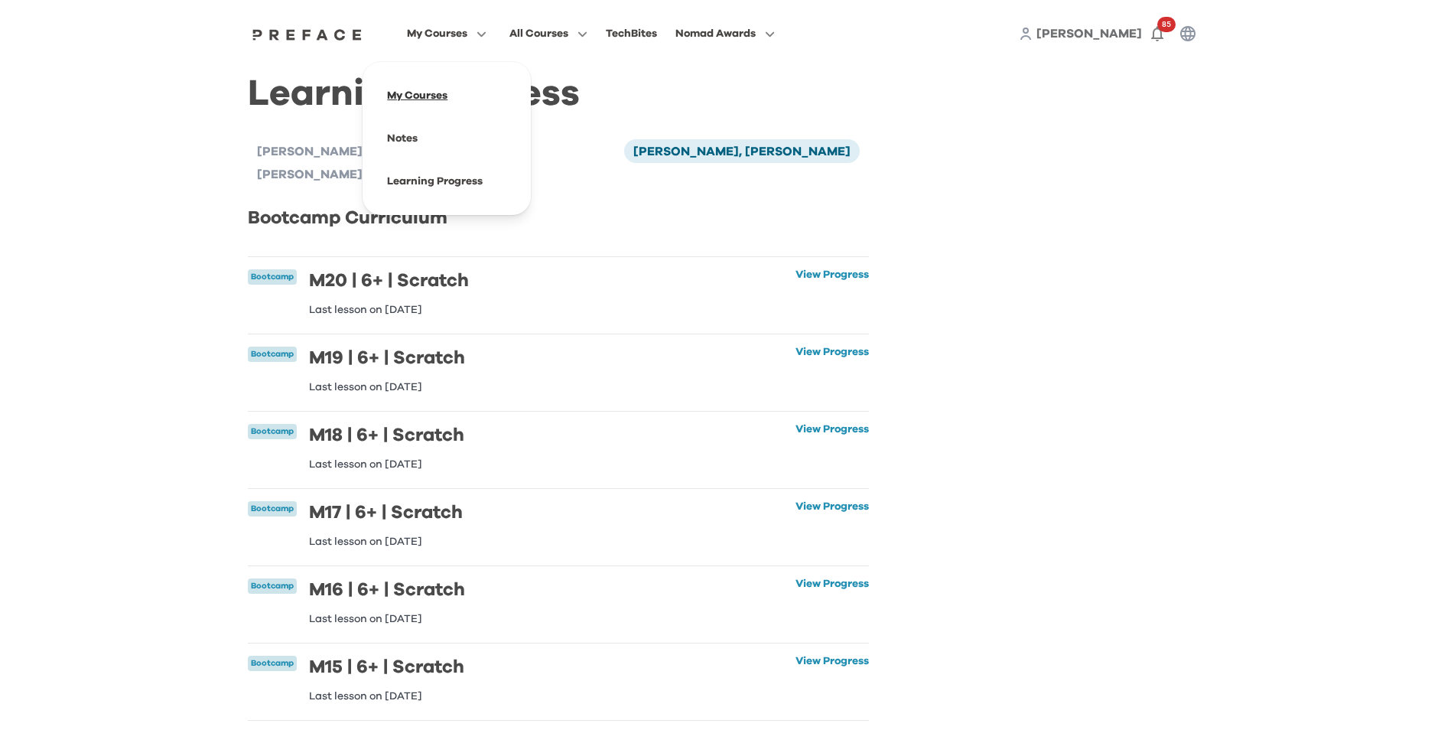
click at [439, 96] on span at bounding box center [447, 95] width 144 height 43
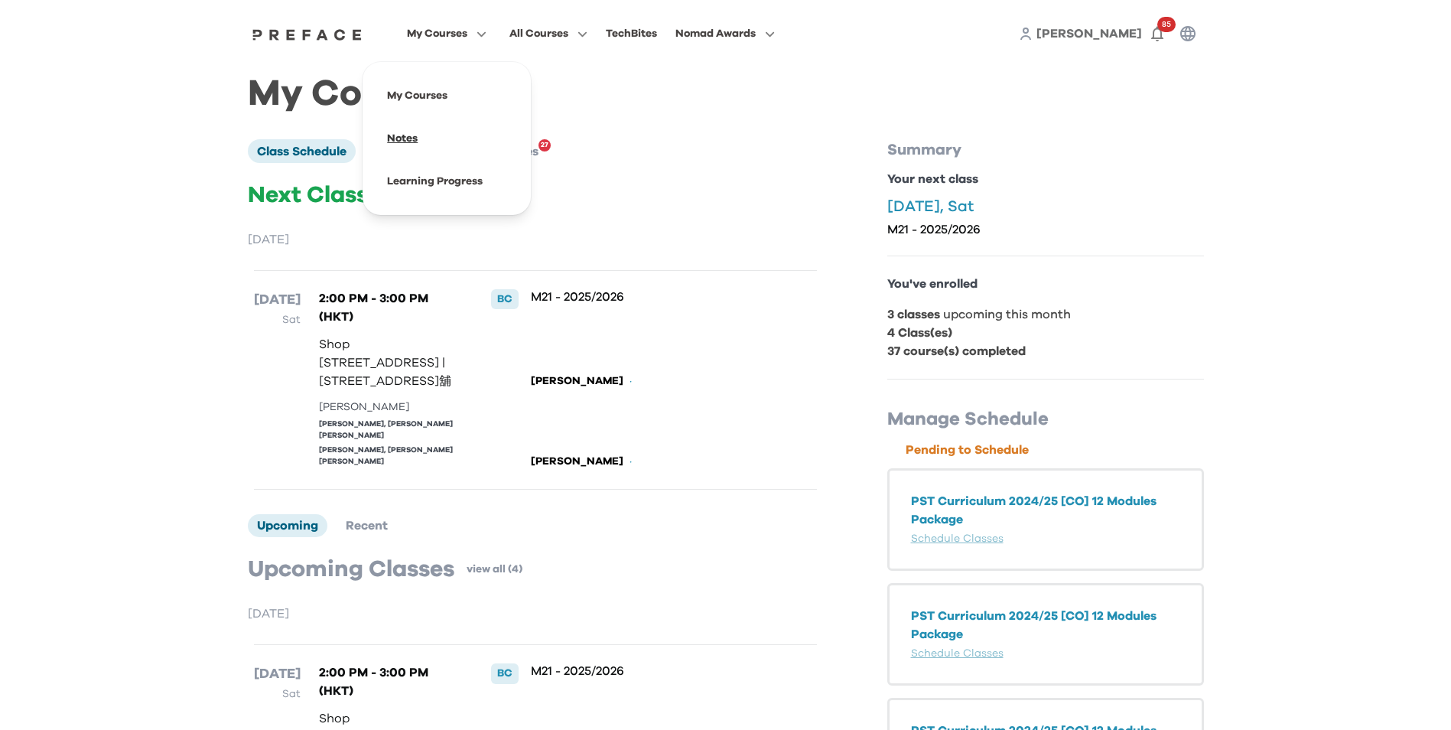
click at [426, 141] on span at bounding box center [447, 138] width 144 height 43
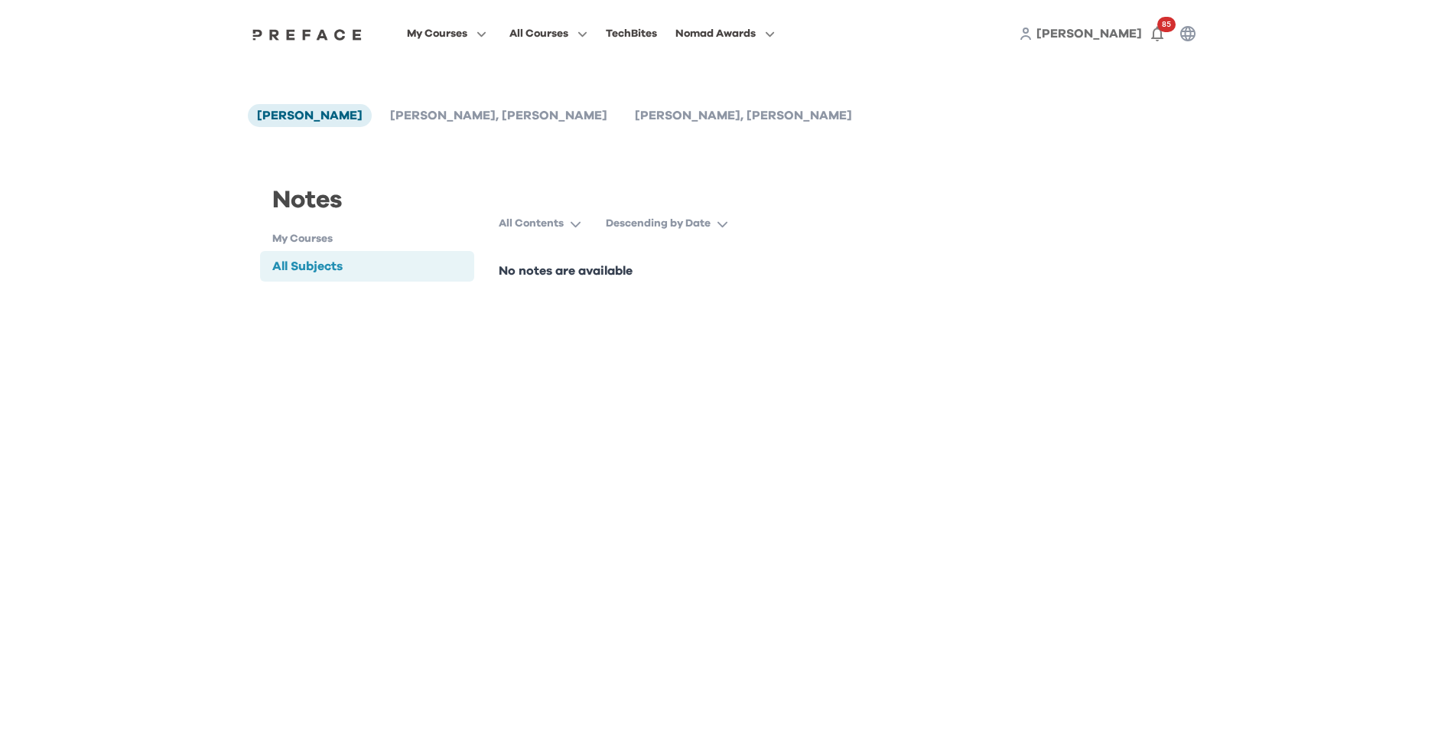
click at [575, 229] on button "All Contents" at bounding box center [546, 224] width 95 height 28
click at [556, 293] on button "Knowledge Point Only" at bounding box center [584, 291] width 159 height 28
click at [317, 240] on h1 "My Courses" at bounding box center [373, 239] width 203 height 16
click at [736, 226] on p "Descending by Date" at bounding box center [707, 223] width 105 height 15
click at [717, 261] on button "Ascending by Date" at bounding box center [741, 263] width 159 height 28
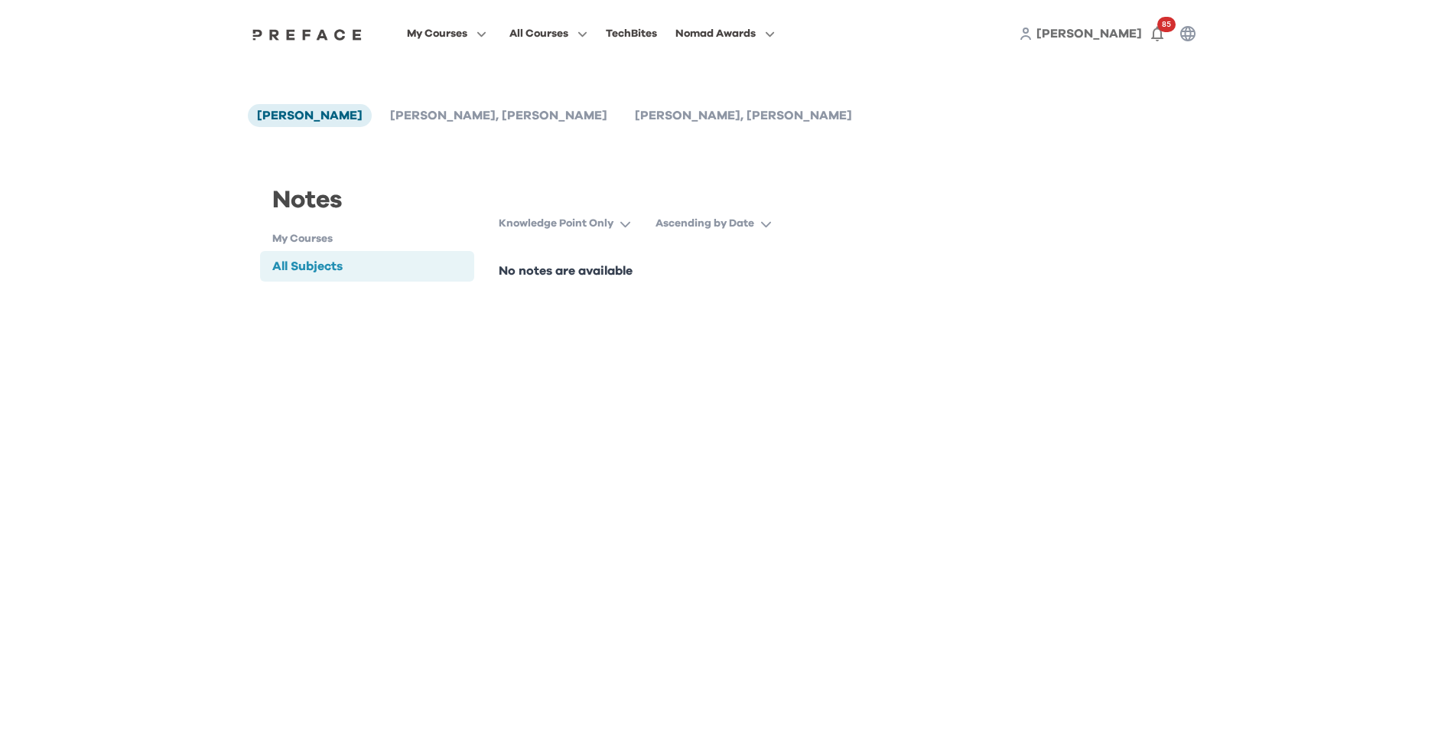
click at [369, 267] on div "All Subjects" at bounding box center [367, 266] width 215 height 31
click at [462, 128] on div "Notes [PERSON_NAME] [PERSON_NAME], [PERSON_NAME], [PERSON_NAME] Notes My Course…" at bounding box center [725, 201] width 979 height 268
click at [462, 119] on span "[PERSON_NAME], [PERSON_NAME]" at bounding box center [498, 115] width 217 height 12
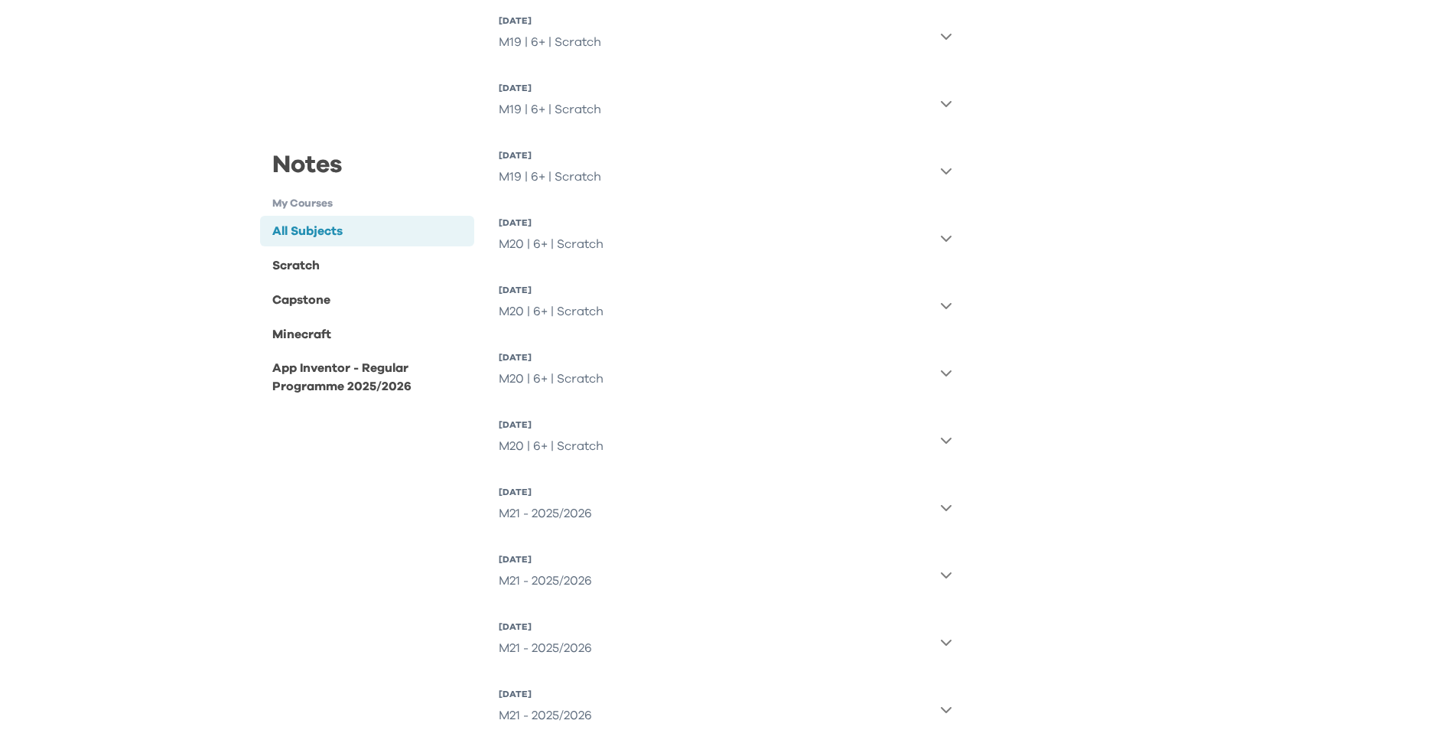
scroll to position [2717, 0]
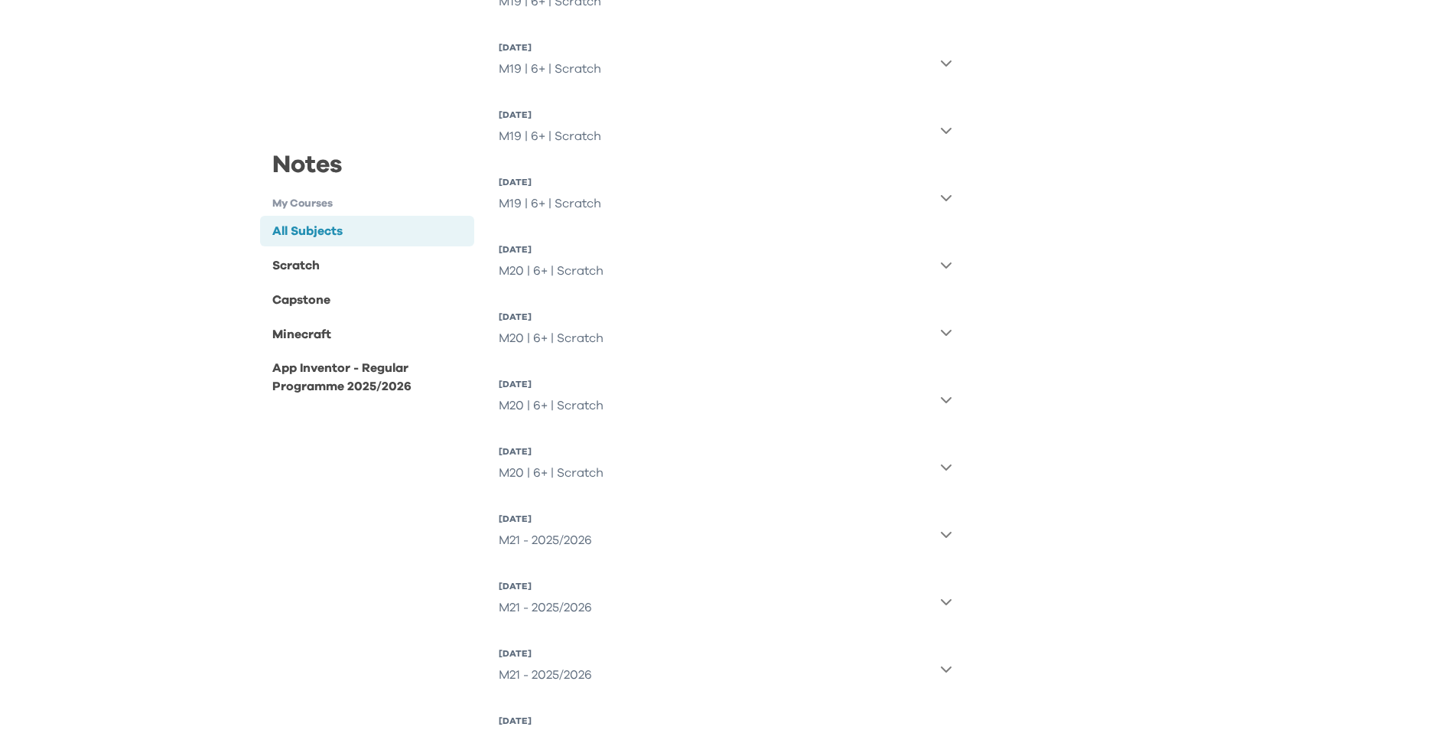
click at [945, 266] on icon "button" at bounding box center [946, 265] width 11 height 6
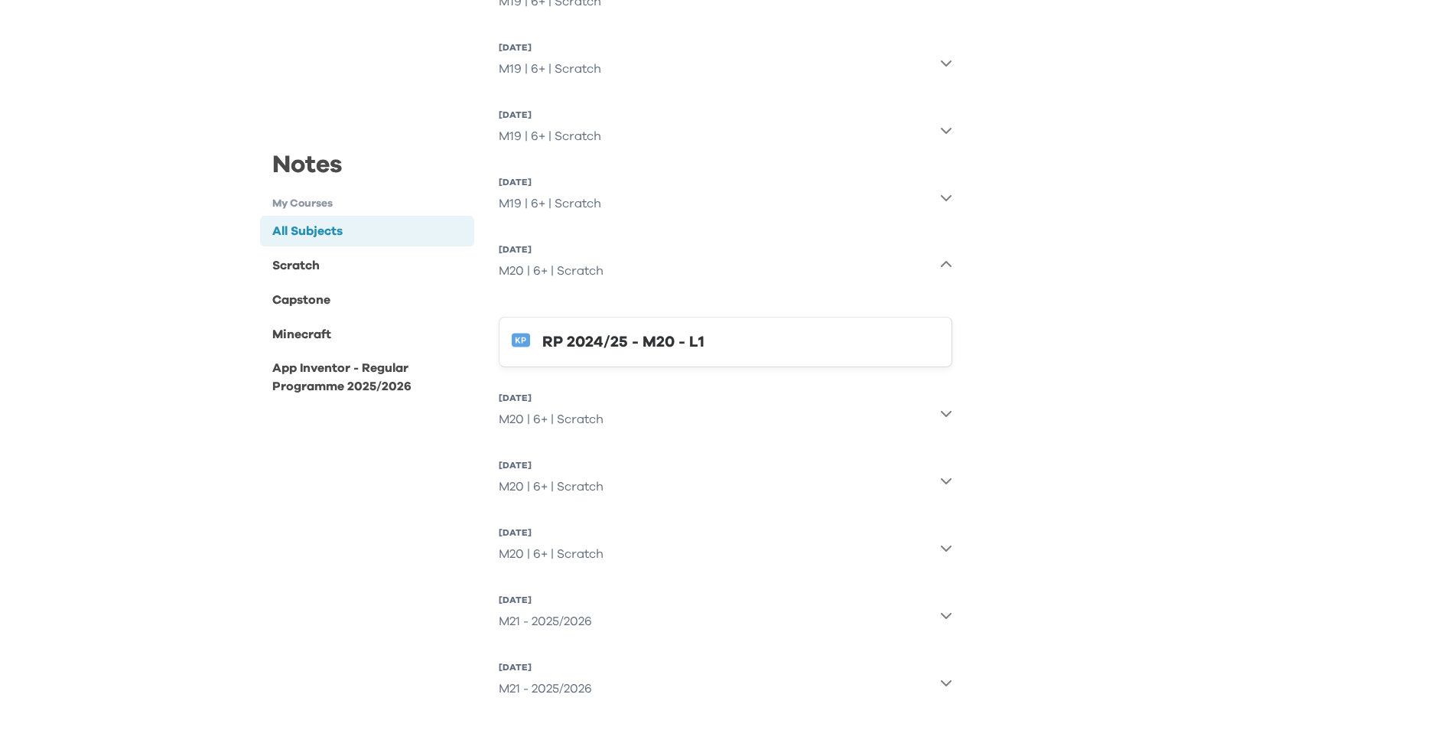
click at [945, 266] on icon "button" at bounding box center [946, 265] width 12 height 12
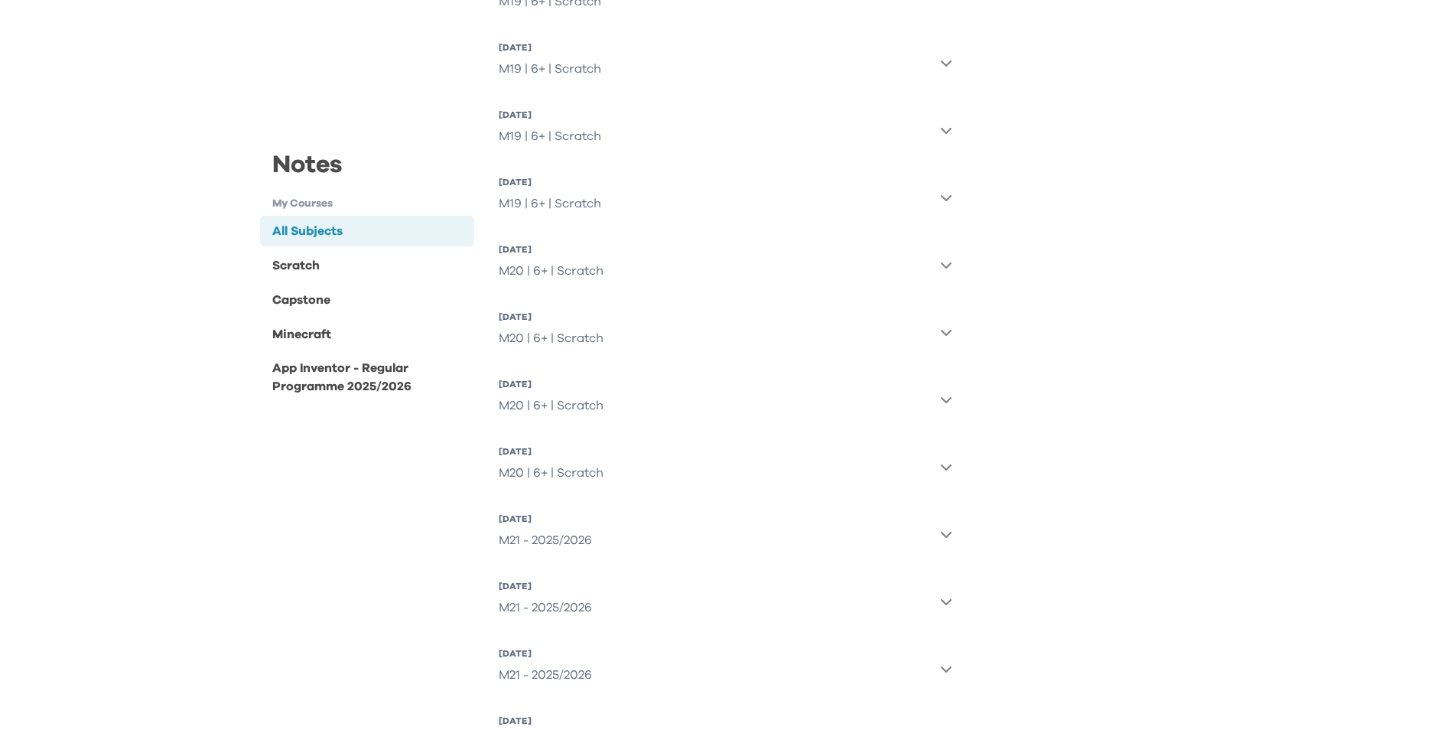
click at [937, 327] on button "[DATE] M20 | 6+ | Scratch" at bounding box center [726, 331] width 454 height 55
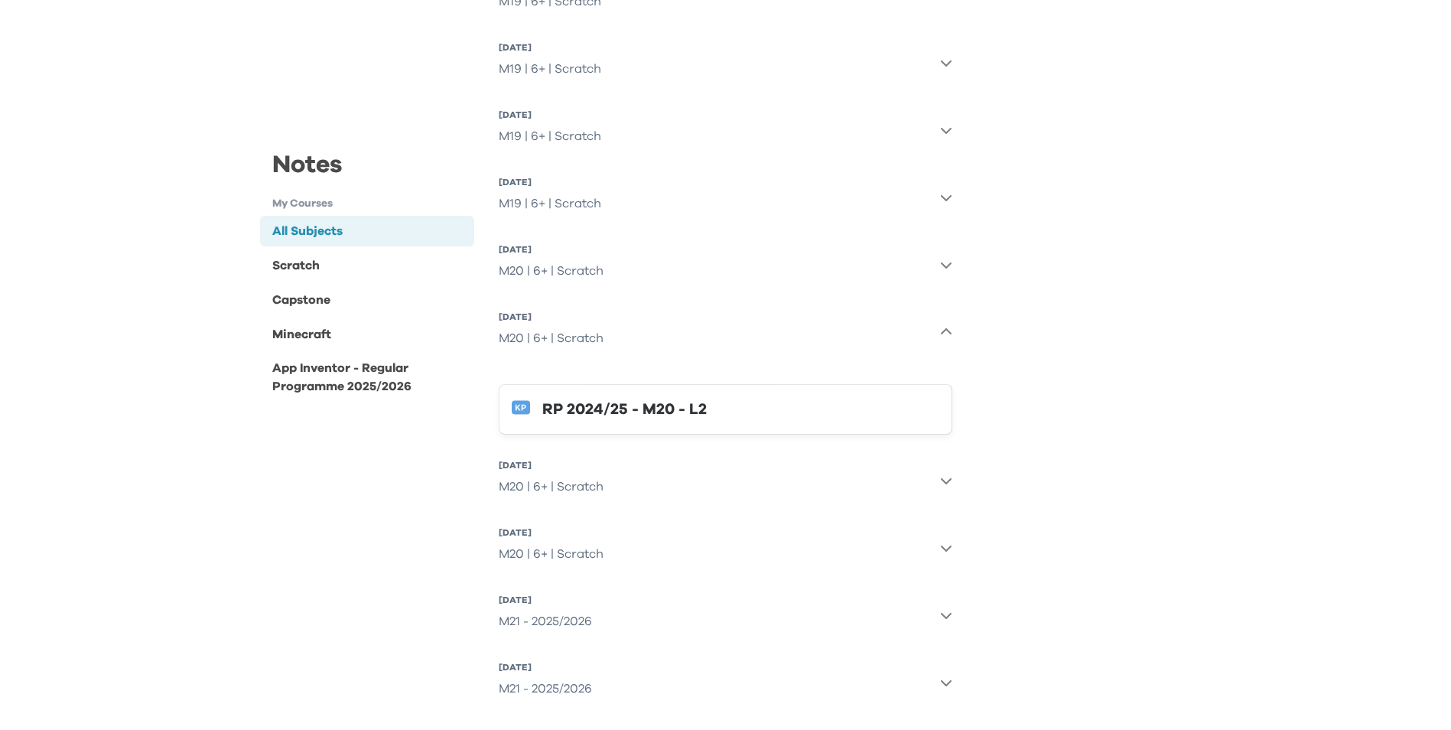
click at [937, 327] on button "[DATE] M20 | 6+ | Scratch" at bounding box center [726, 331] width 454 height 55
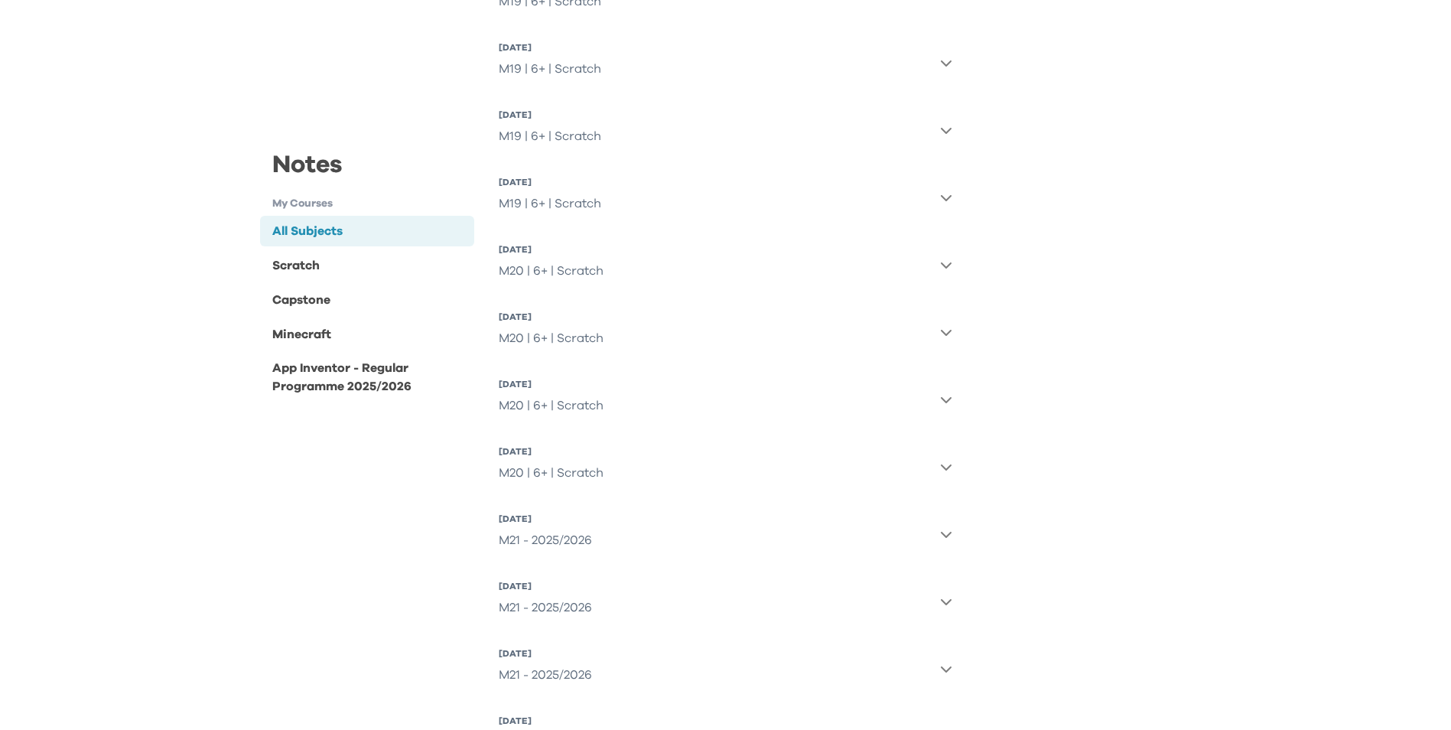
click at [929, 408] on button "[DATE] M20 | 6+ | Scratch" at bounding box center [726, 399] width 454 height 55
click at [932, 463] on button "[DATE] M20 | 6+ | Scratch" at bounding box center [726, 466] width 454 height 55
click at [947, 266] on icon "button" at bounding box center [946, 265] width 11 height 6
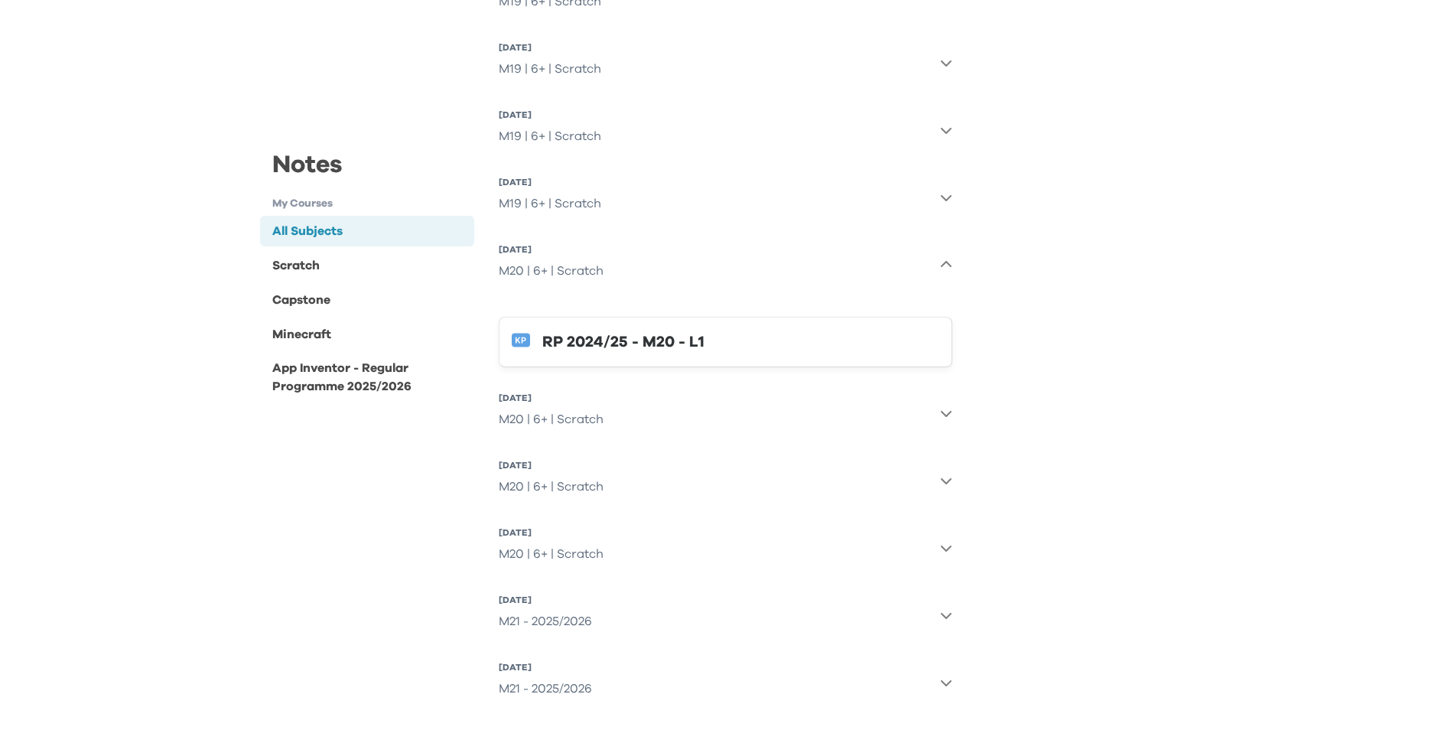
click at [682, 342] on div "RP 2024/25 - M20 - L1" at bounding box center [740, 342] width 397 height 24
click at [945, 473] on button "[DATE] M20 | 6+ | Scratch" at bounding box center [726, 480] width 454 height 55
click at [600, 561] on div "RP 2024/25 - M20 - L3" at bounding box center [740, 557] width 397 height 24
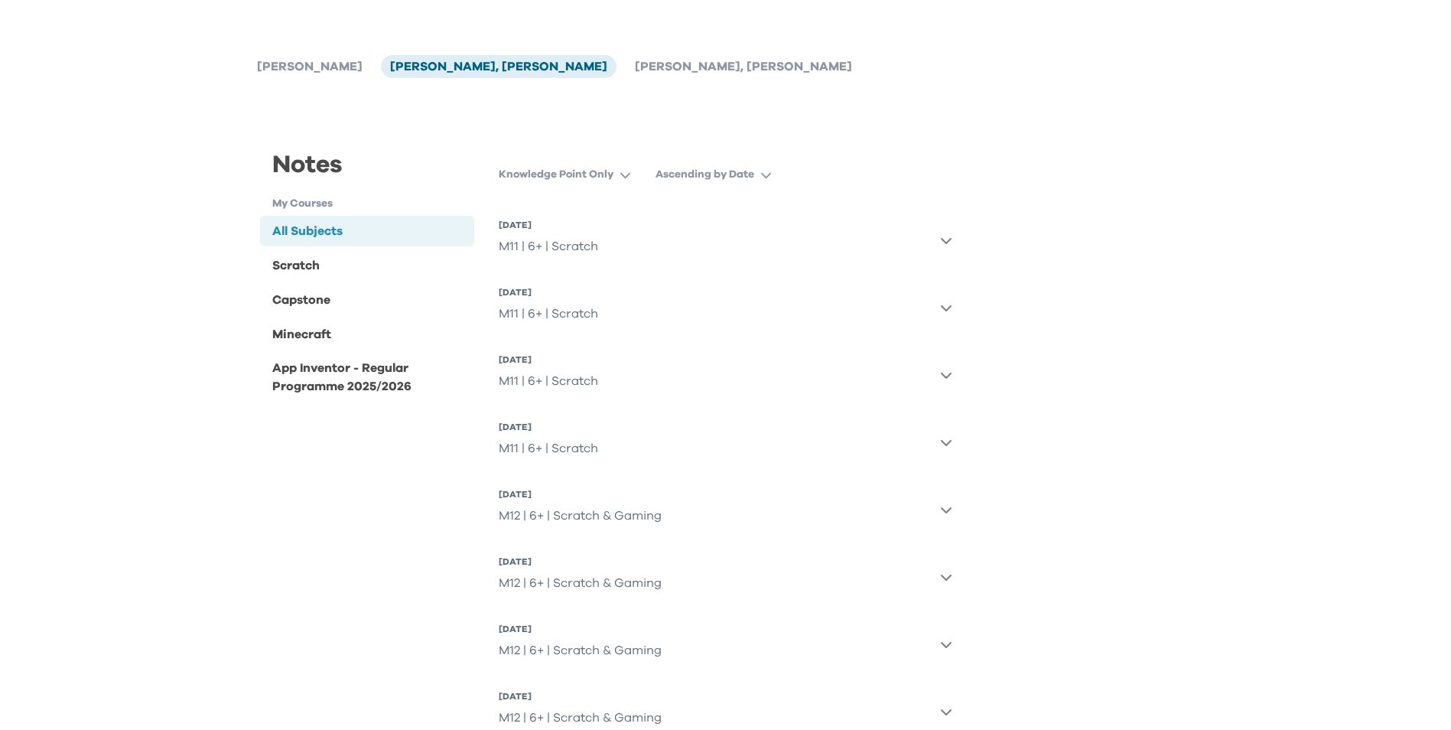
scroll to position [0, 0]
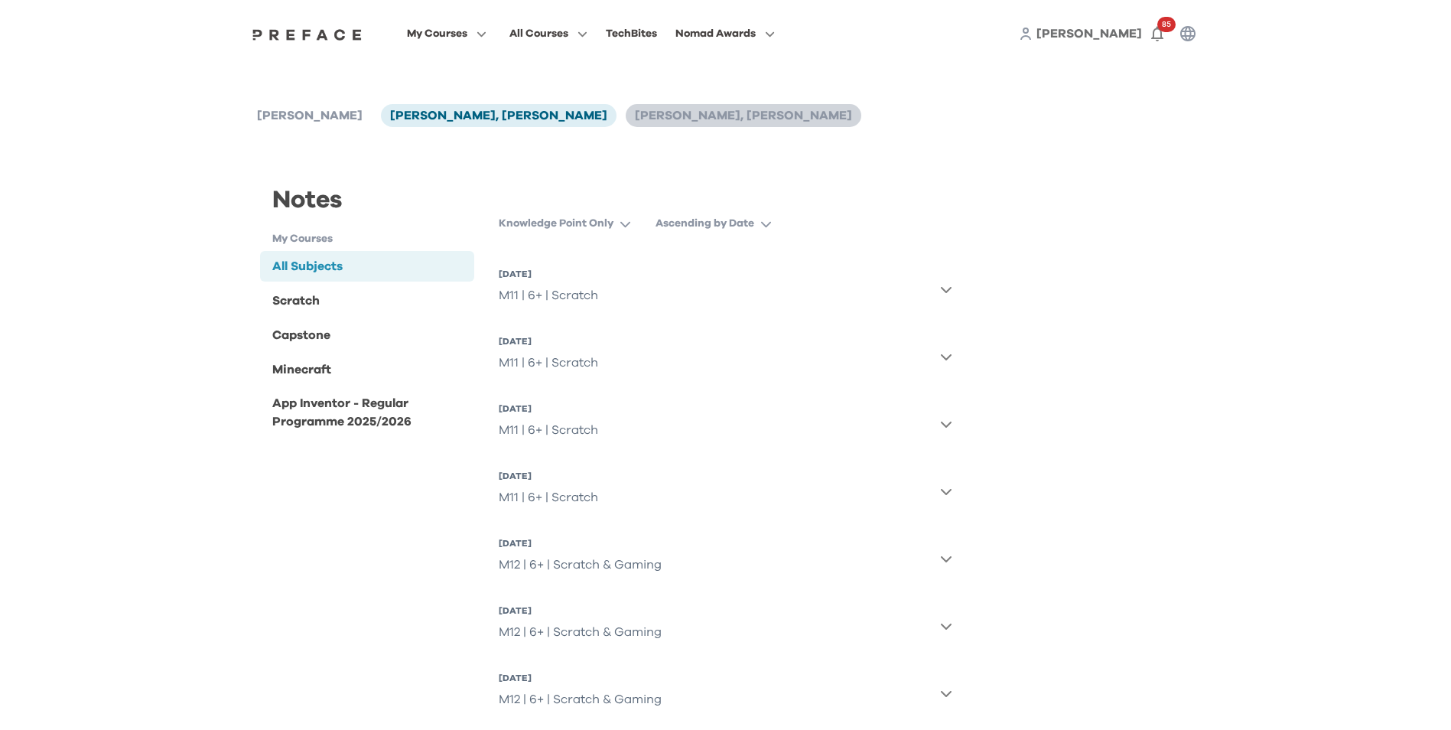
click at [635, 115] on span "[PERSON_NAME], [PERSON_NAME]" at bounding box center [743, 115] width 217 height 12
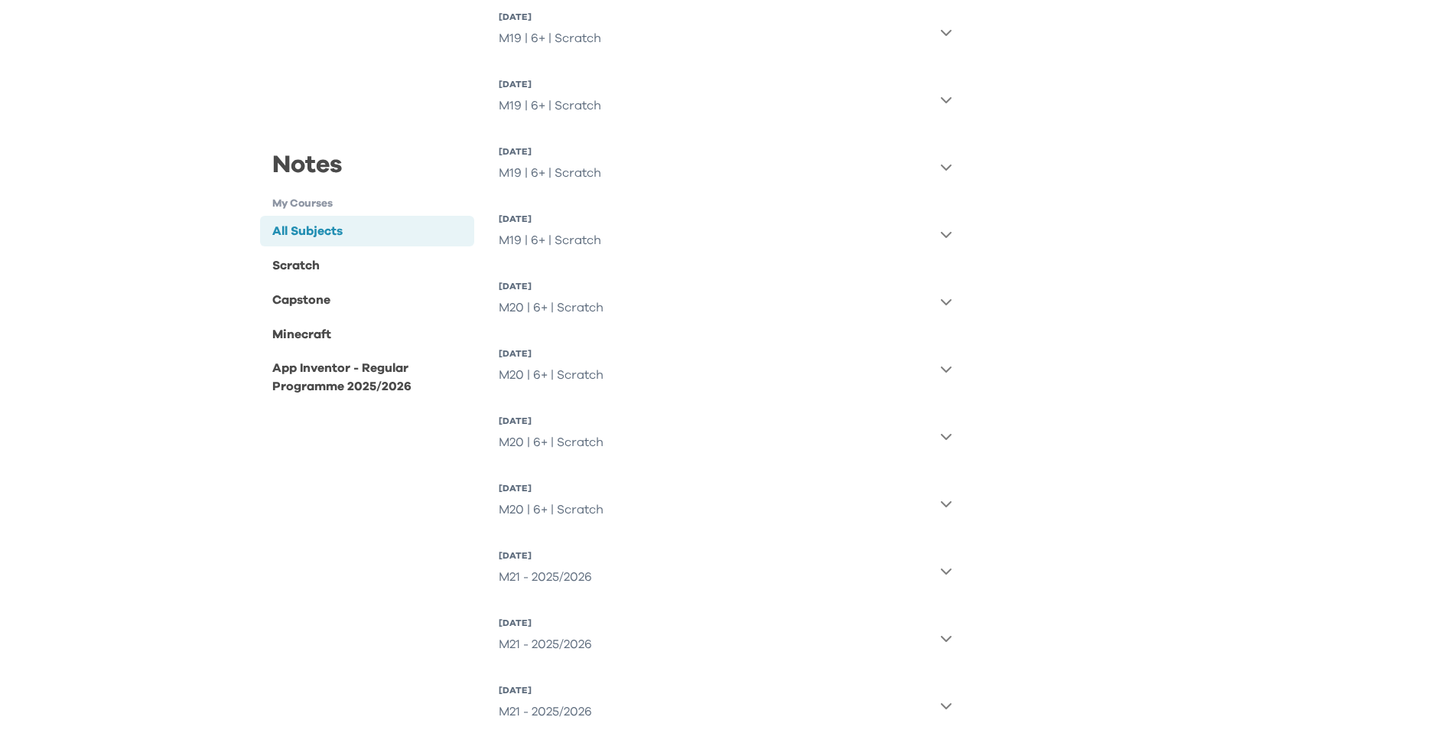
scroll to position [2717, 0]
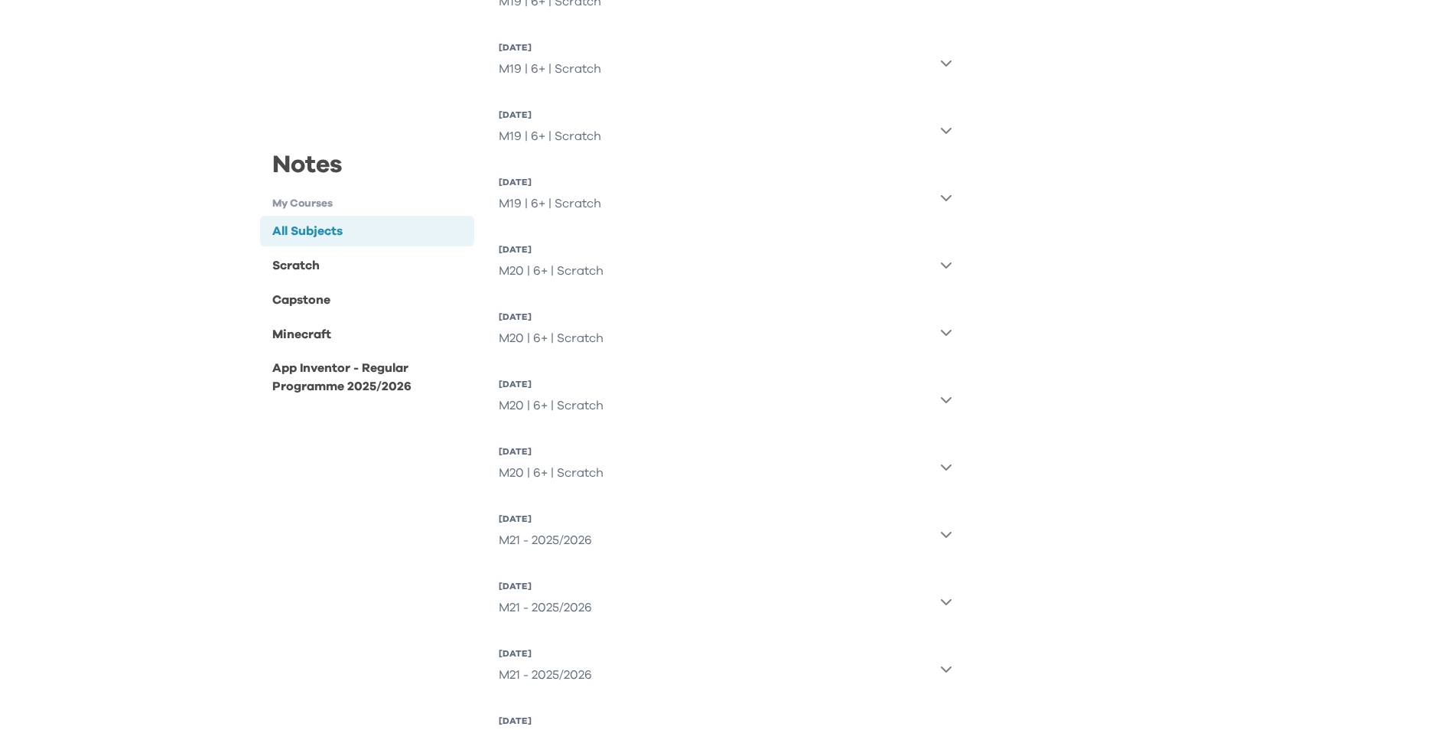
click at [942, 531] on icon "button" at bounding box center [946, 534] width 12 height 12
click at [948, 470] on icon "button" at bounding box center [946, 466] width 12 height 12
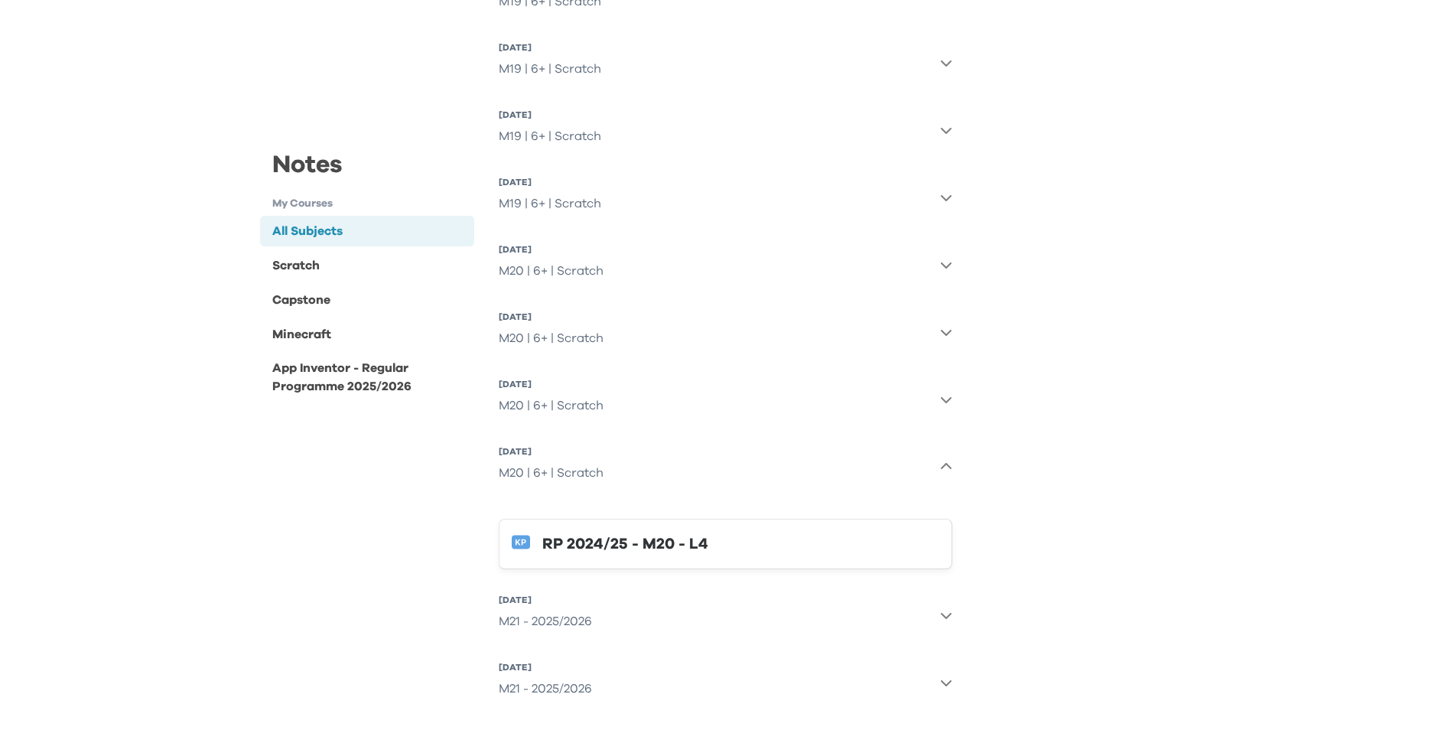
click at [948, 470] on icon "button" at bounding box center [946, 466] width 12 height 12
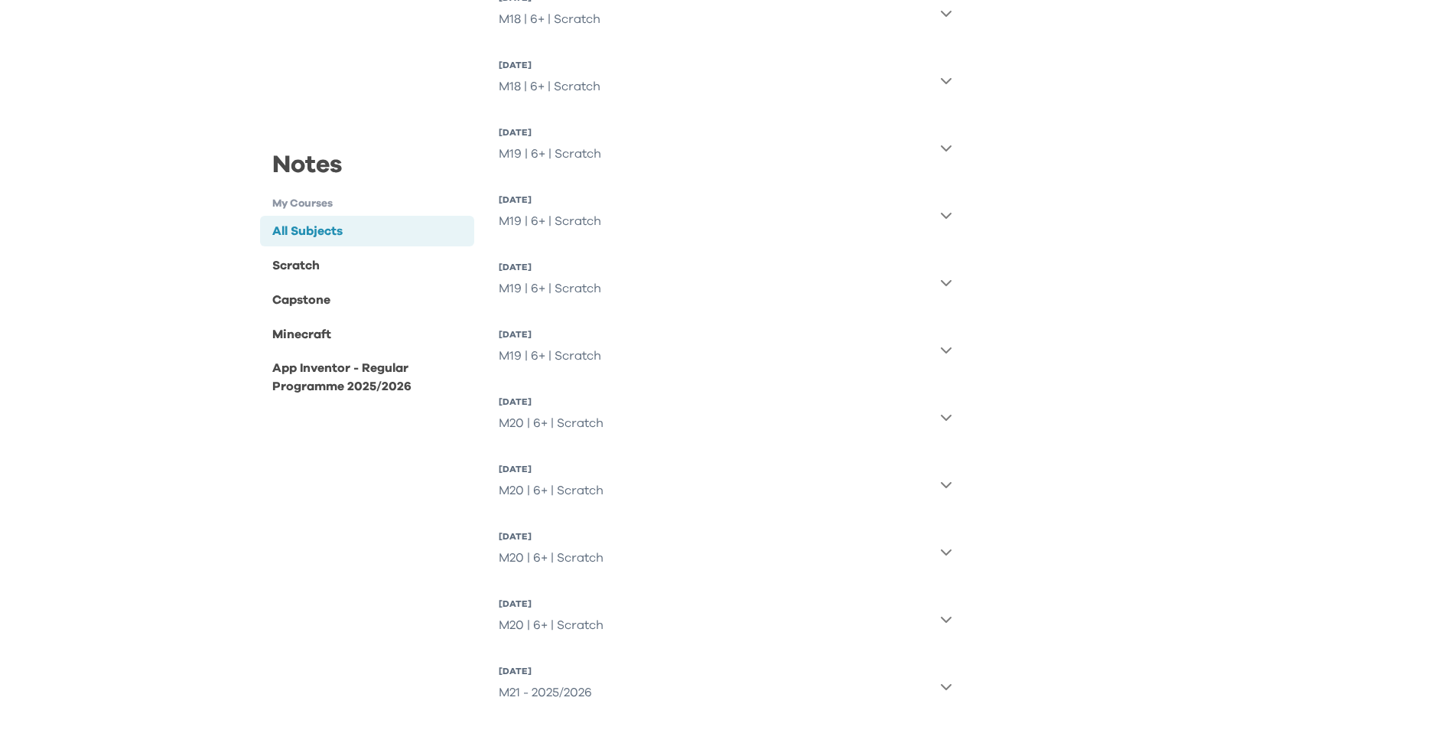
scroll to position [2564, 0]
click at [945, 421] on icon "button" at bounding box center [946, 418] width 11 height 6
click at [948, 413] on icon "button" at bounding box center [946, 417] width 12 height 12
click at [938, 349] on button "[DATE] M19 | 6+ | Scratch" at bounding box center [726, 350] width 454 height 55
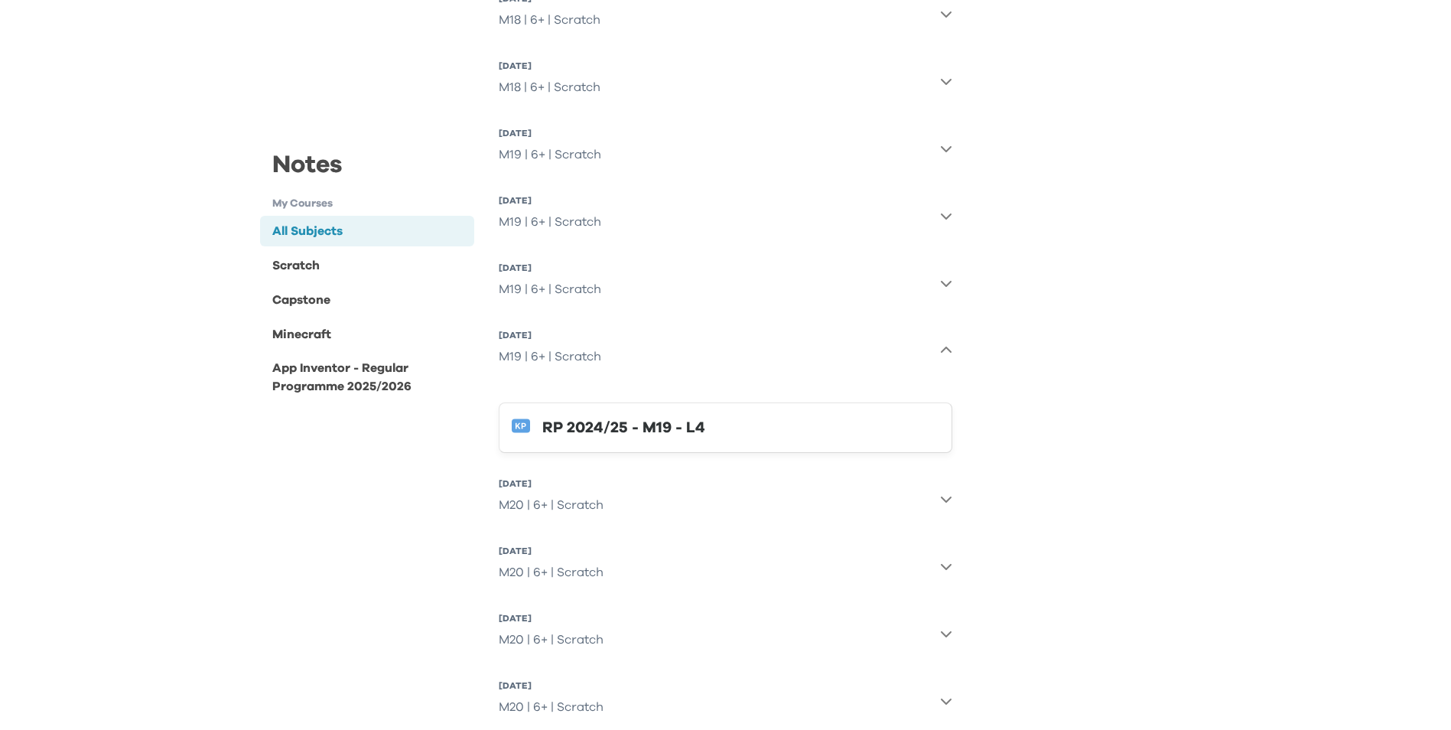
click at [938, 349] on button "[DATE] M19 | 6+ | Scratch" at bounding box center [726, 350] width 454 height 55
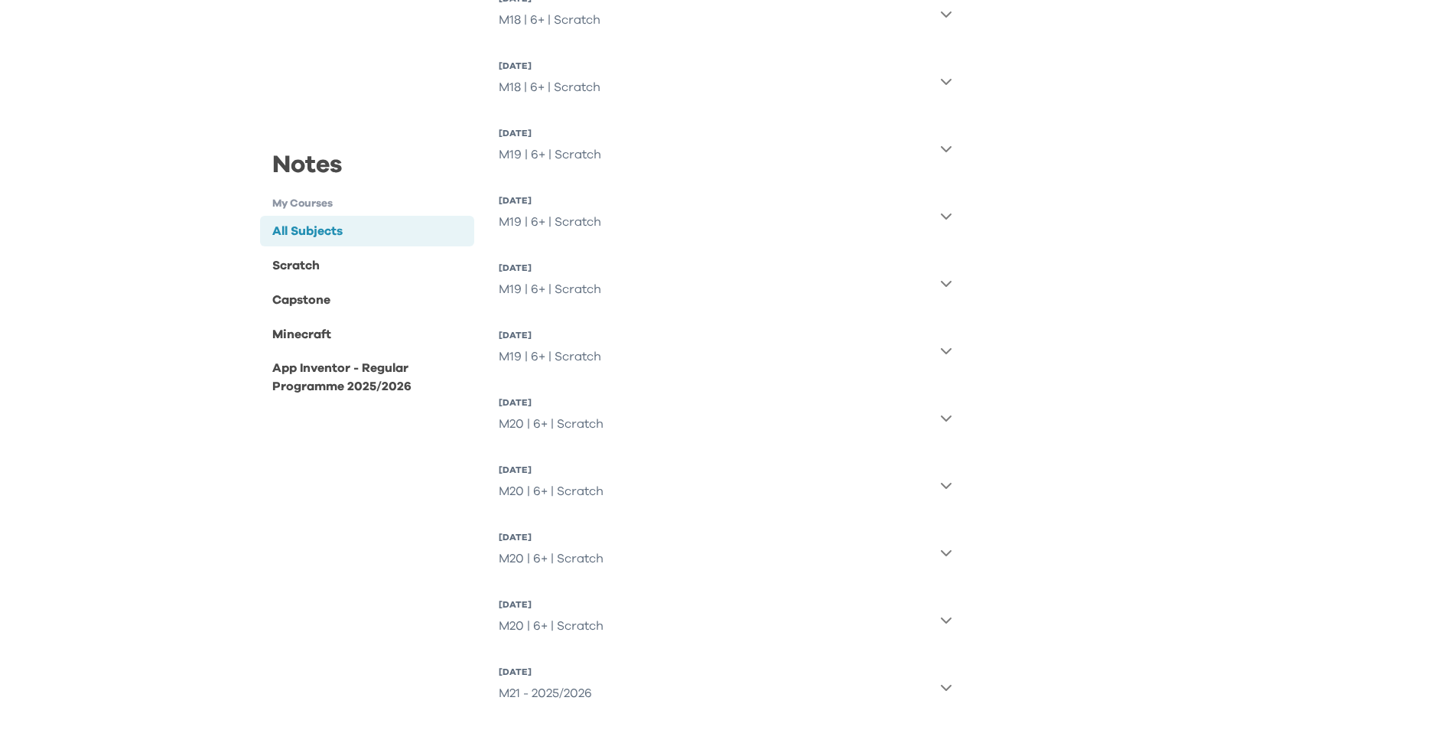
click at [944, 280] on icon "button" at bounding box center [946, 283] width 12 height 12
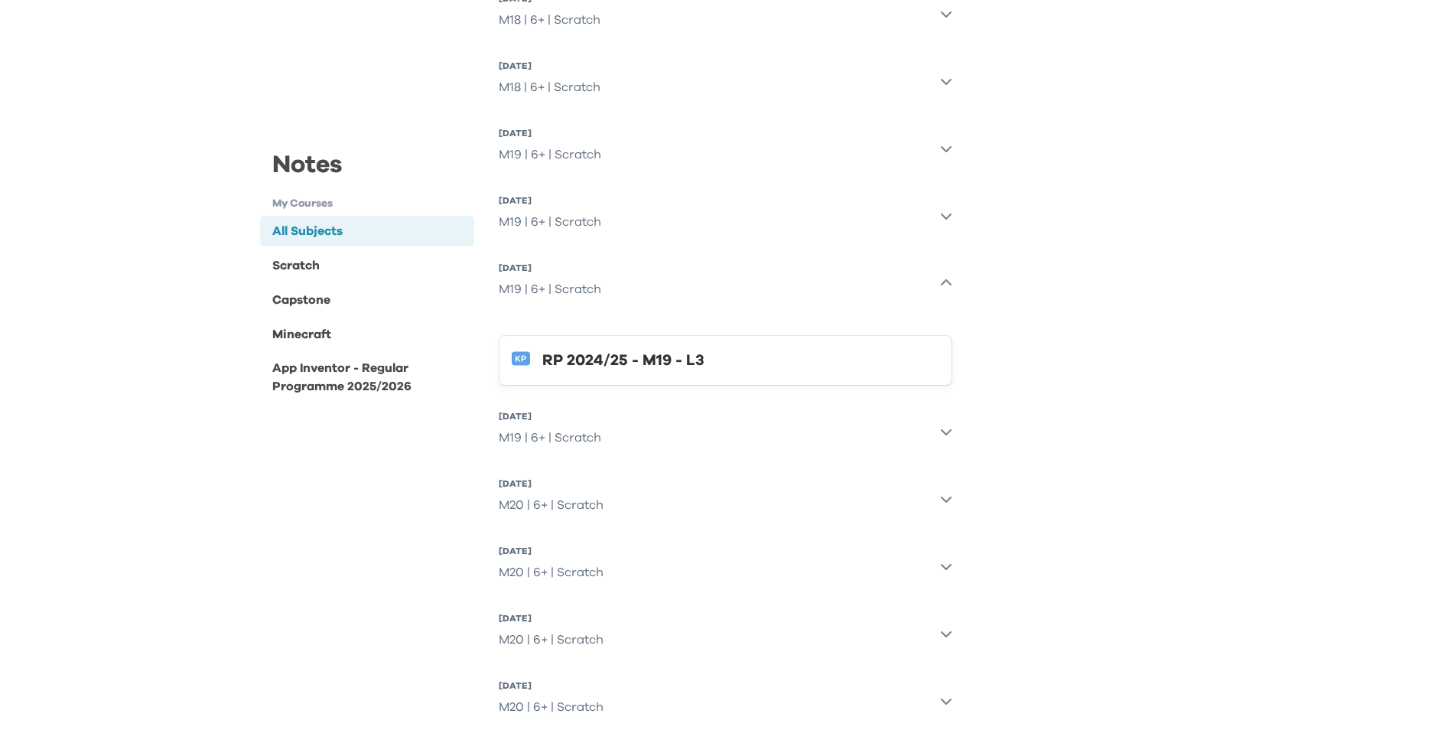
click at [659, 359] on div "RP 2024/25 - M19 - L3" at bounding box center [740, 360] width 397 height 24
click at [947, 283] on icon "button" at bounding box center [946, 283] width 12 height 12
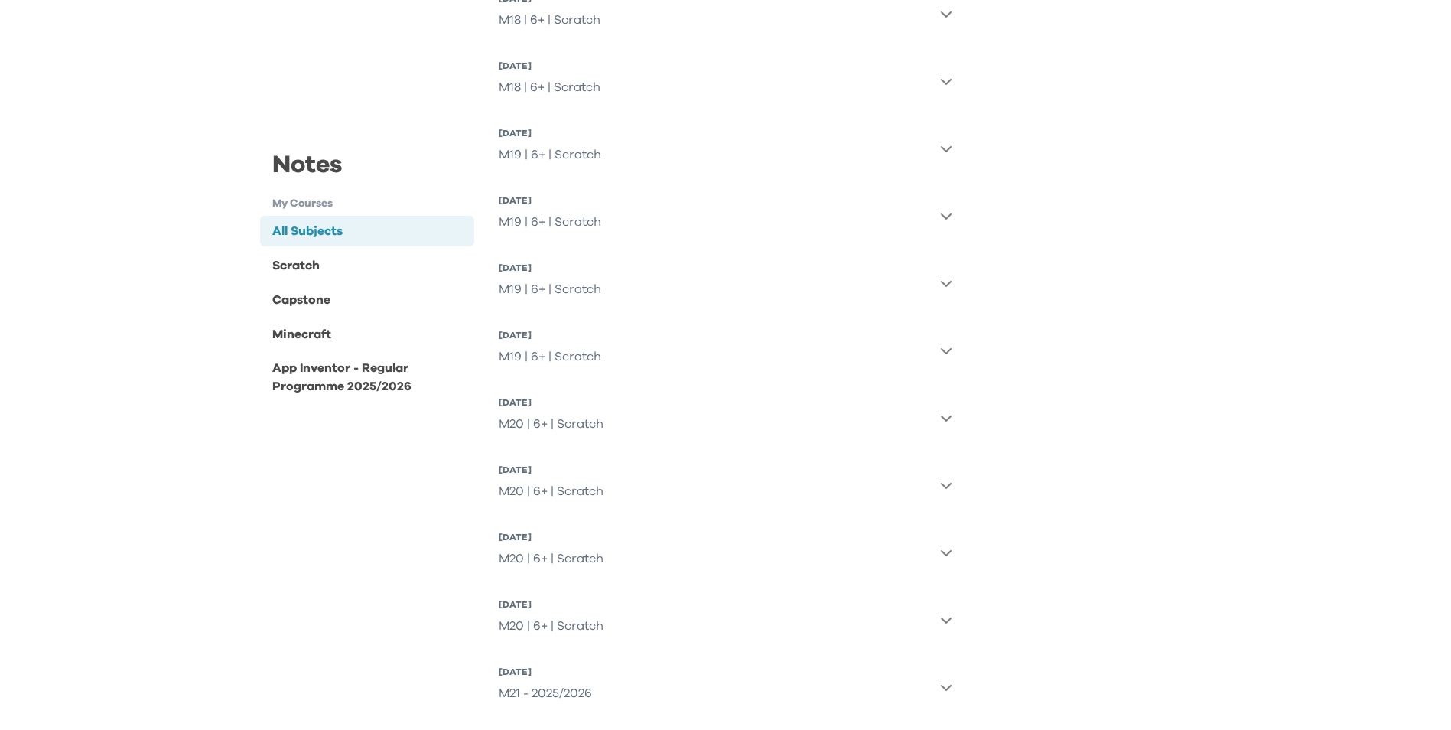
click at [949, 355] on icon "button" at bounding box center [946, 350] width 12 height 12
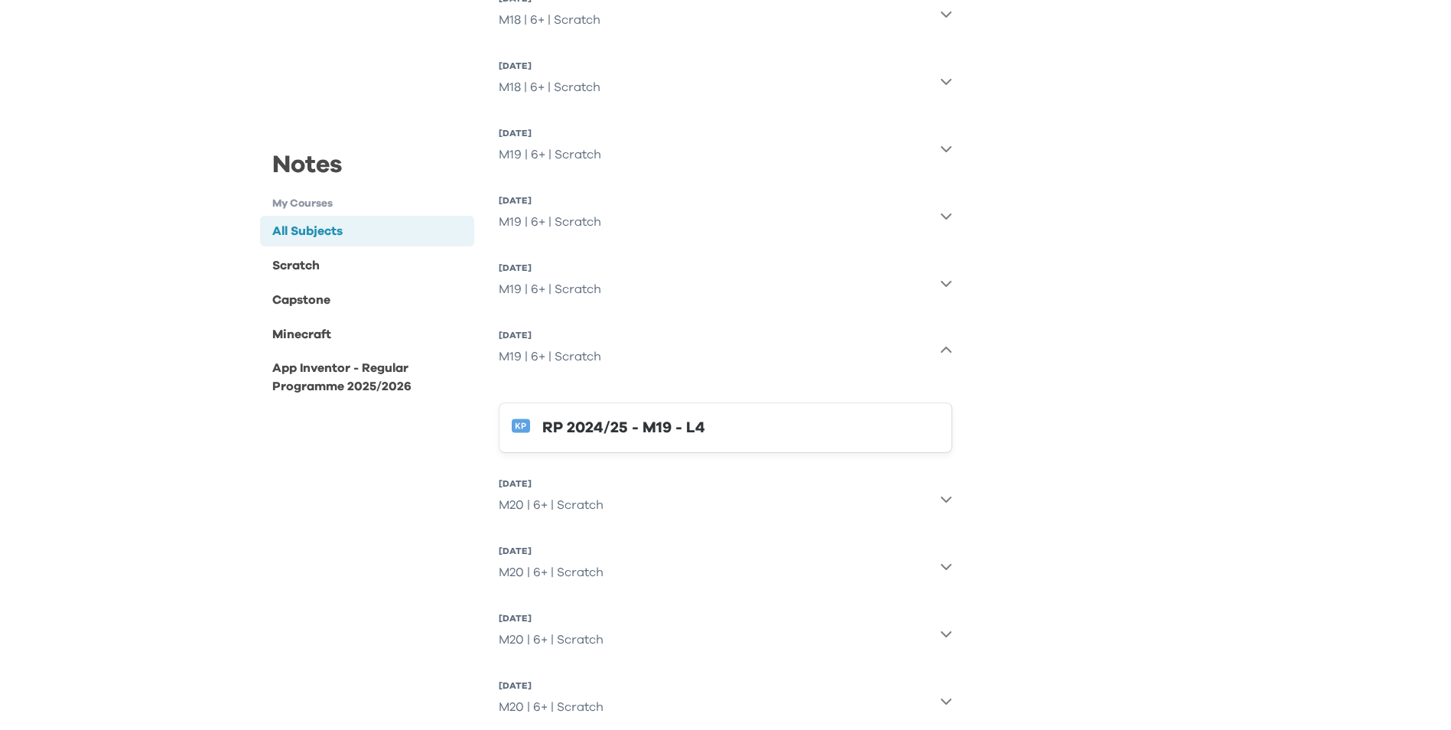
click at [949, 355] on icon "button" at bounding box center [946, 350] width 12 height 12
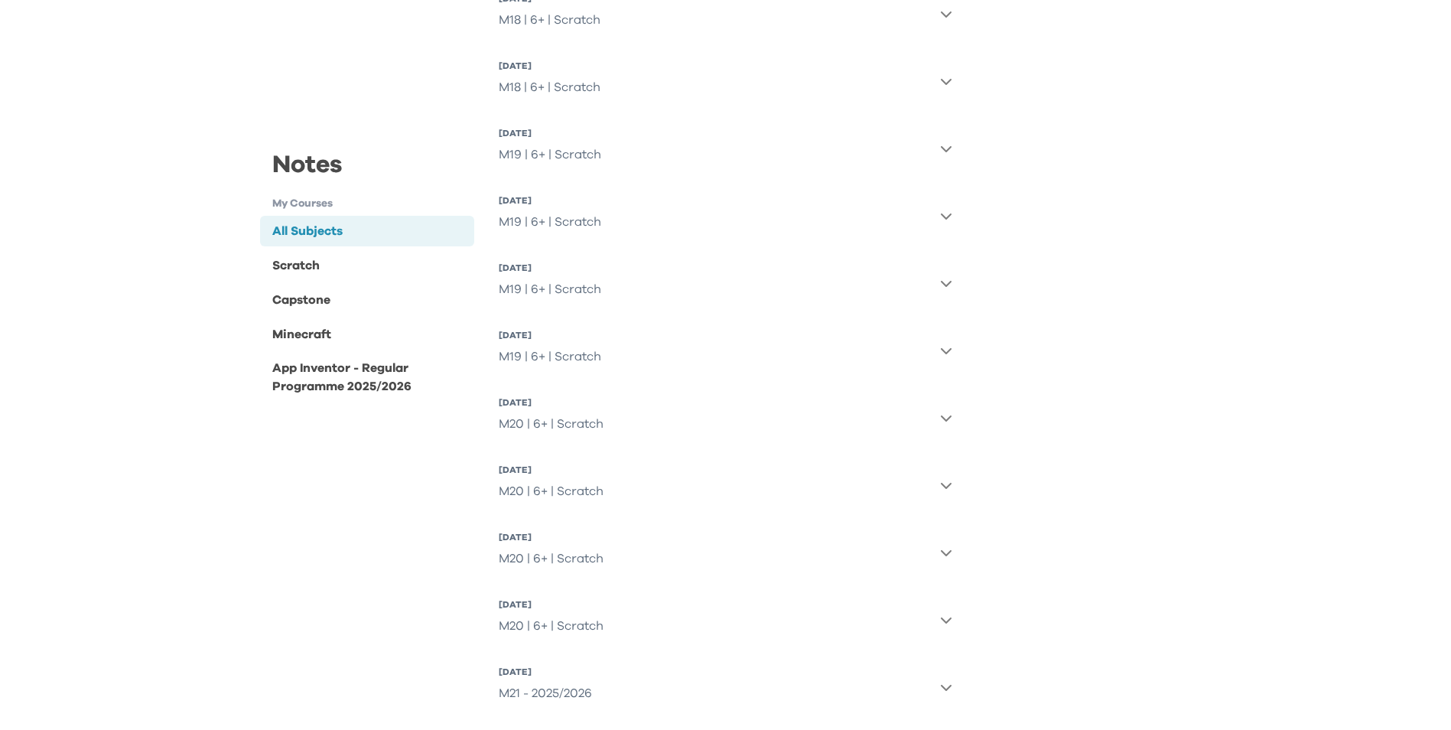
click at [945, 273] on button "[DATE] M19 | 6+ | Scratch" at bounding box center [726, 282] width 454 height 55
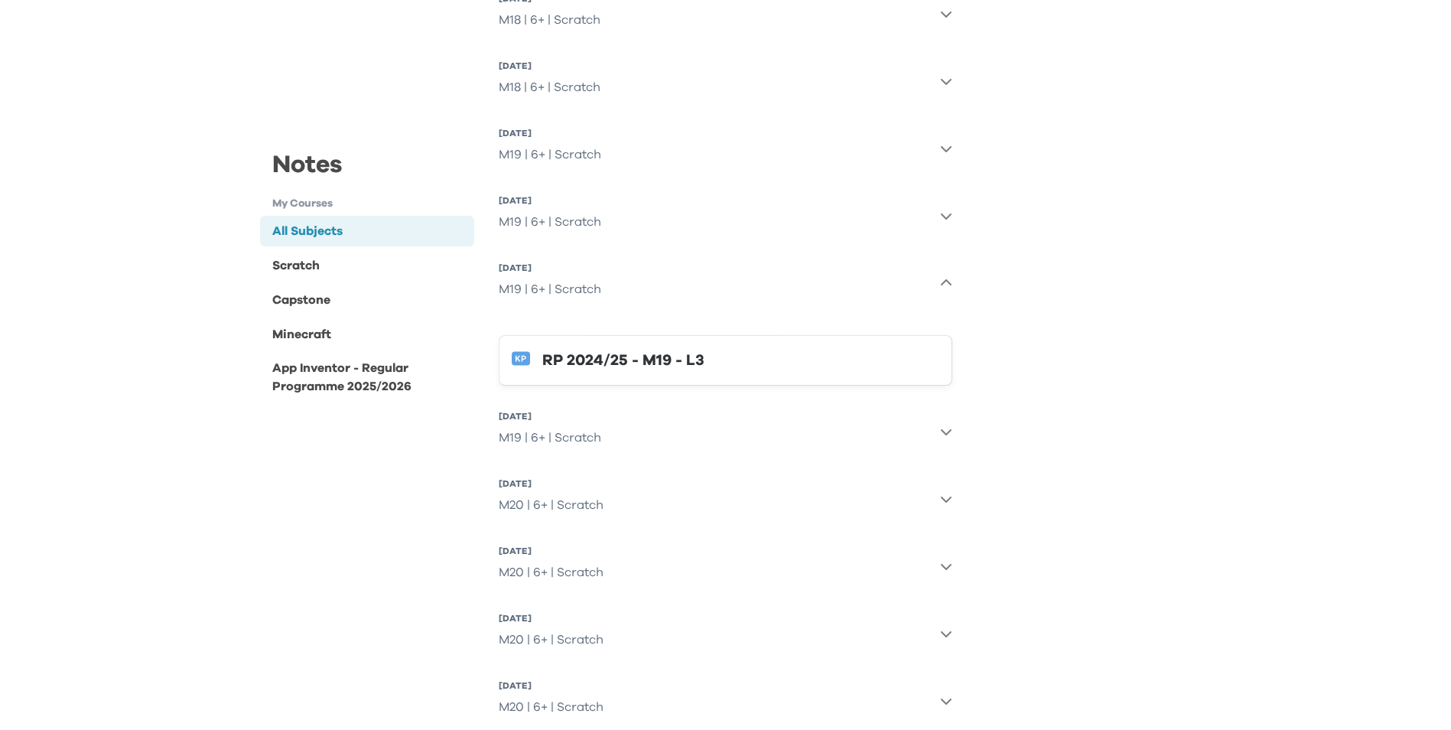
click at [945, 284] on icon "button" at bounding box center [946, 283] width 12 height 12
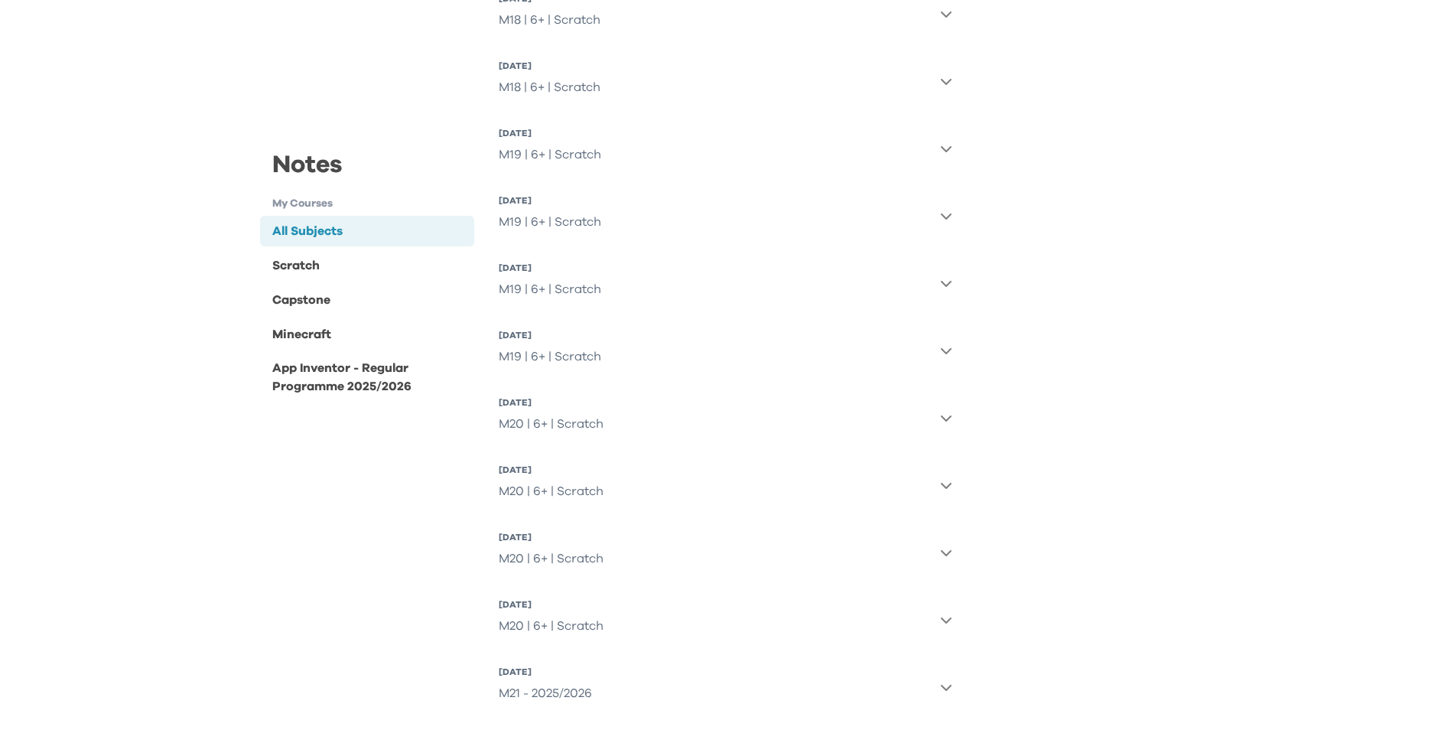
click at [949, 223] on button "[DATE] M19 | 6+ | Scratch" at bounding box center [726, 215] width 454 height 55
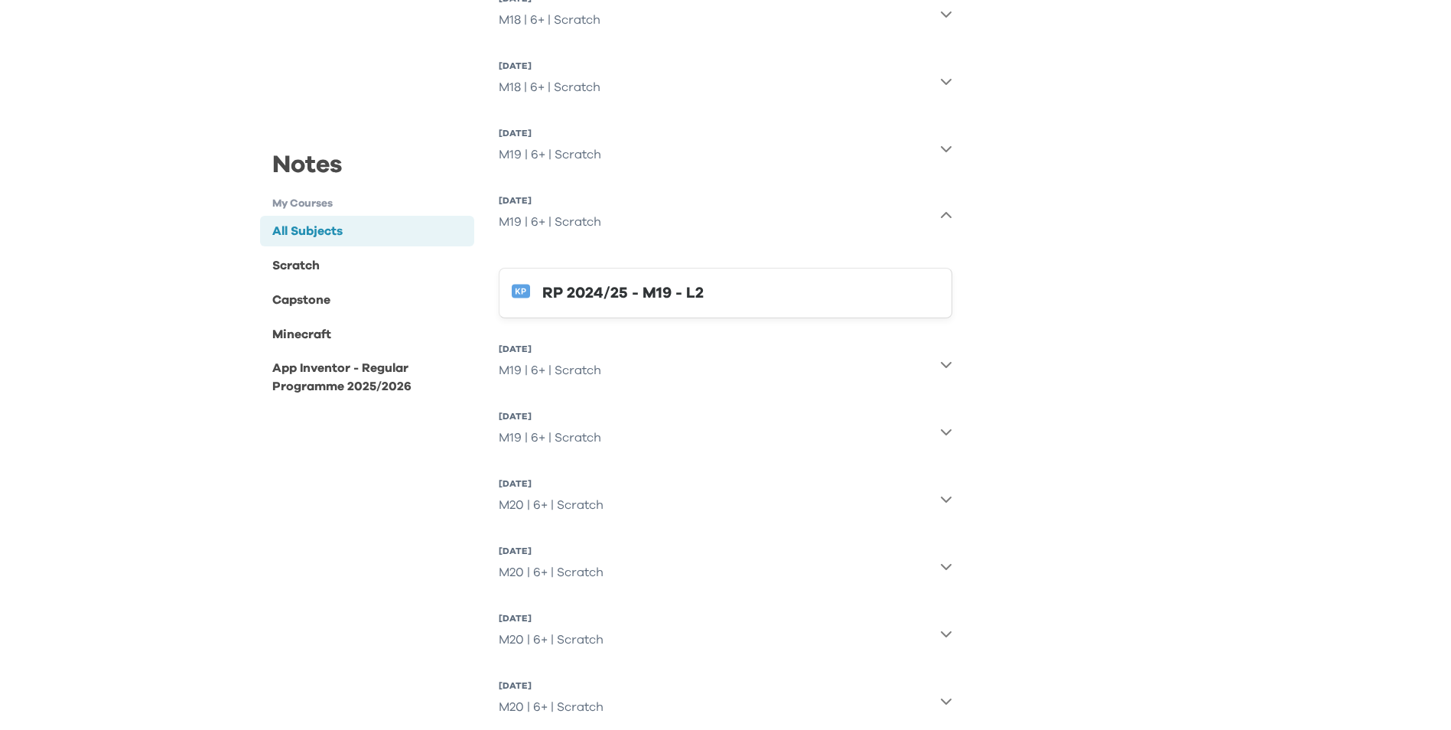
click at [655, 293] on div "RP 2024/25 - M19 - L2" at bounding box center [740, 293] width 397 height 24
click at [946, 215] on icon "button" at bounding box center [946, 216] width 12 height 12
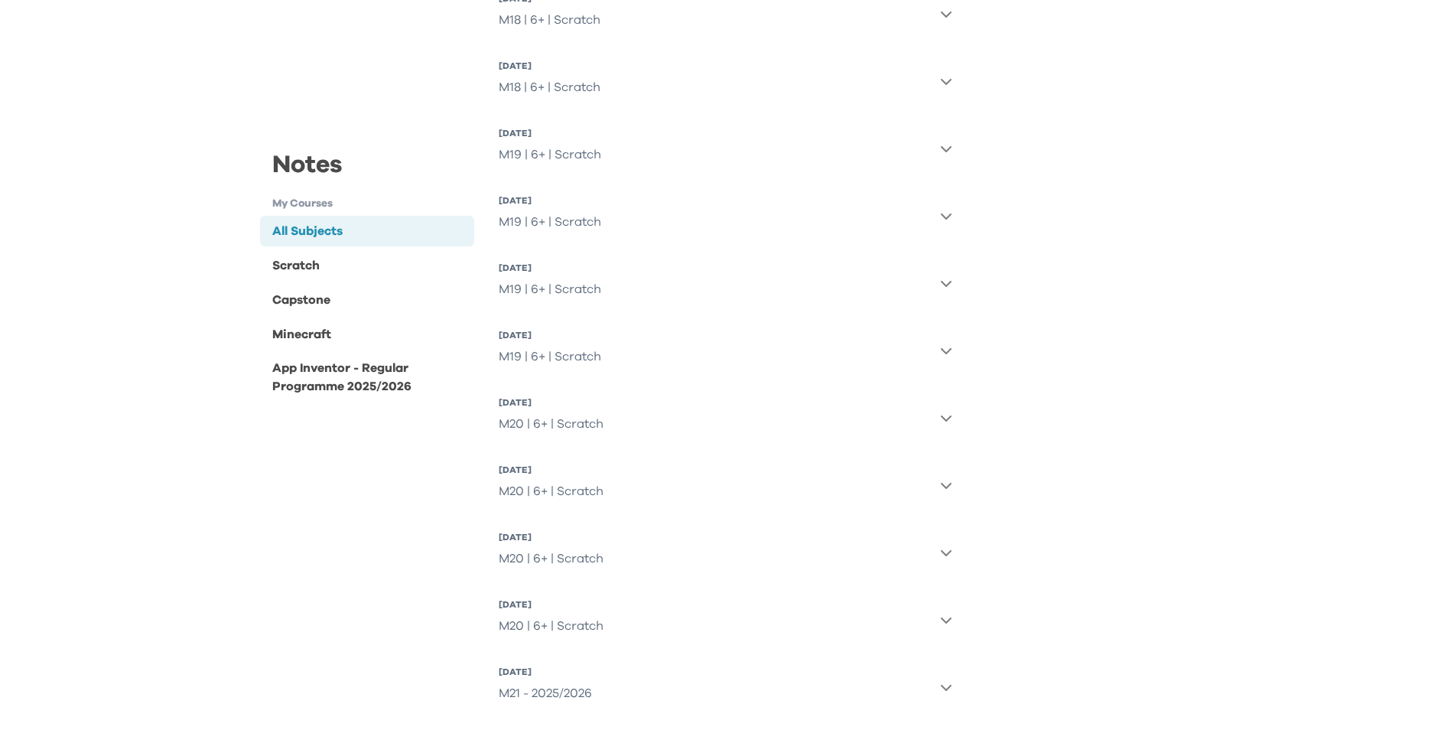
click at [945, 213] on icon "button" at bounding box center [946, 216] width 12 height 12
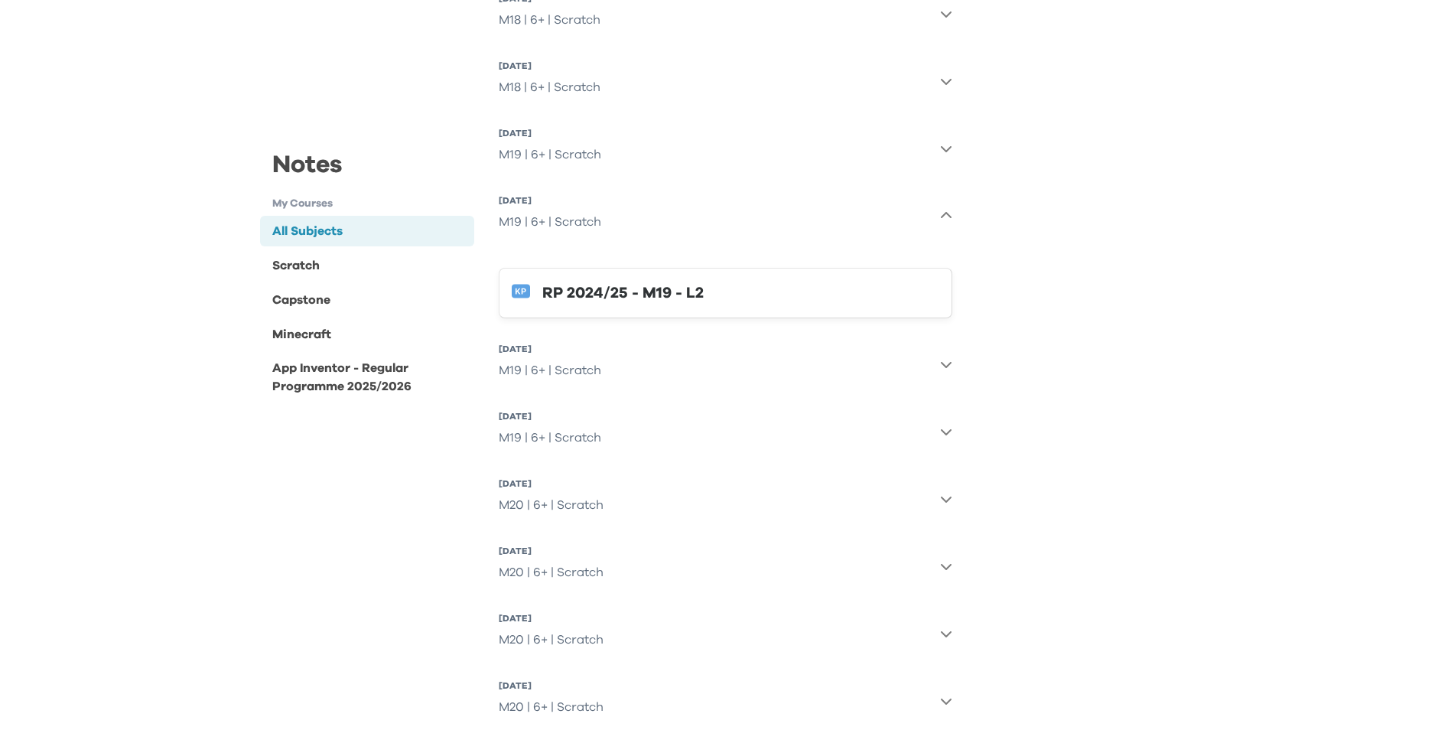
click at [668, 301] on div "RP 2024/25 - M19 - L2" at bounding box center [740, 293] width 397 height 24
click at [562, 215] on div "M19 | 6+ | Scratch" at bounding box center [550, 222] width 102 height 31
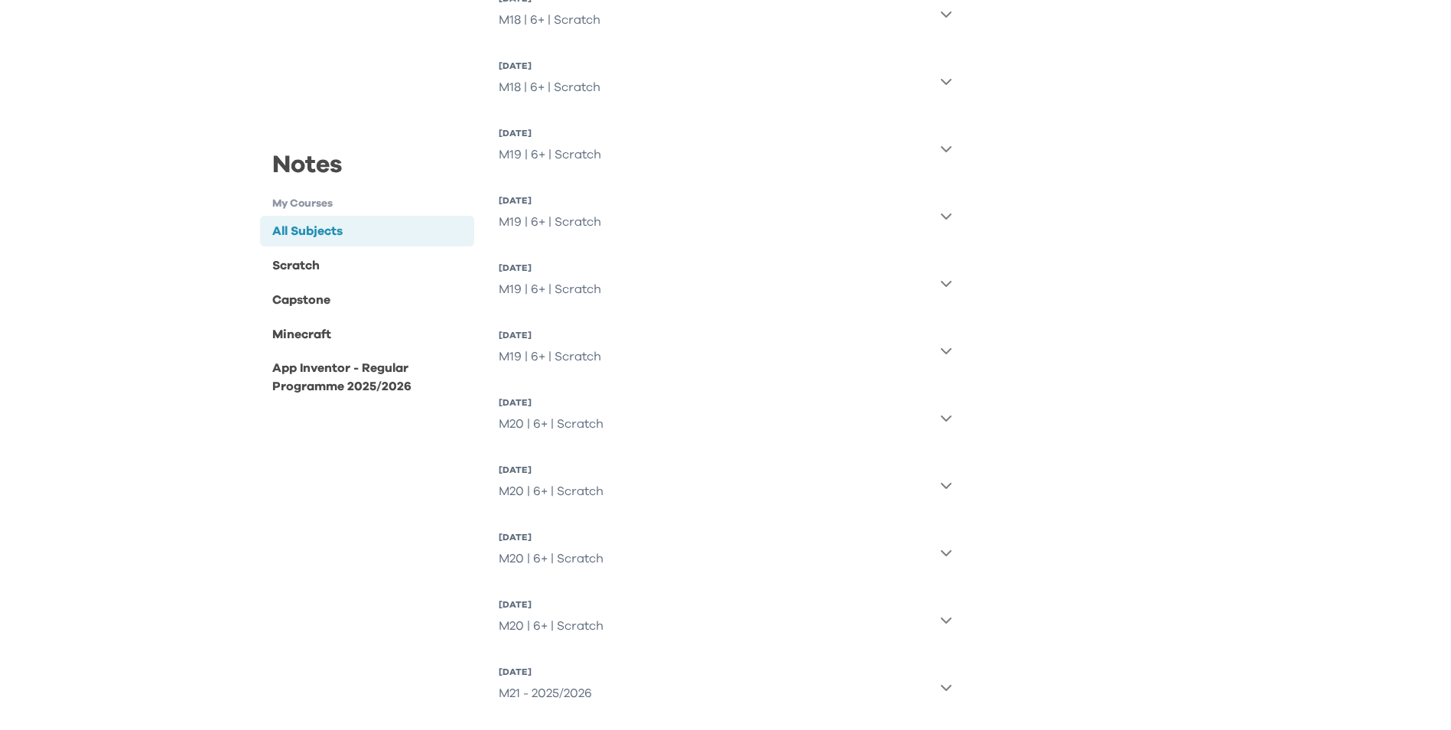
click at [943, 215] on icon "button" at bounding box center [946, 216] width 11 height 6
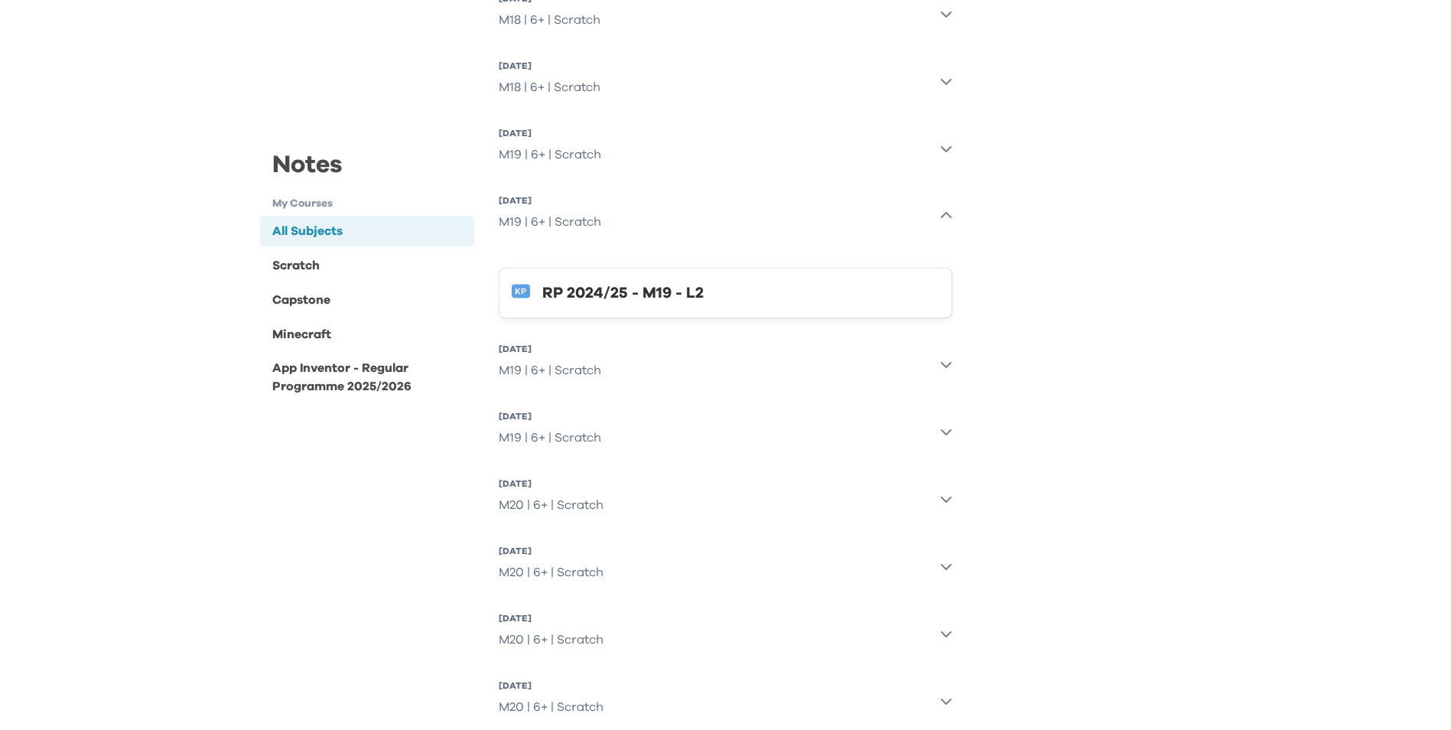
click at [946, 220] on icon "button" at bounding box center [946, 216] width 12 height 12
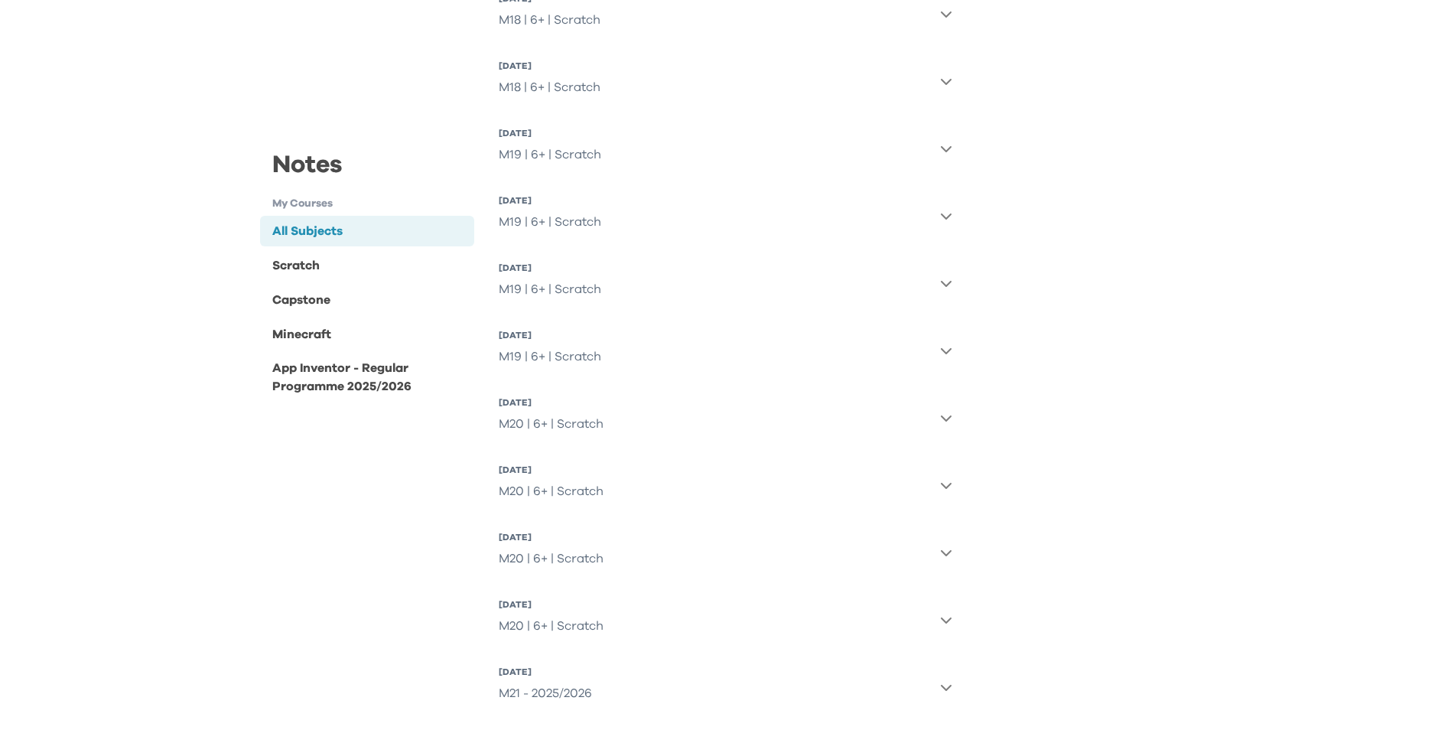
click at [940, 151] on icon "button" at bounding box center [946, 148] width 12 height 12
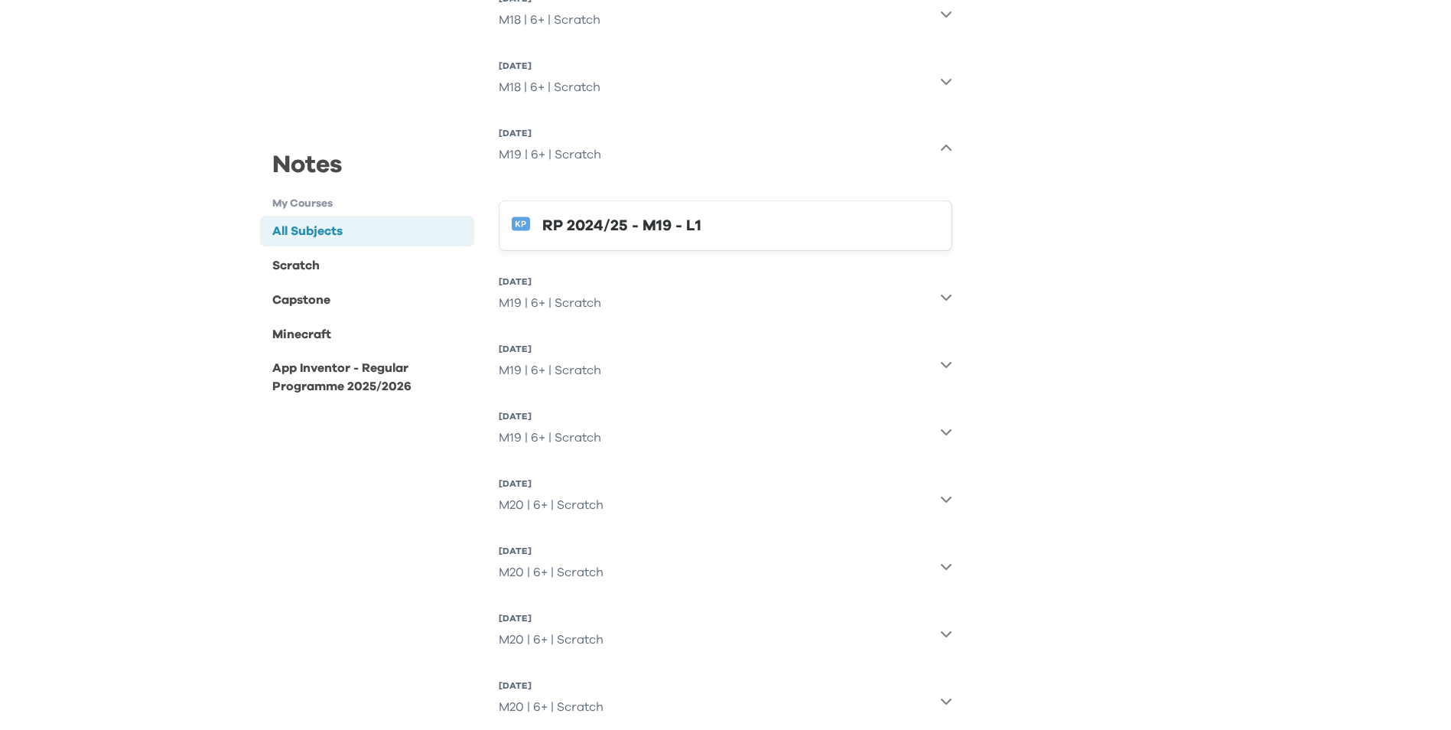
click at [671, 233] on div "RP 2024/25 - M19 - L1" at bounding box center [740, 225] width 397 height 24
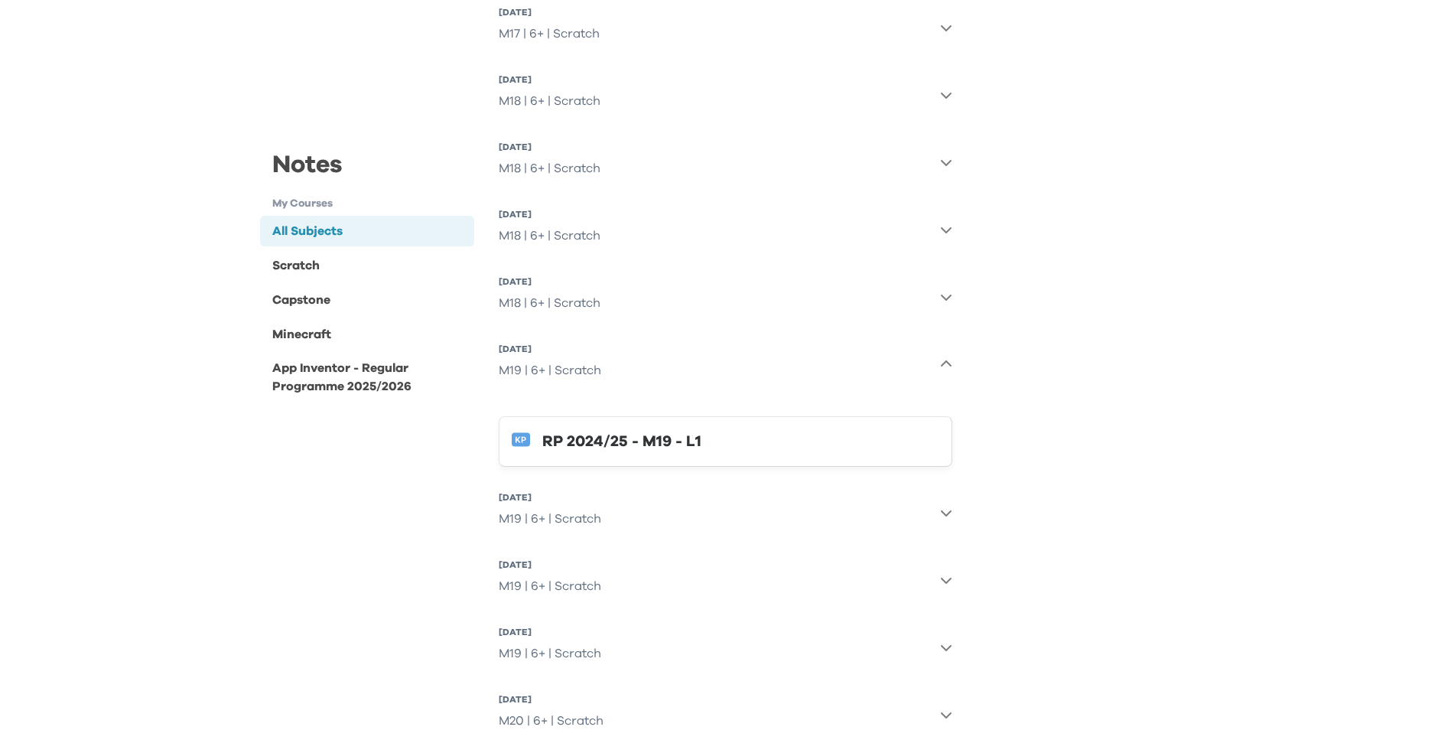
scroll to position [2334, 0]
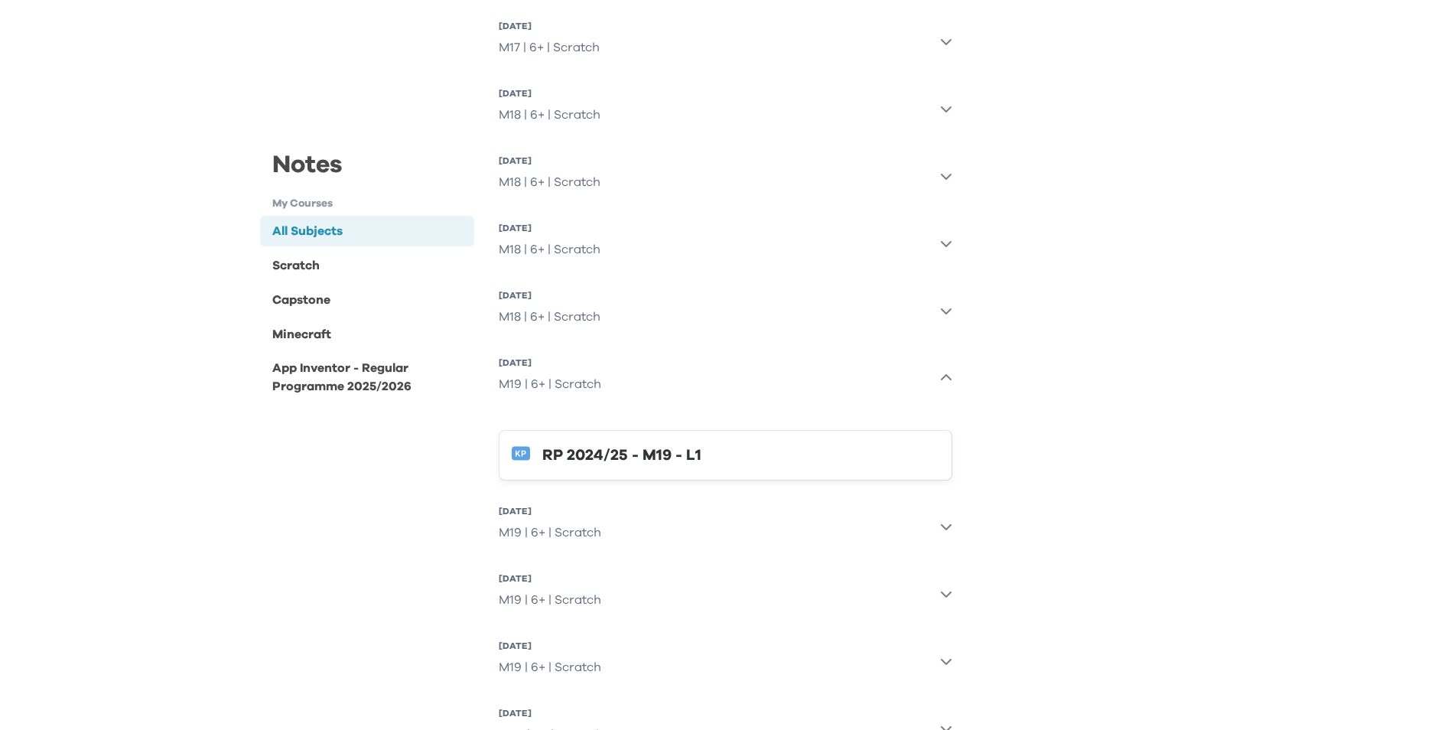
click at [741, 372] on button "[DATE] M19 | 6+ | Scratch" at bounding box center [726, 377] width 454 height 55
click at [947, 371] on button "[DATE] M19 | 6+ | Scratch" at bounding box center [726, 377] width 454 height 55
click at [942, 377] on icon "button" at bounding box center [946, 378] width 12 height 12
click at [941, 311] on icon "button" at bounding box center [946, 310] width 12 height 12
click at [596, 382] on div "RP 2024/25 - M18 - L4" at bounding box center [740, 388] width 397 height 24
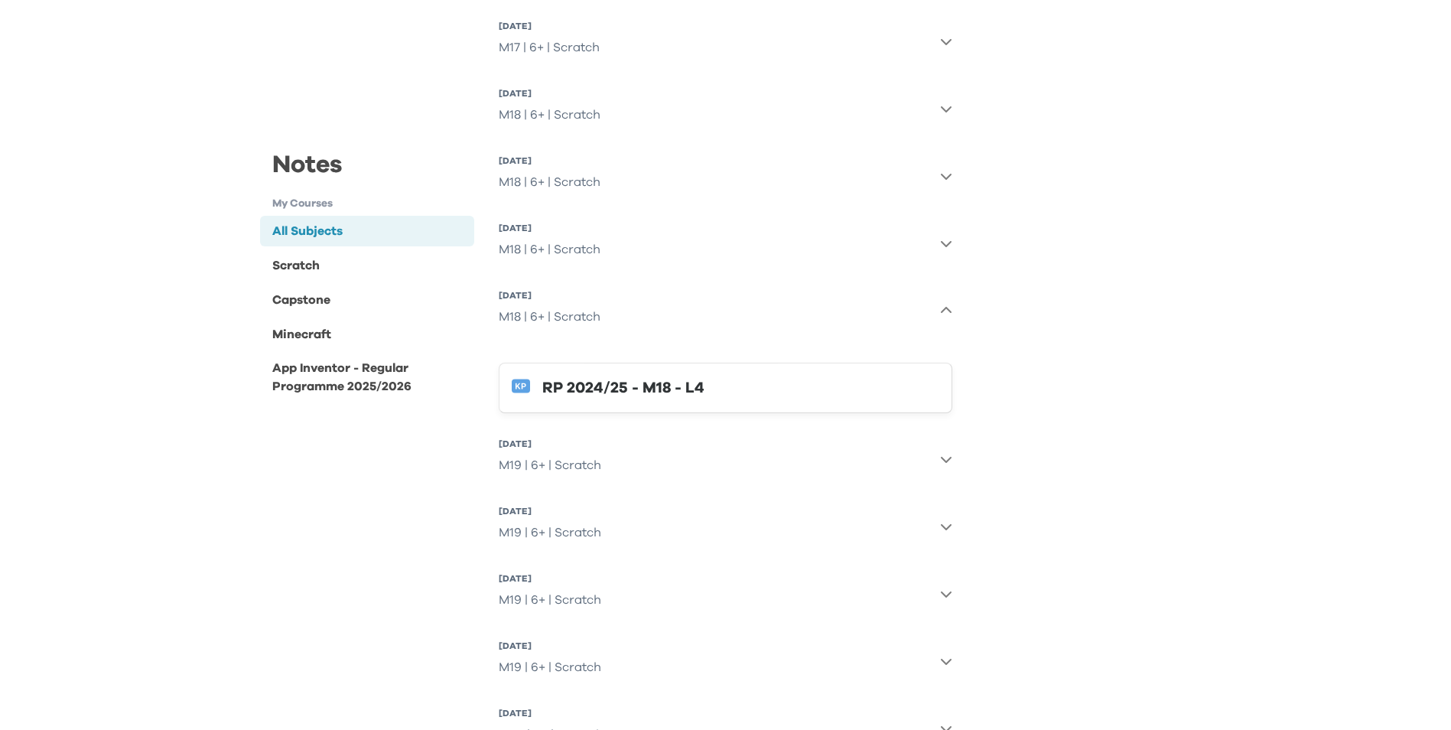
click at [951, 304] on icon "button" at bounding box center [946, 310] width 12 height 12
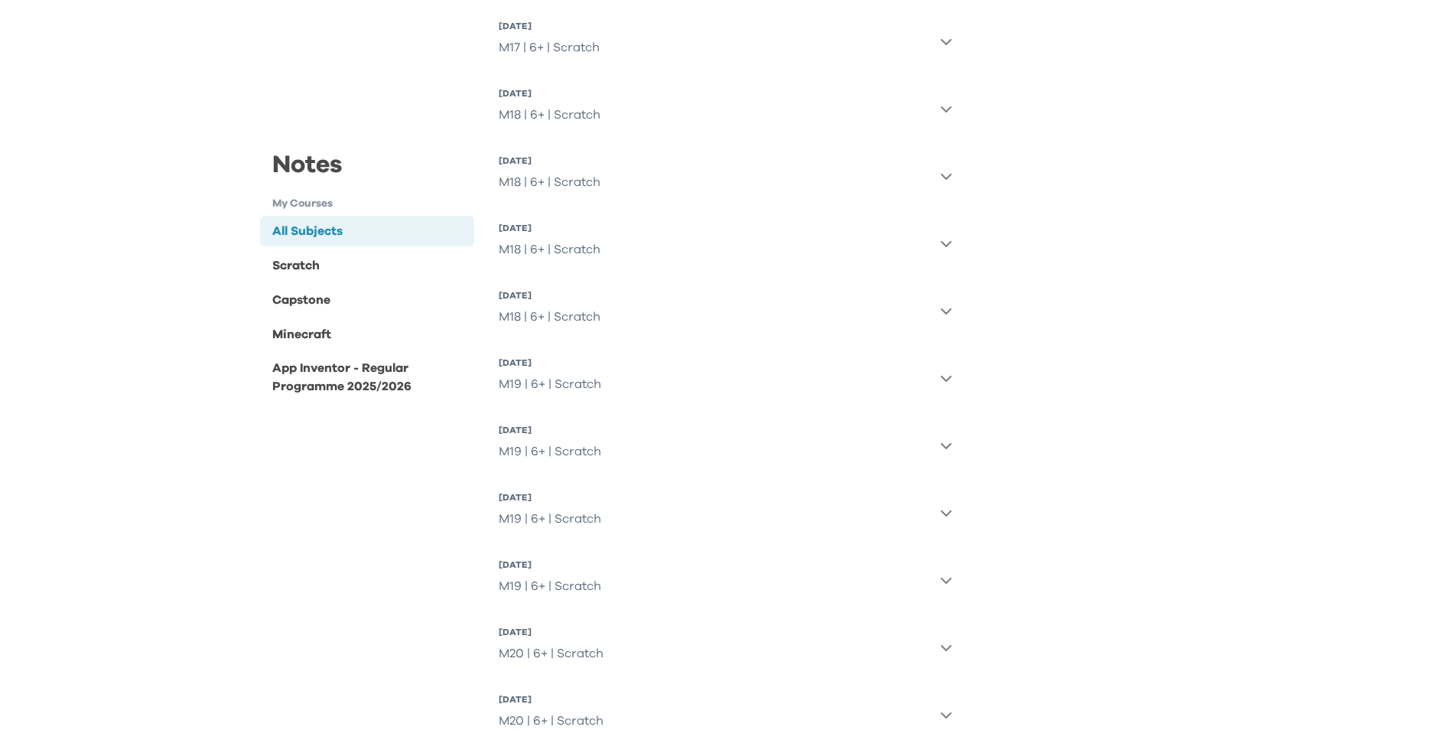
click at [938, 241] on button "[DATE] M18 | 6+ | Scratch" at bounding box center [726, 243] width 454 height 55
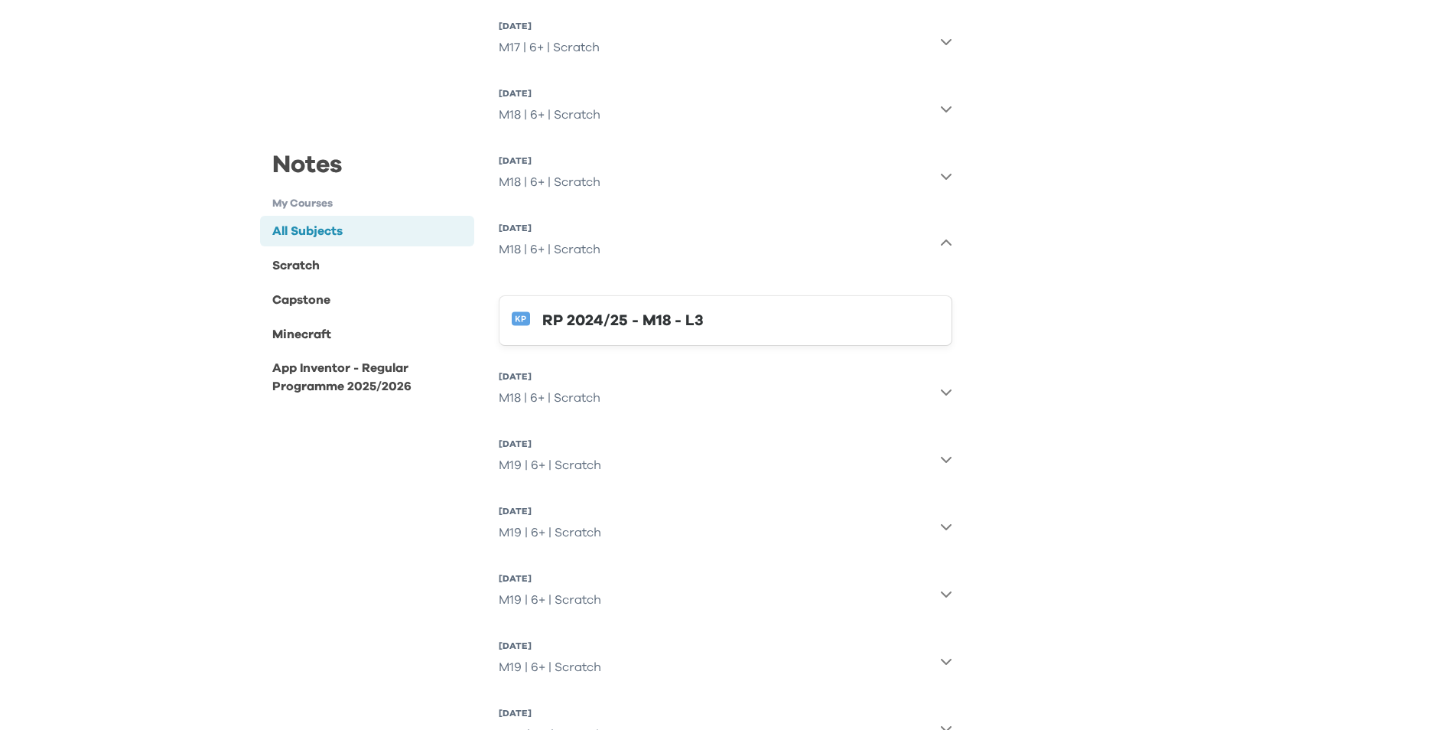
click at [582, 323] on div "RP 2024/25 - M18 - L3" at bounding box center [740, 320] width 397 height 24
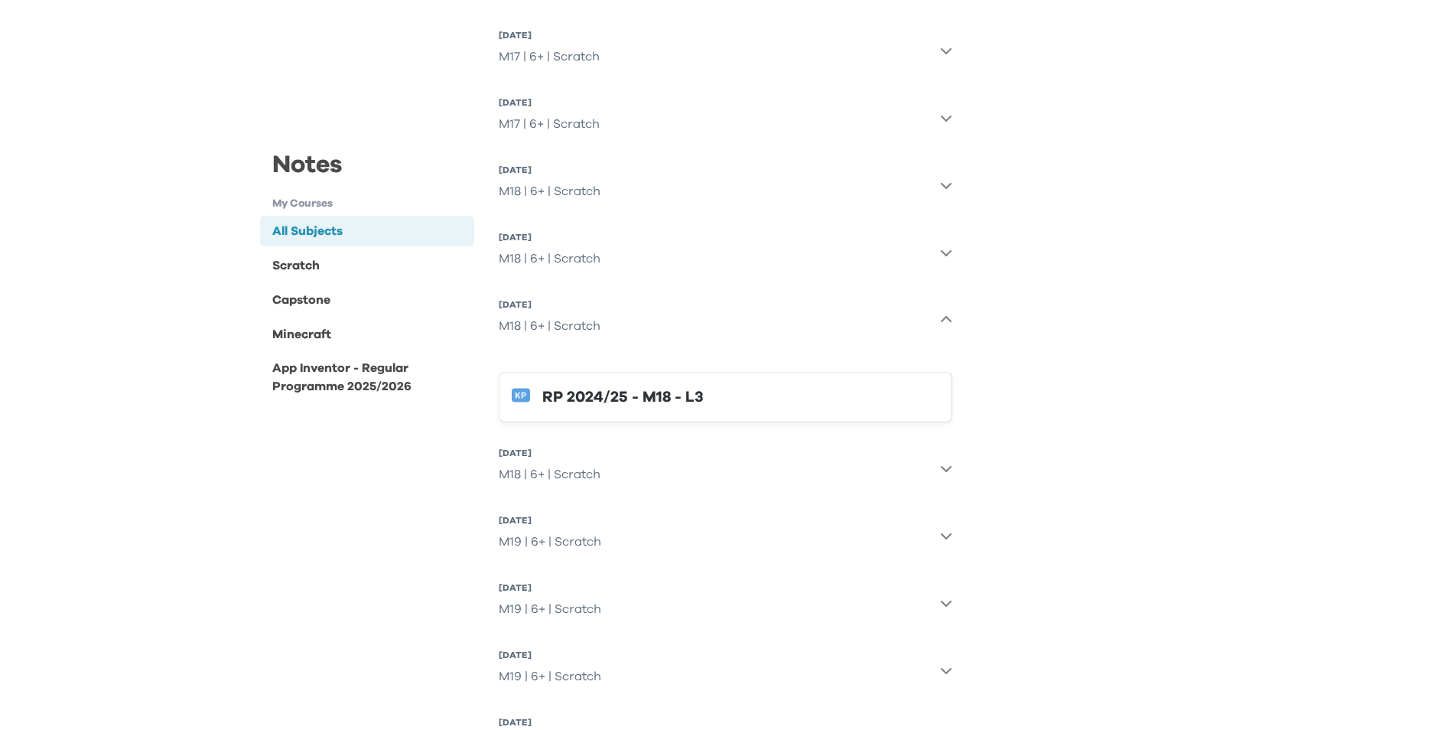
click at [619, 400] on div "RP 2024/25 - M18 - L3" at bounding box center [740, 397] width 397 height 24
click at [945, 252] on icon "button" at bounding box center [946, 252] width 12 height 12
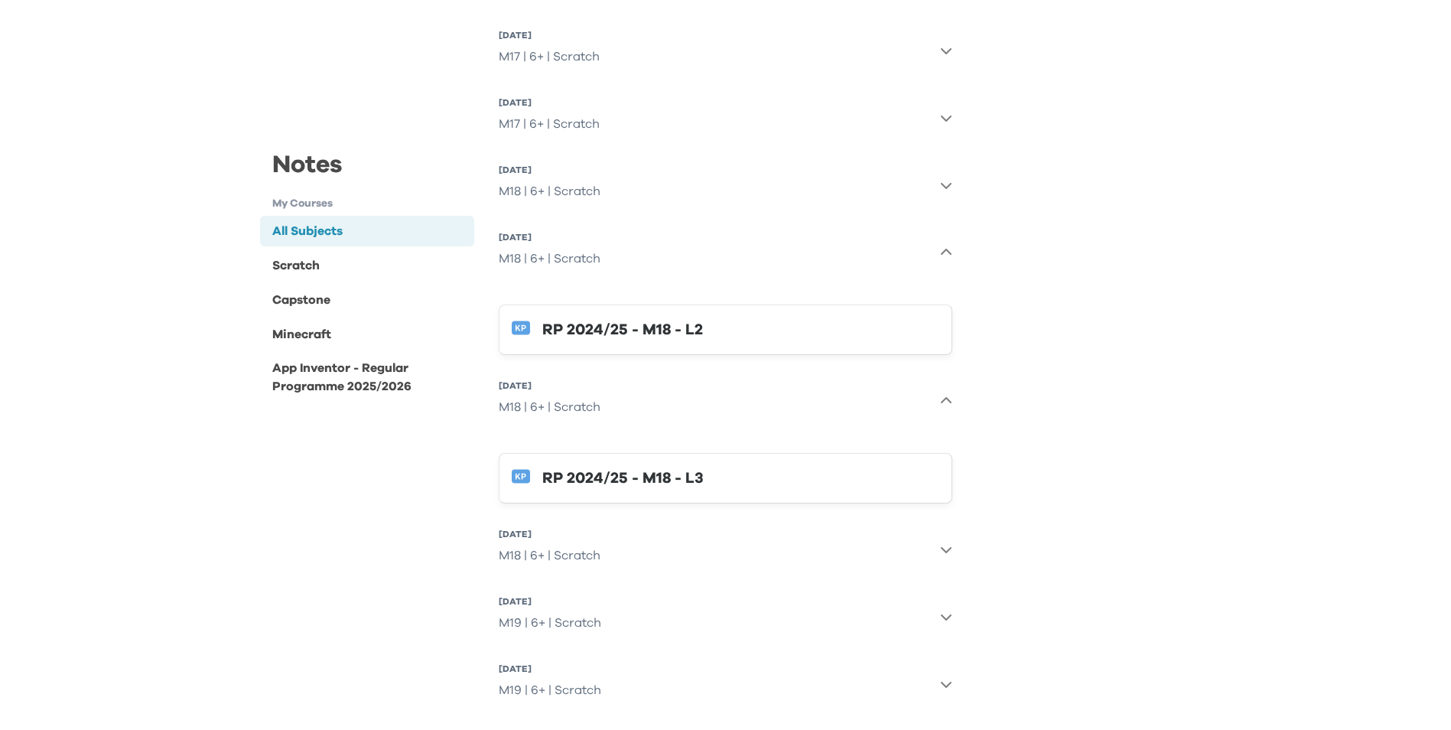
click at [592, 334] on div "RP 2024/25 - M18 - L2" at bounding box center [740, 329] width 397 height 24
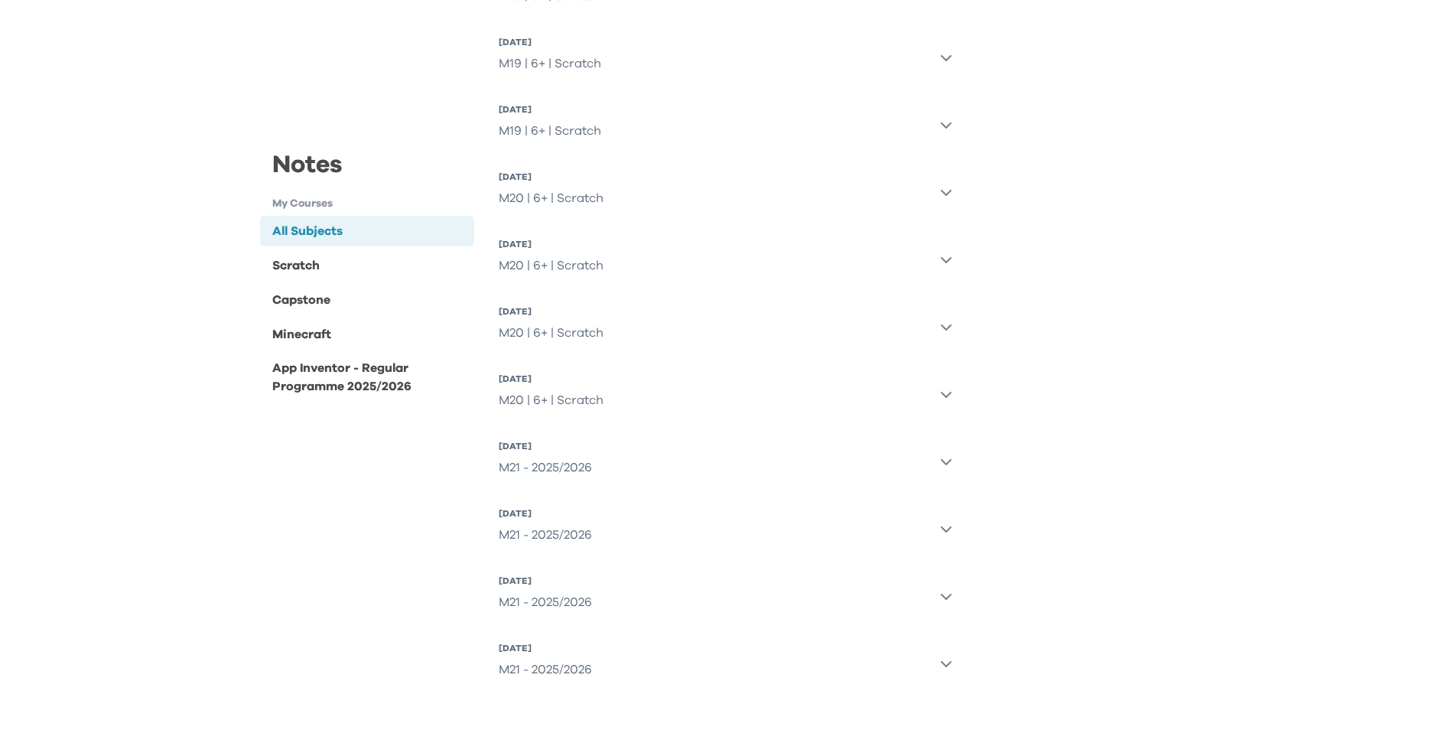
scroll to position [2955, 0]
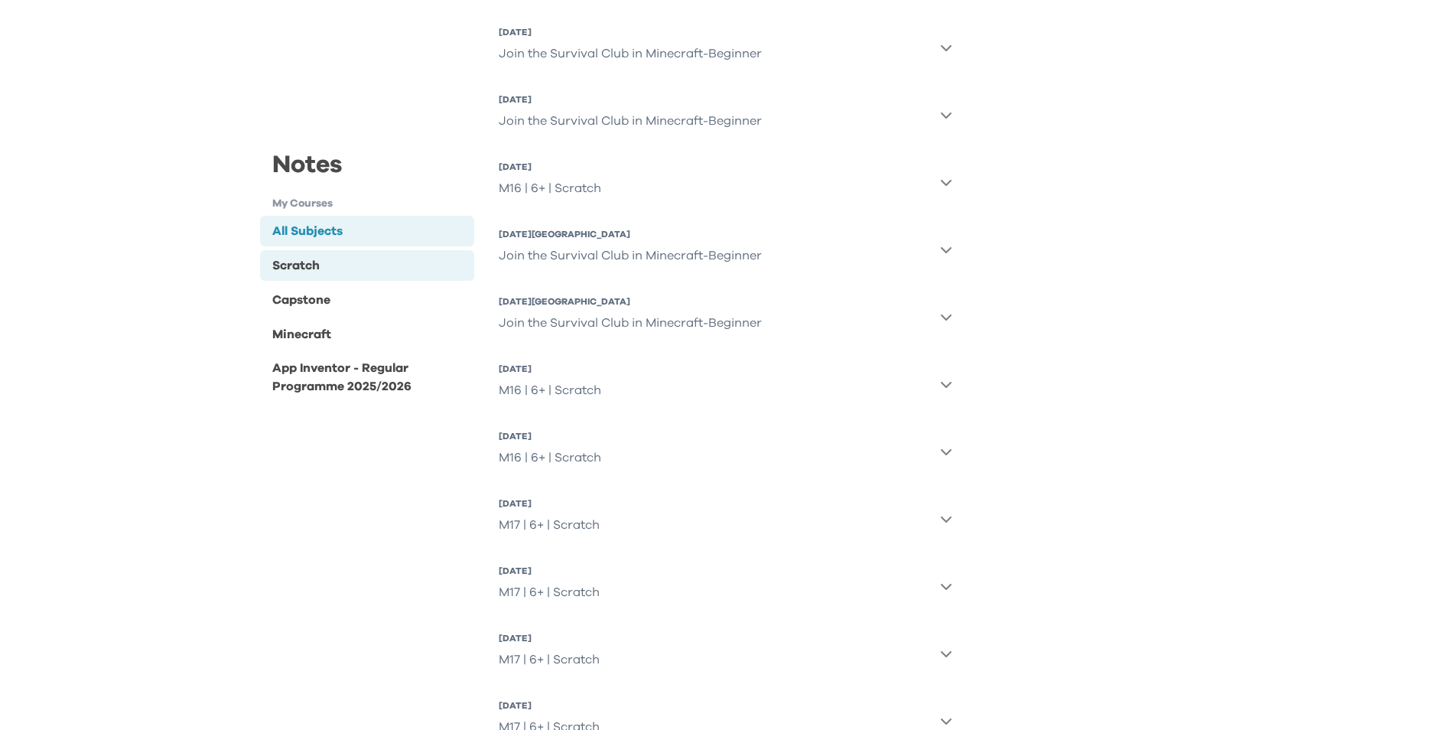
click at [323, 259] on div "Scratch" at bounding box center [367, 265] width 215 height 31
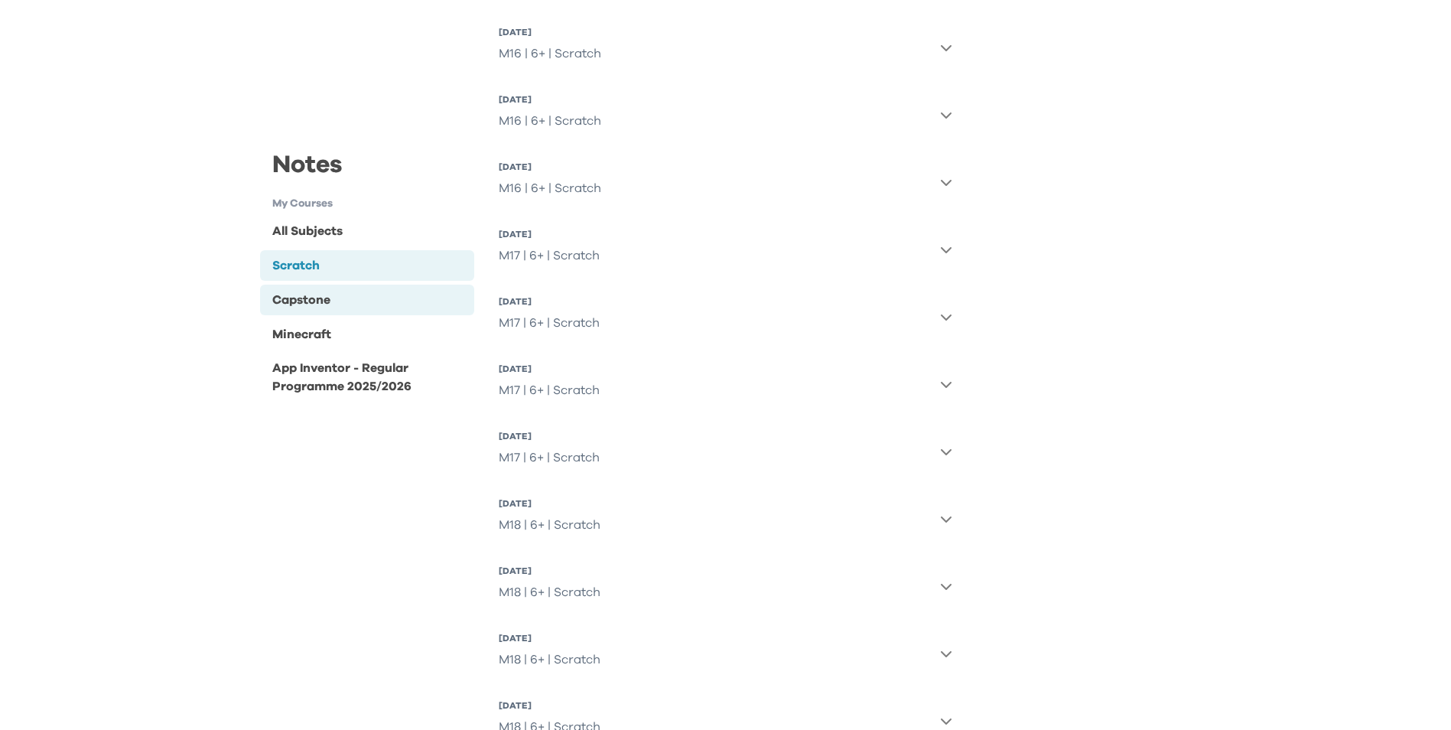
click at [305, 303] on div "Capstone" at bounding box center [301, 299] width 58 height 18
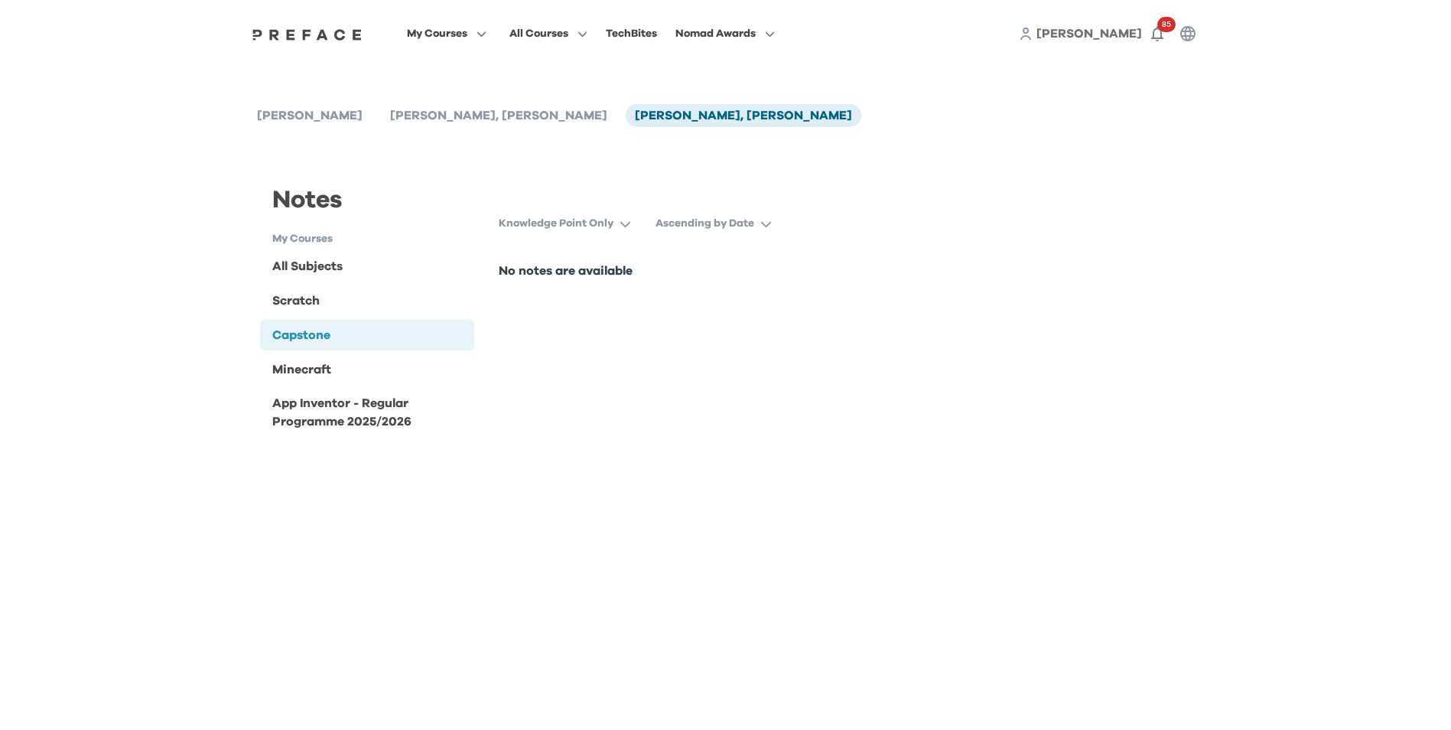
scroll to position [0, 0]
click at [618, 222] on button "Knowledge Point Only" at bounding box center [571, 224] width 145 height 28
click at [618, 229] on button "Knowledge Point Only" at bounding box center [571, 224] width 145 height 28
click at [372, 410] on div "App Inventor - Regular Programme 2025/2026" at bounding box center [370, 412] width 197 height 37
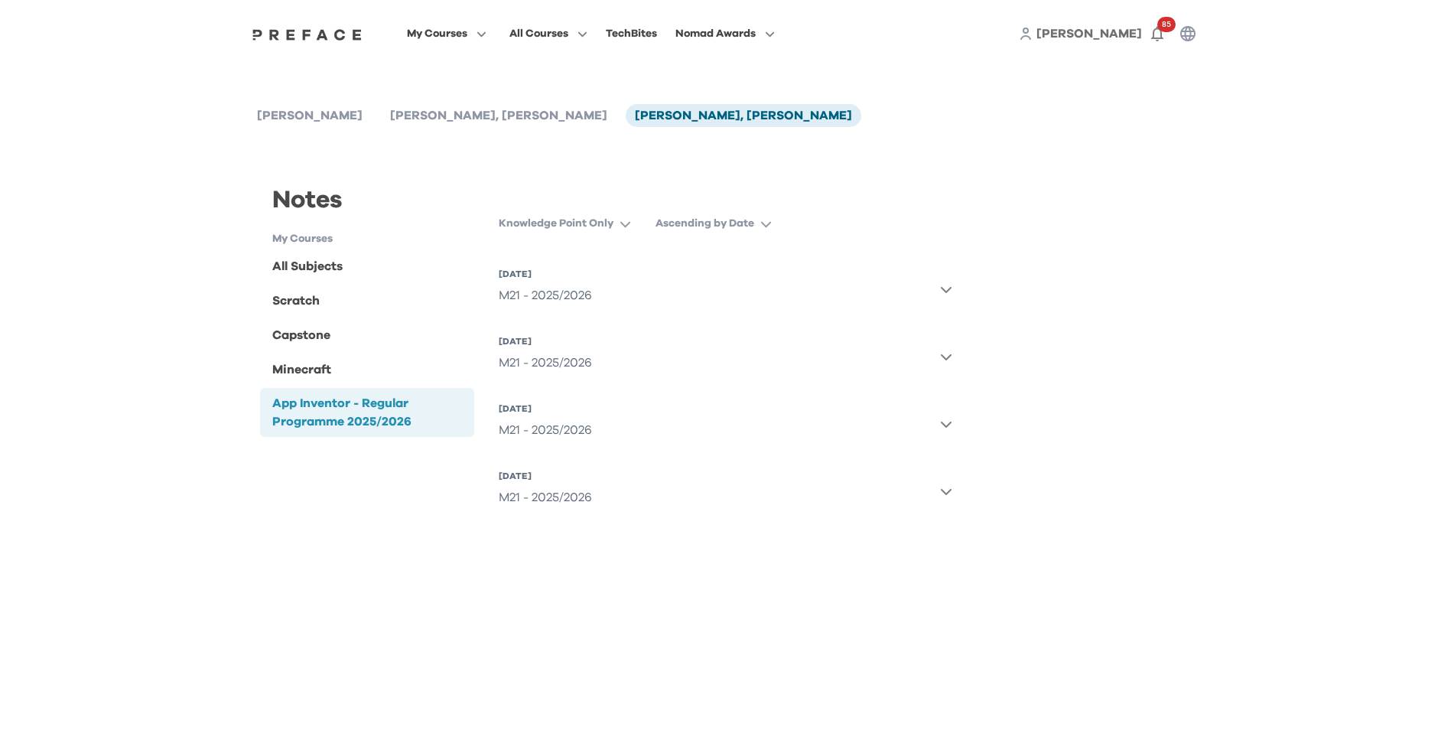
click at [947, 495] on icon "button" at bounding box center [946, 491] width 12 height 12
click at [1162, 31] on span "85" at bounding box center [1166, 24] width 18 height 15
click at [1191, 34] on icon "button" at bounding box center [1187, 33] width 15 height 15
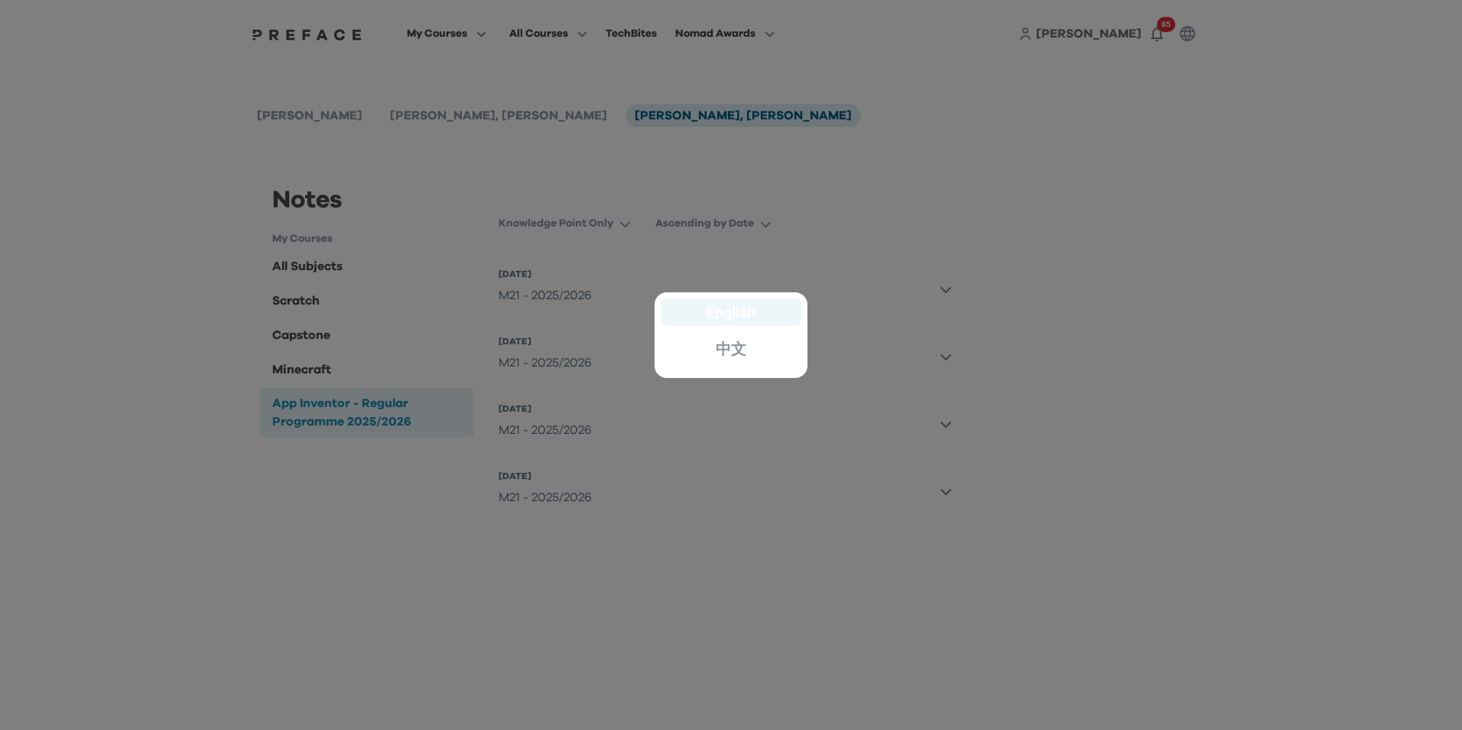
click at [723, 322] on div "English" at bounding box center [731, 312] width 141 height 28
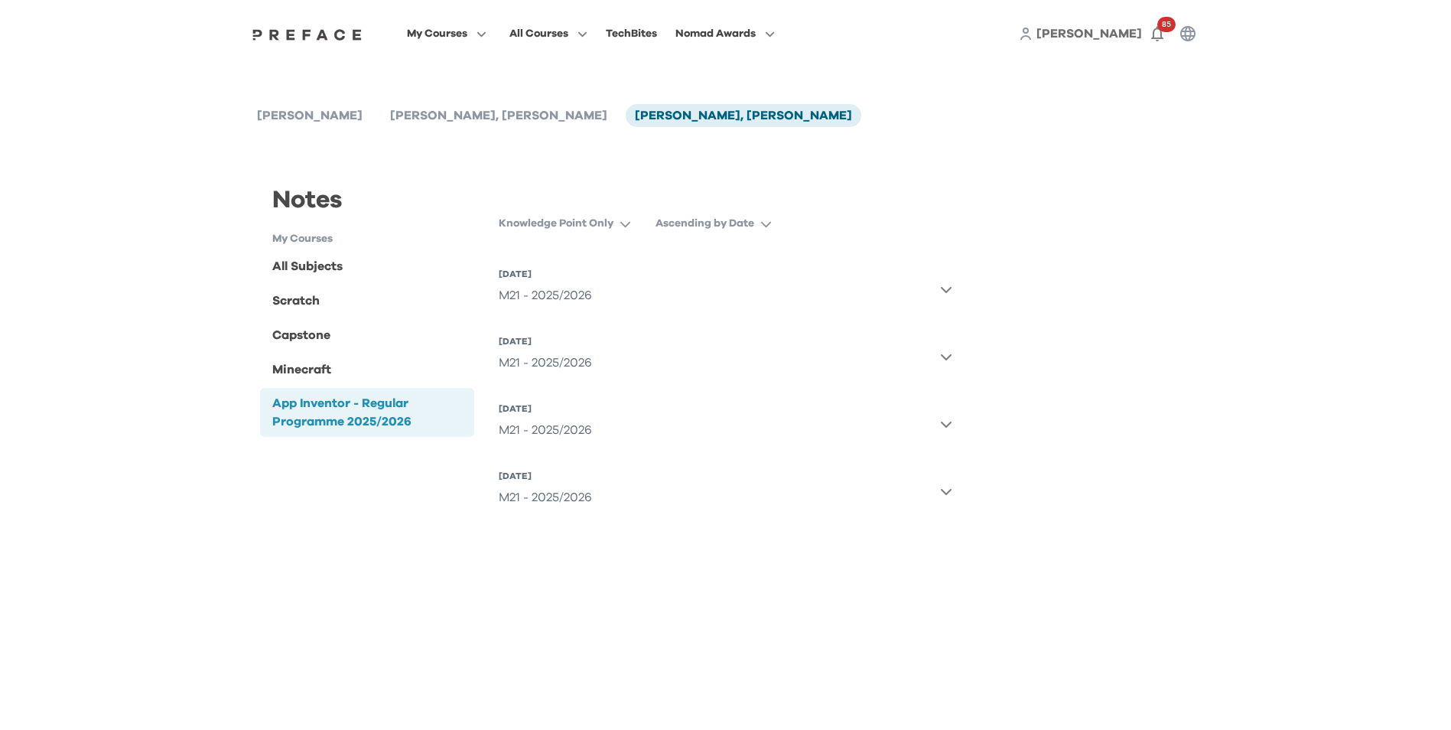
click at [1059, 285] on div "Notes My Courses All Subjects Scratch Capstone Minecraft App Inventor - Regular…" at bounding box center [726, 344] width 956 height 398
click at [285, 36] on img at bounding box center [308, 34] width 118 height 12
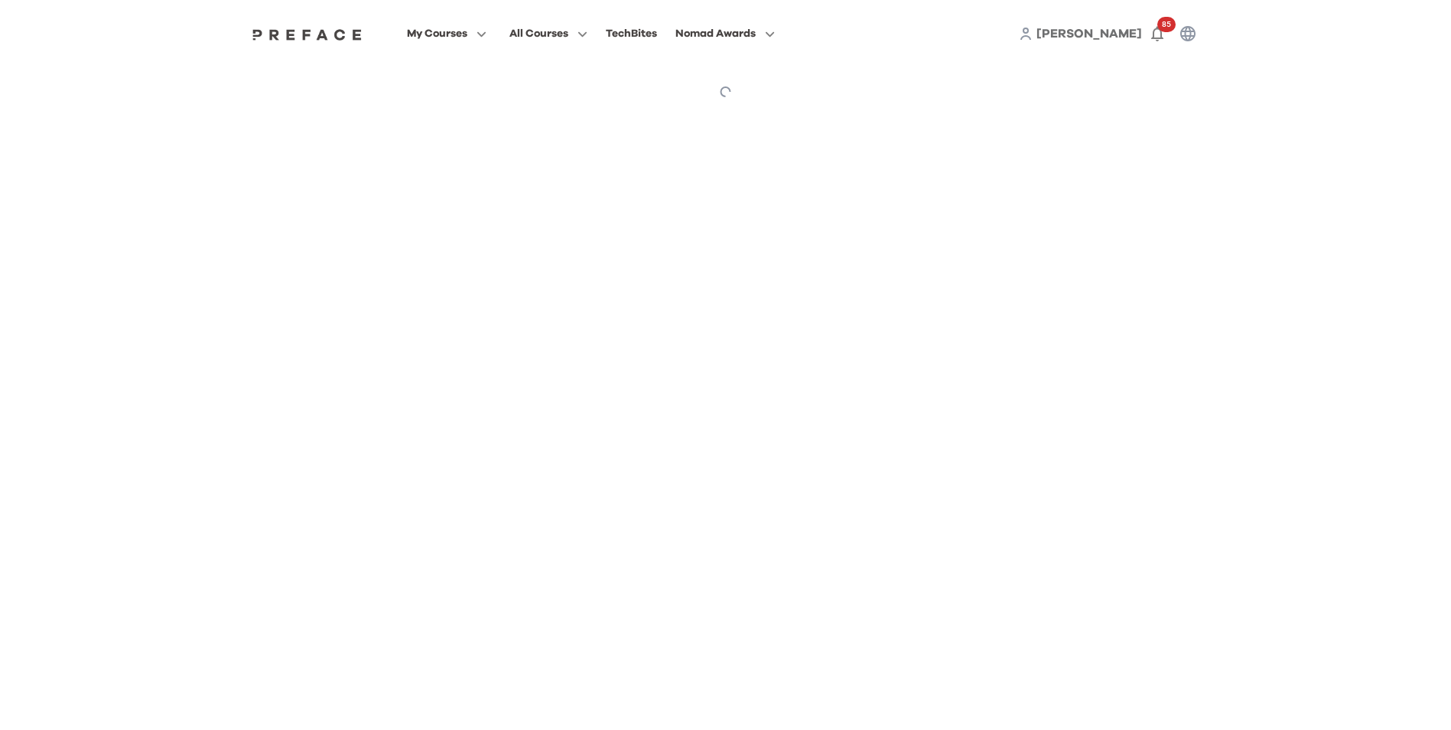
click at [1106, 34] on div "[PERSON_NAME] 85" at bounding box center [1111, 33] width 184 height 31
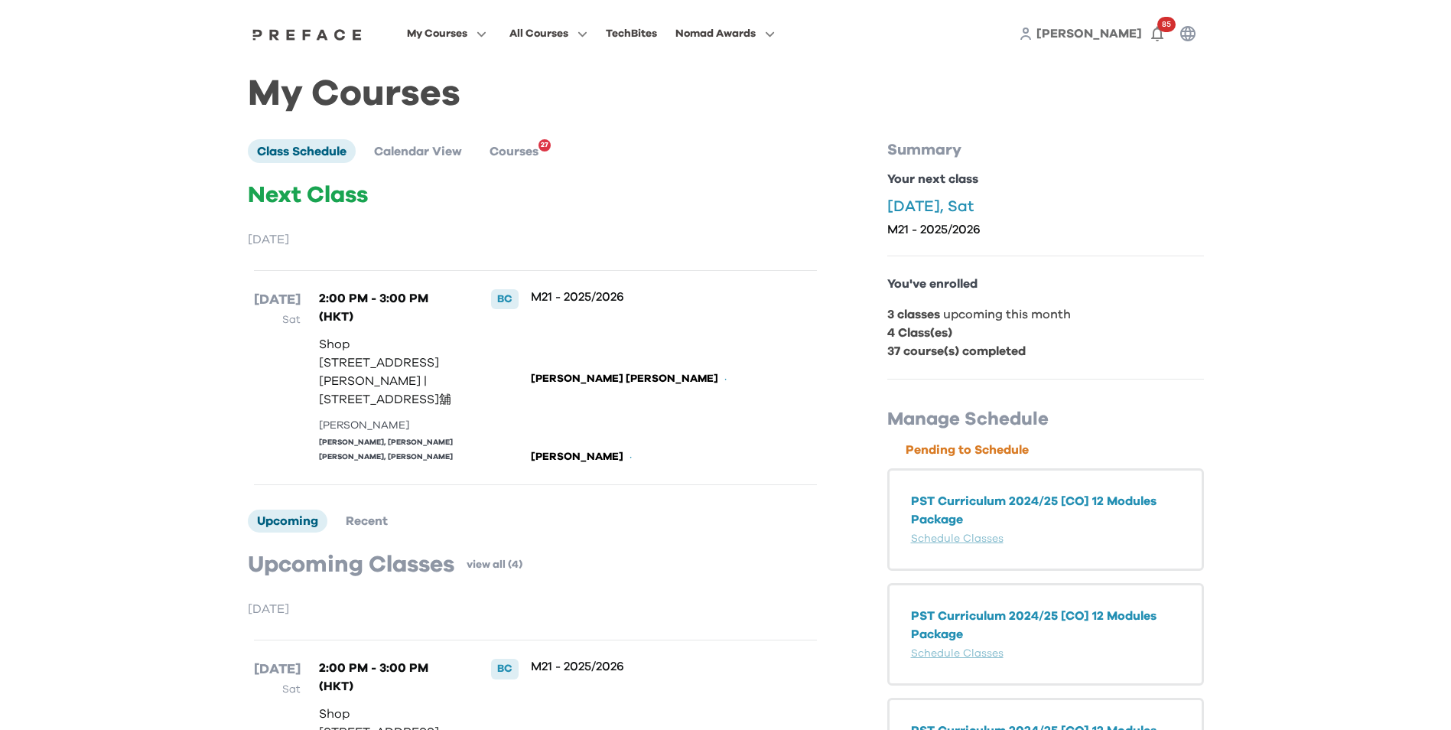
click at [1120, 36] on span "[PERSON_NAME]" at bounding box center [1089, 34] width 106 height 12
